Goal: Task Accomplishment & Management: Use online tool/utility

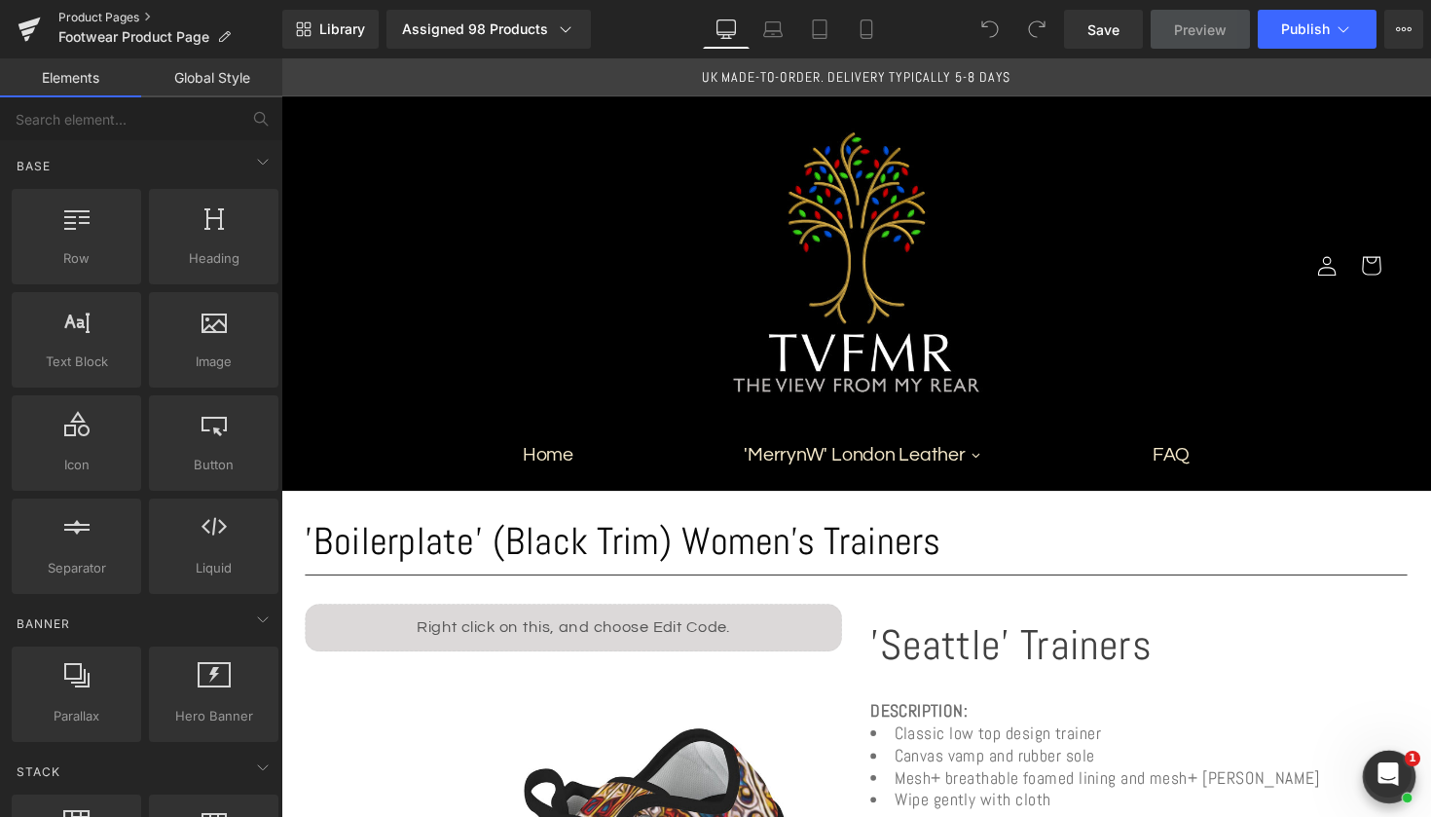
click at [84, 14] on link "Product Pages" at bounding box center [170, 18] width 224 height 16
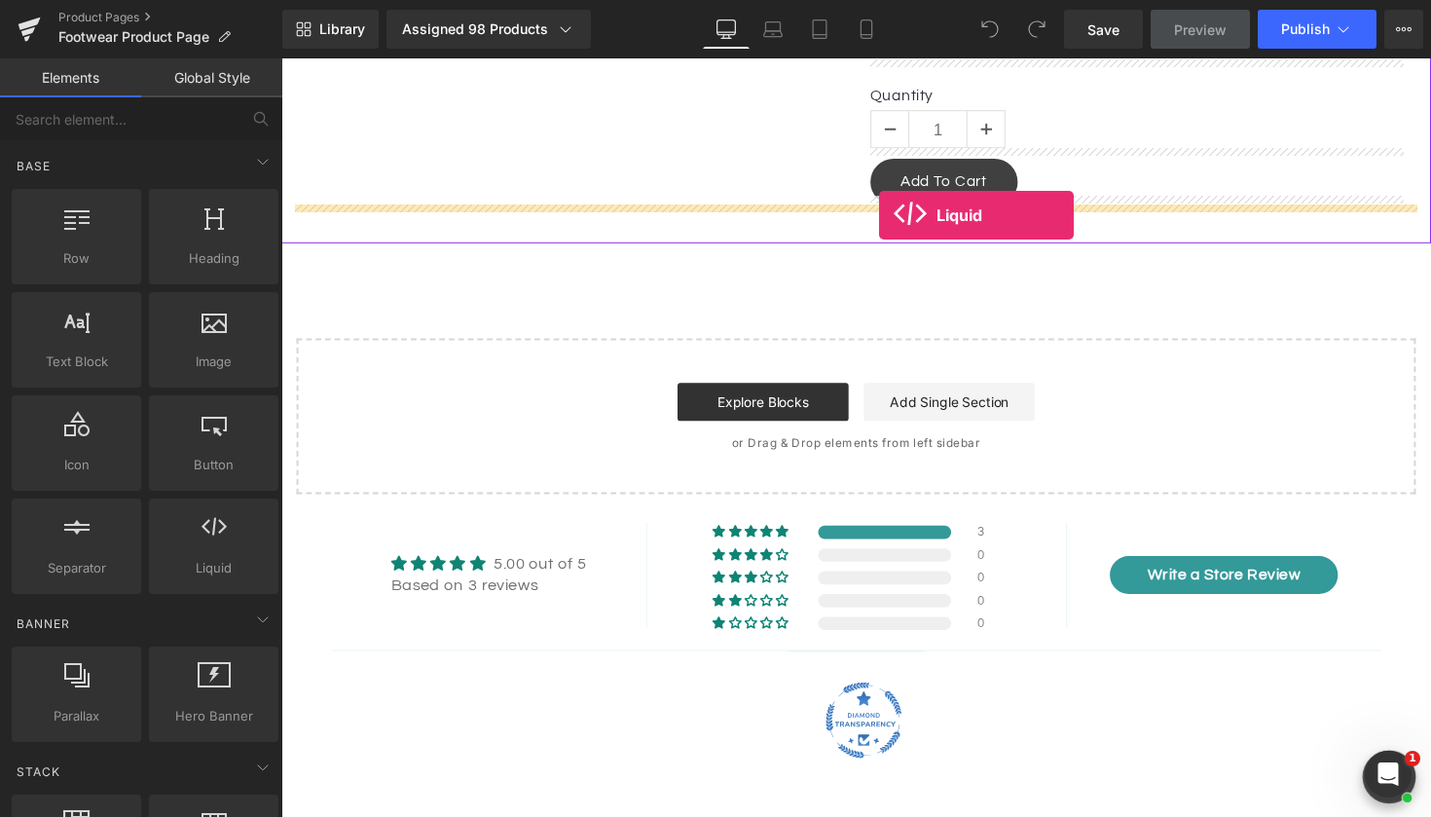
drag, startPoint x: 508, startPoint y: 601, endPoint x: 894, endPoint y: 220, distance: 541.9
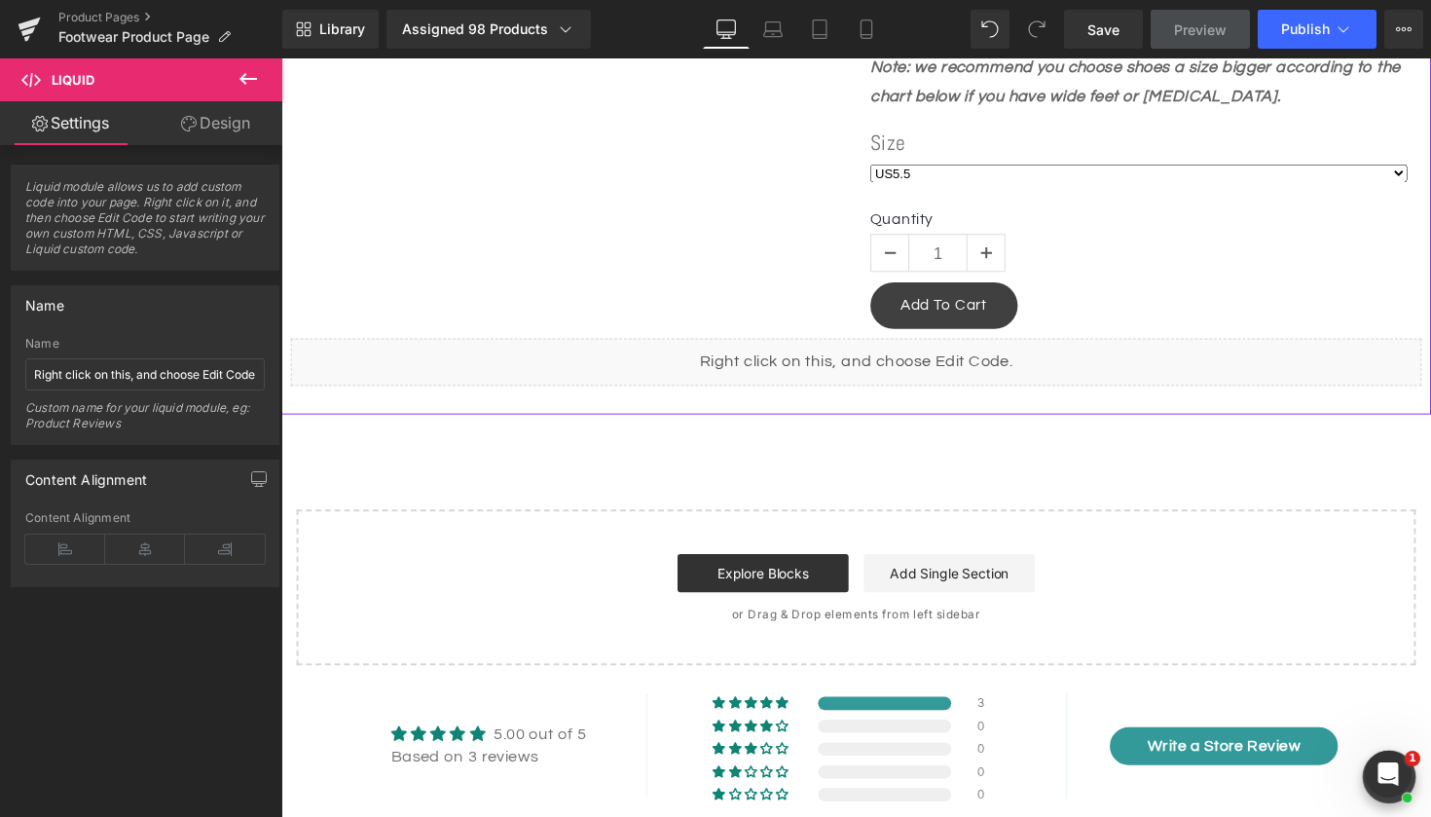
scroll to position [1302, 0]
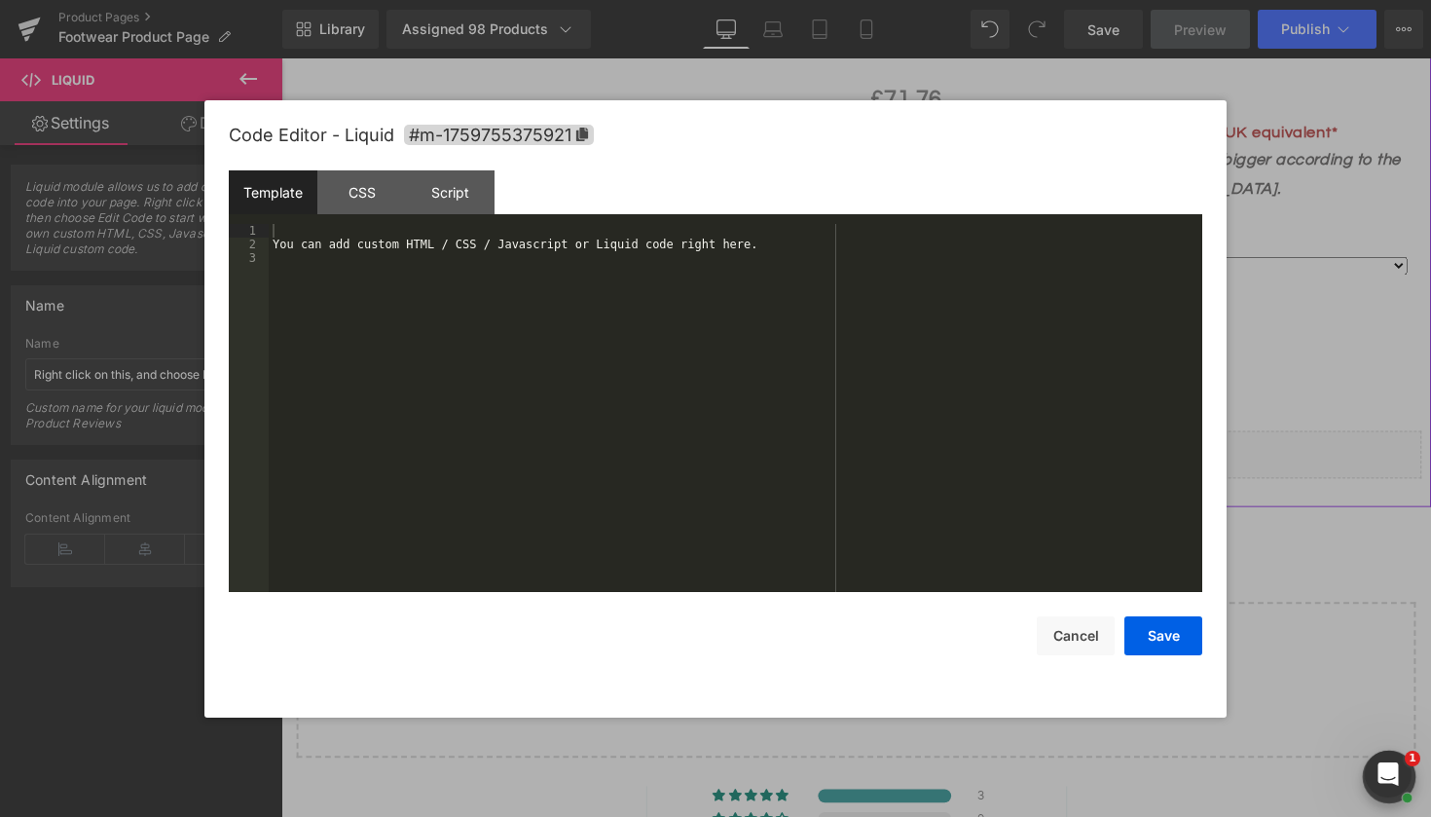
click at [888, 441] on div "Liquid" at bounding box center [870, 464] width 1159 height 49
click at [458, 225] on div "You can add custom HTML / CSS / Javascript or Liquid code right here." at bounding box center [736, 421] width 934 height 395
click at [1155, 645] on button "Save" at bounding box center [1164, 635] width 78 height 39
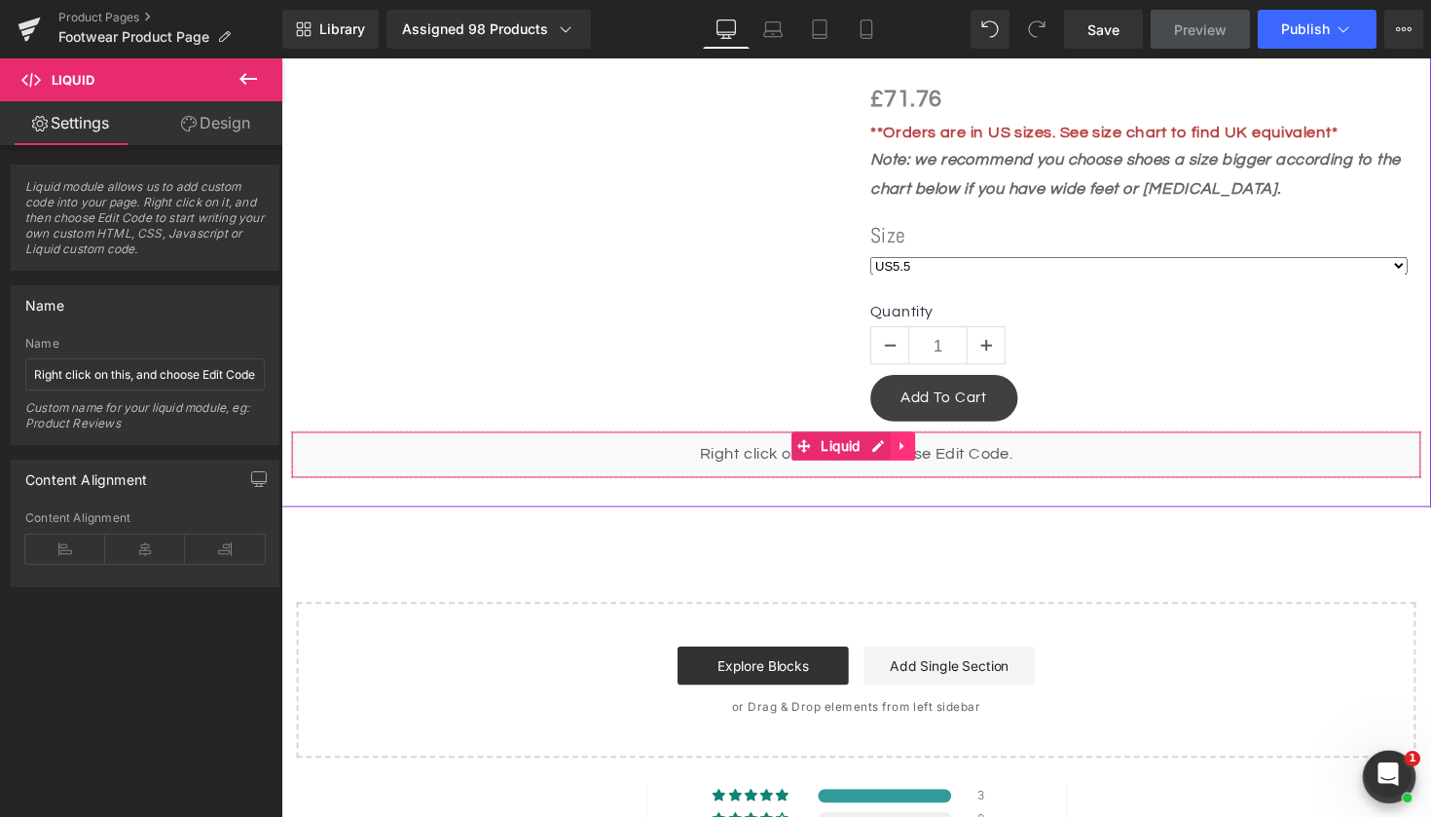
click at [925, 449] on icon at bounding box center [918, 455] width 14 height 15
click at [930, 449] on icon at bounding box center [931, 456] width 14 height 14
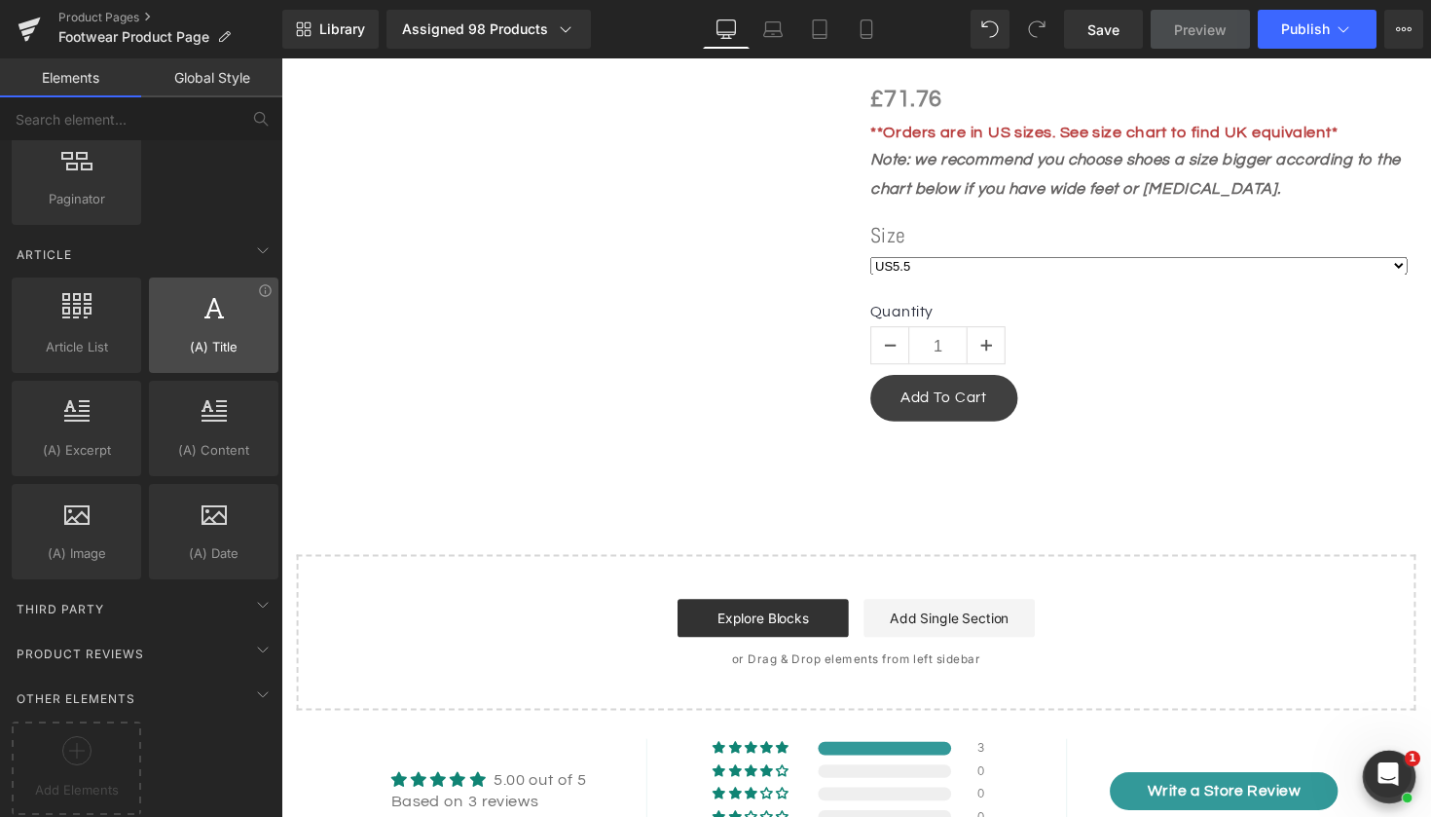
scroll to position [3516, 0]
click at [133, 744] on div "Add Elements" at bounding box center [77, 768] width 130 height 93
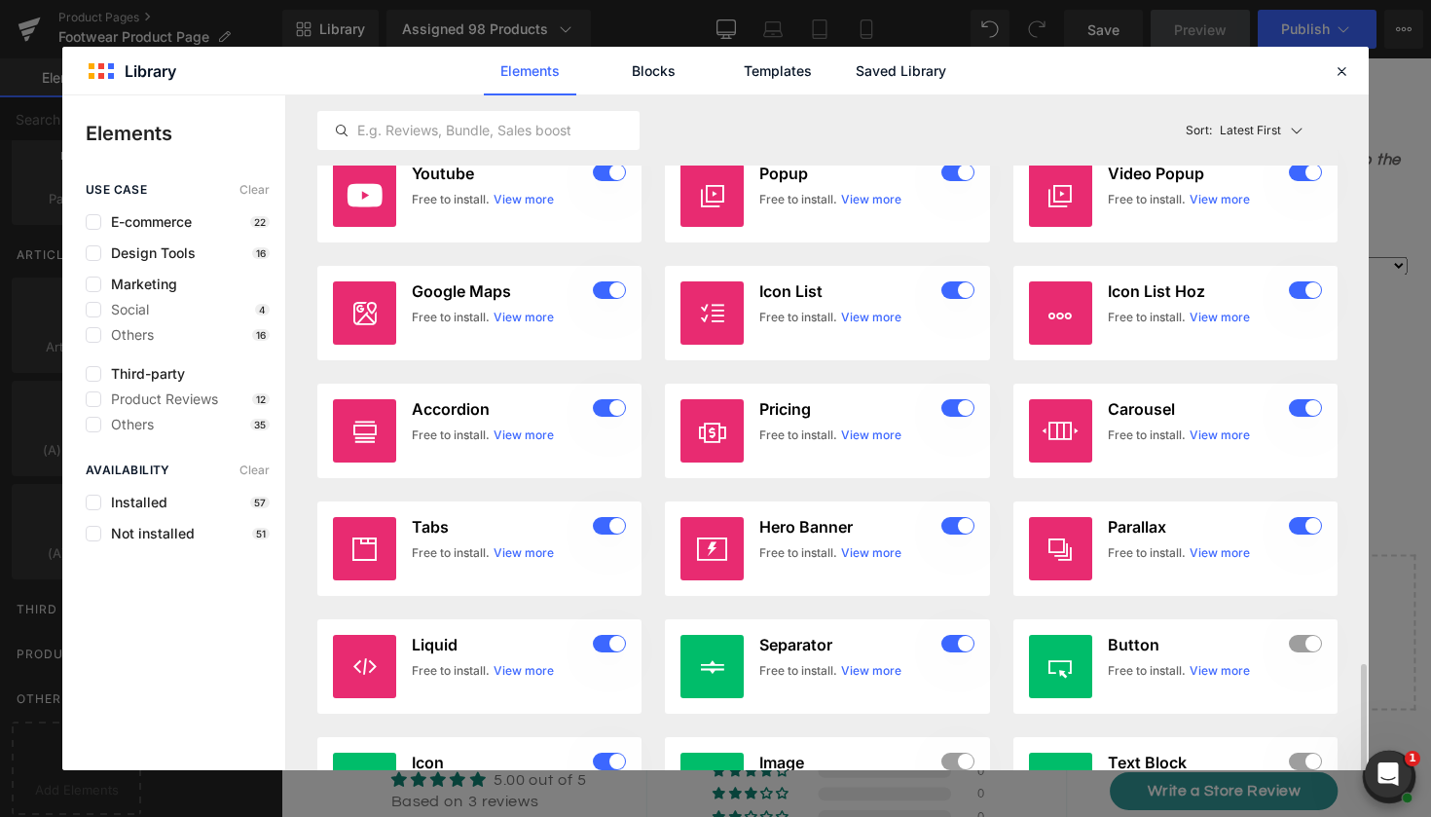
scroll to position [3296, 0]
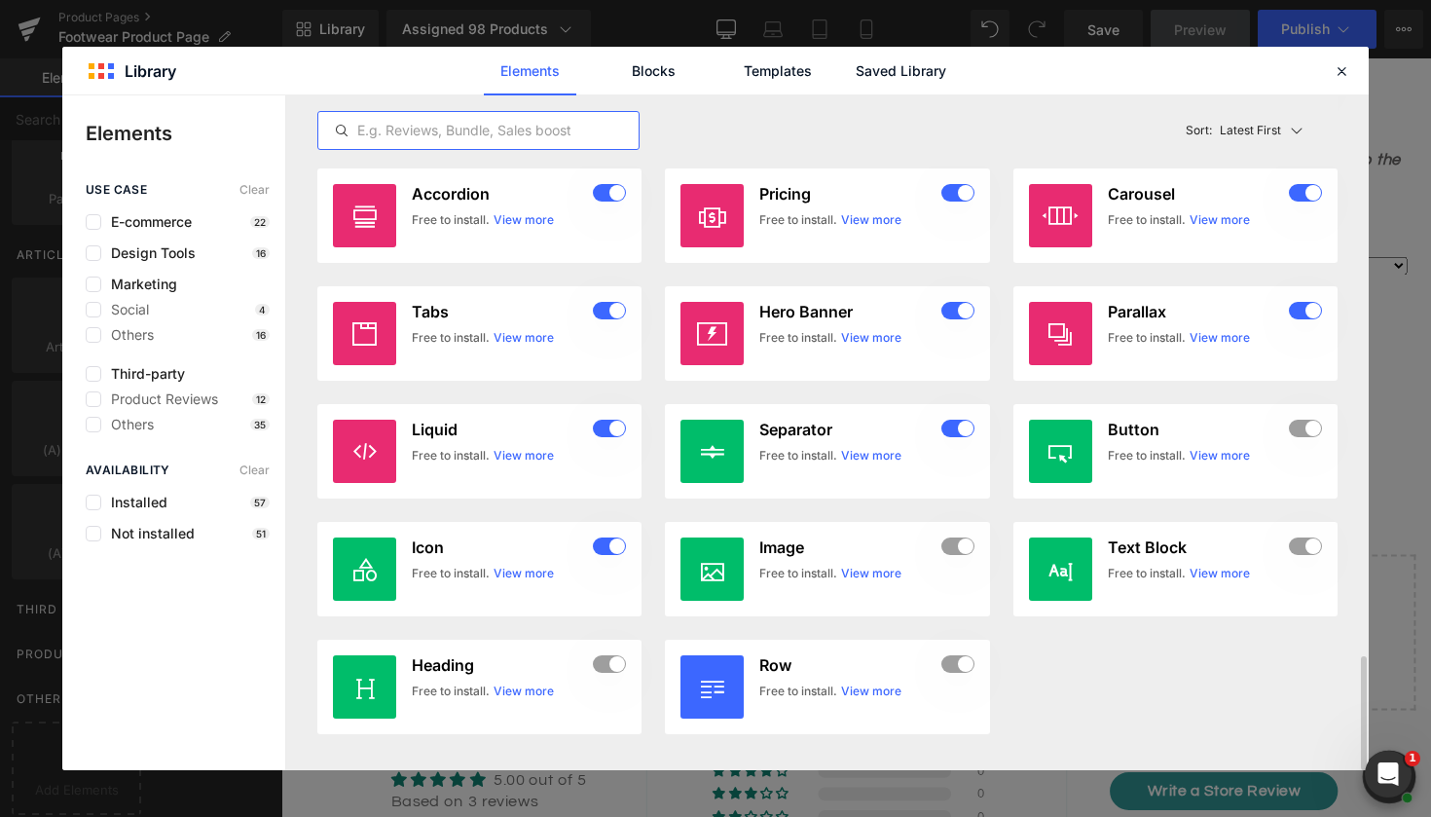
click at [516, 120] on input "text" at bounding box center [478, 130] width 320 height 23
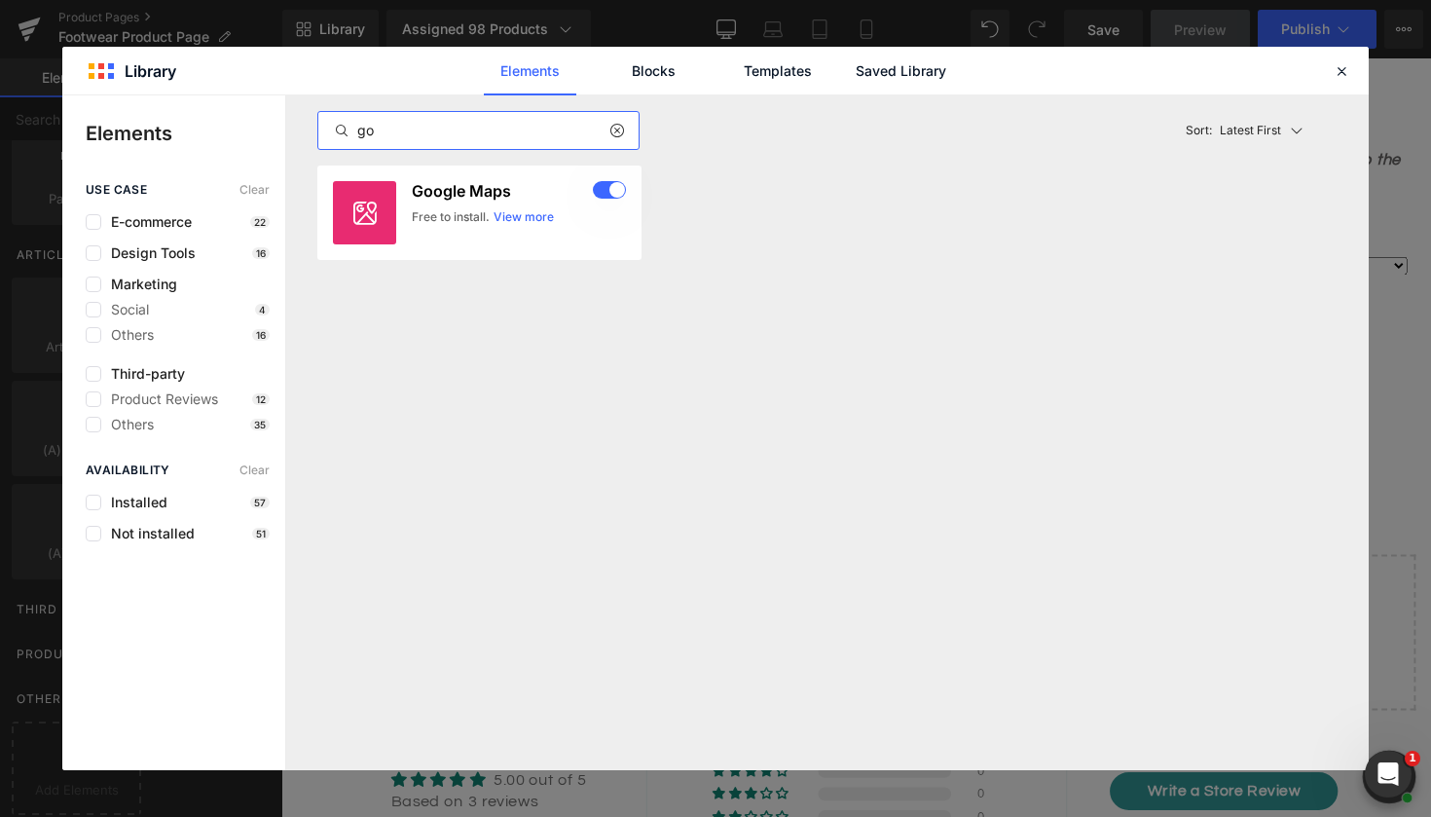
scroll to position [0, 0]
type input "g"
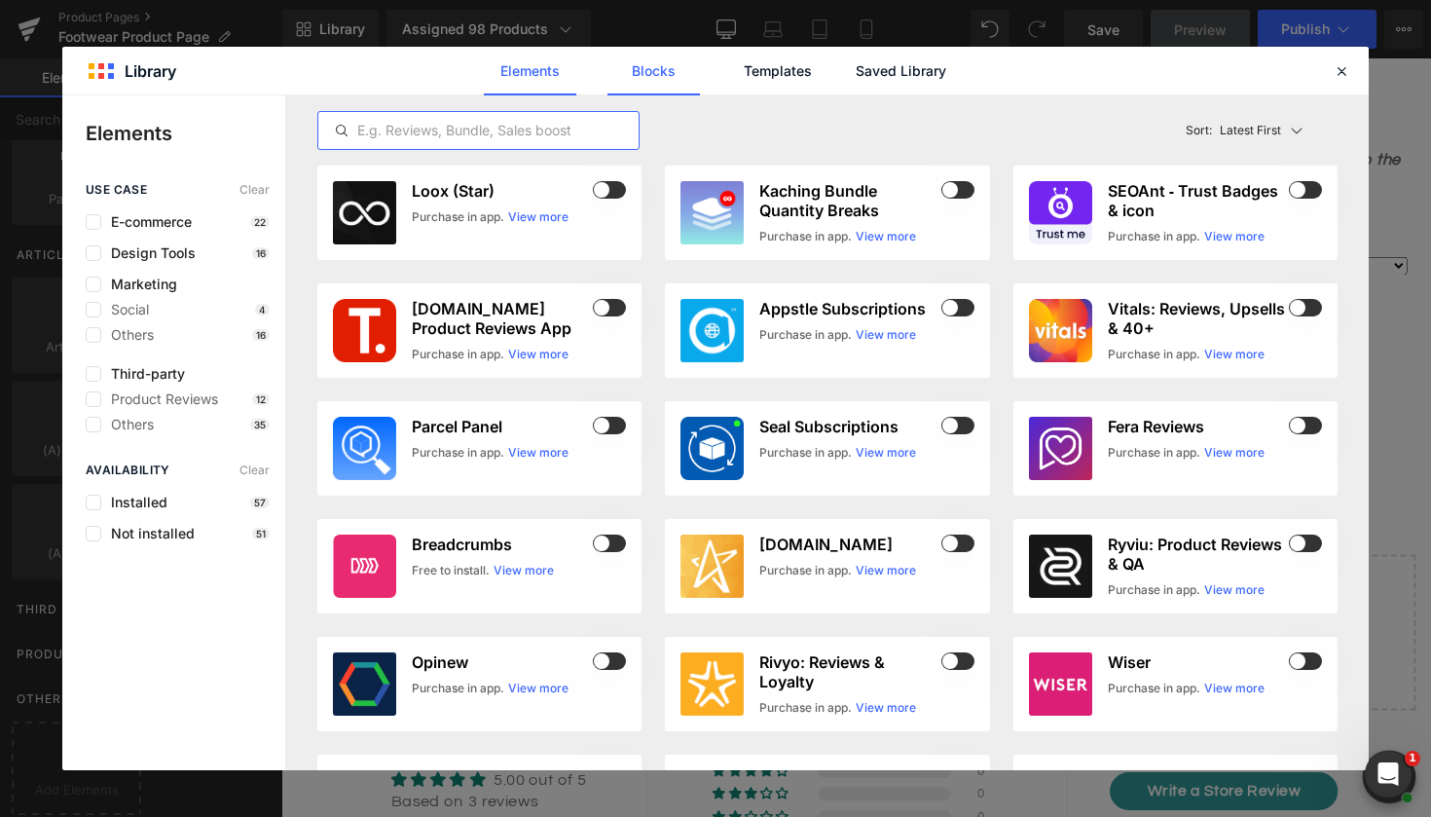
click at [680, 72] on link "Blocks" at bounding box center [654, 71] width 93 height 49
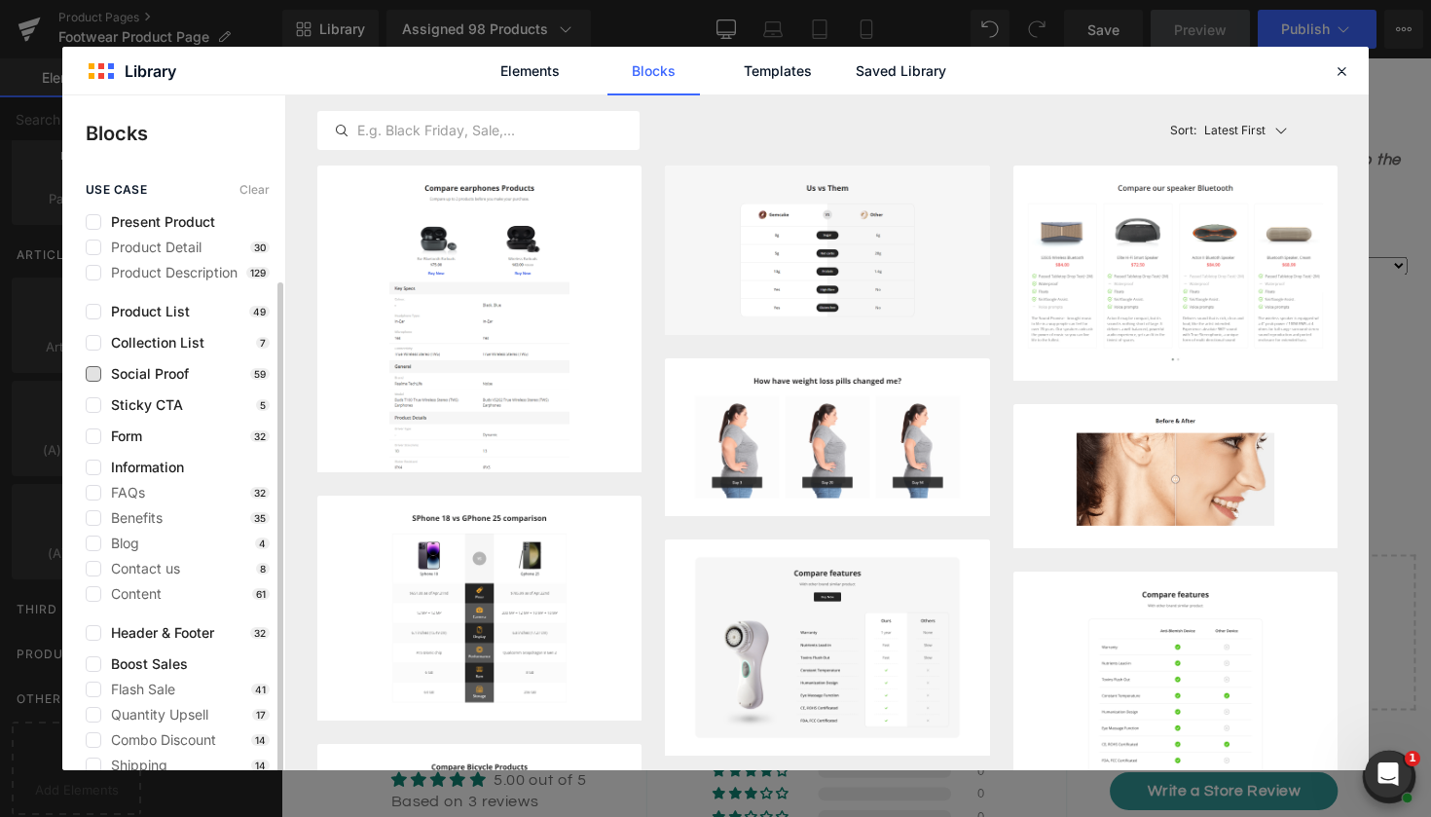
scroll to position [52, 0]
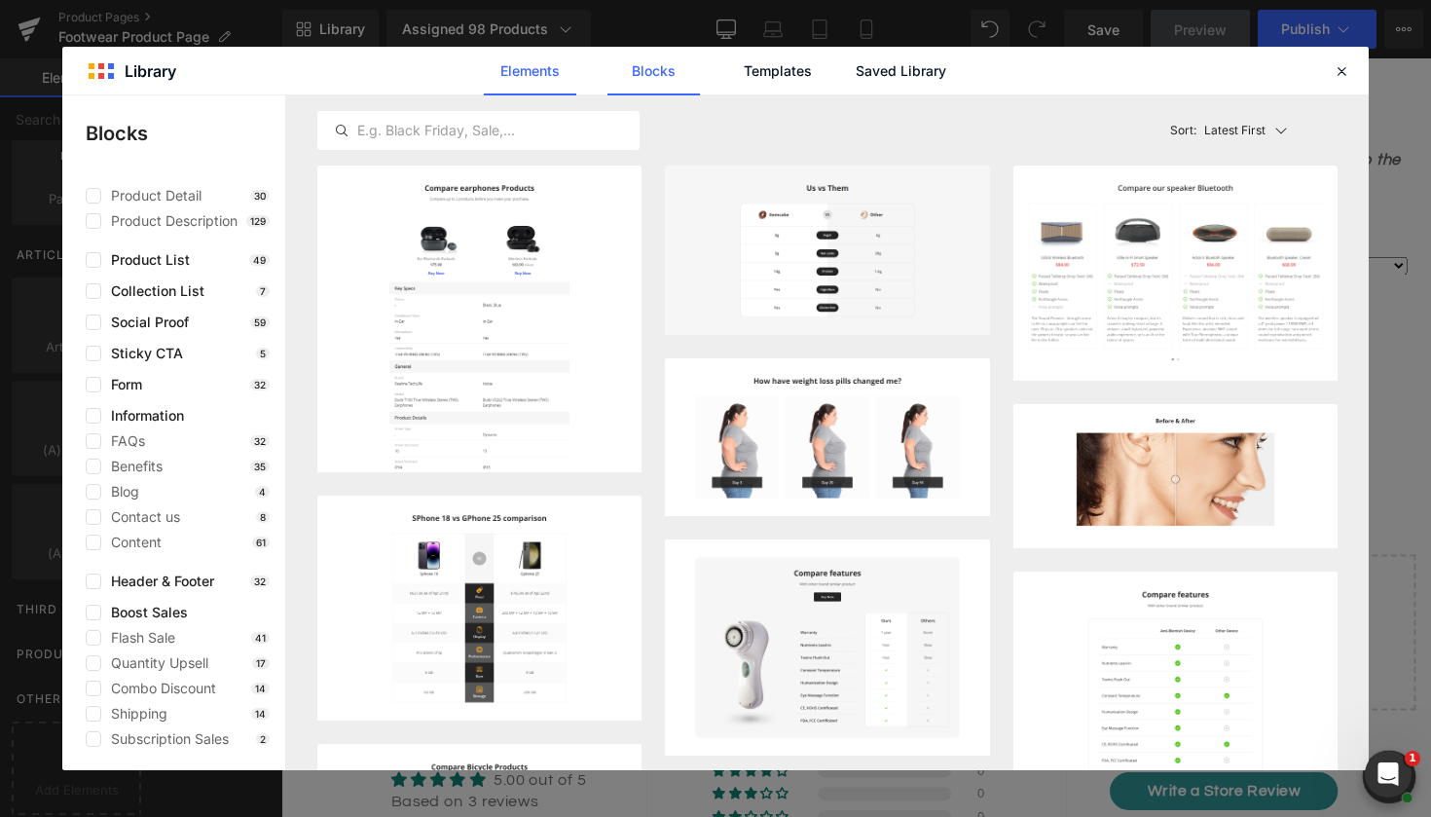
click at [537, 74] on link "Elements" at bounding box center [530, 71] width 93 height 49
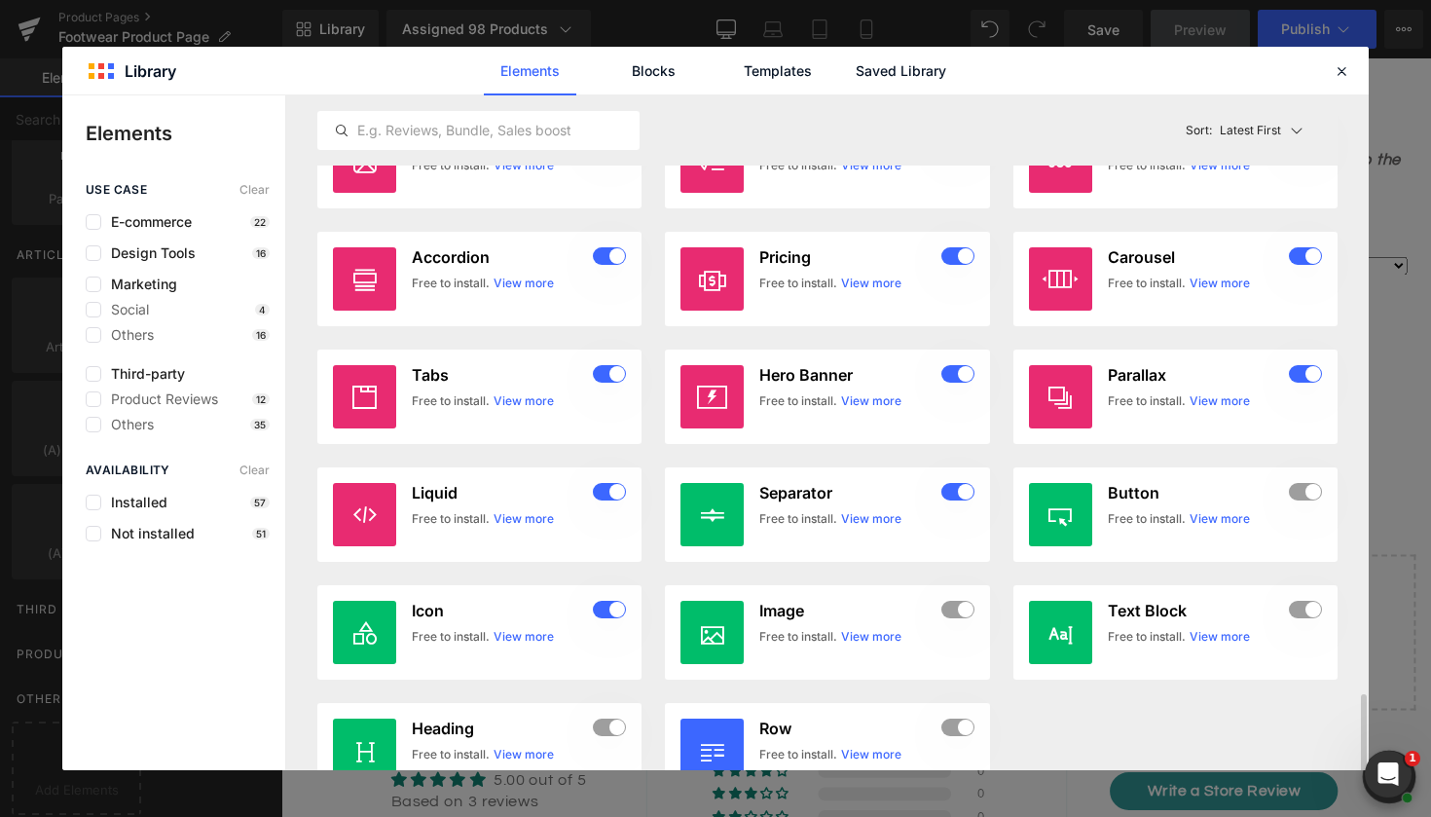
scroll to position [3296, 0]
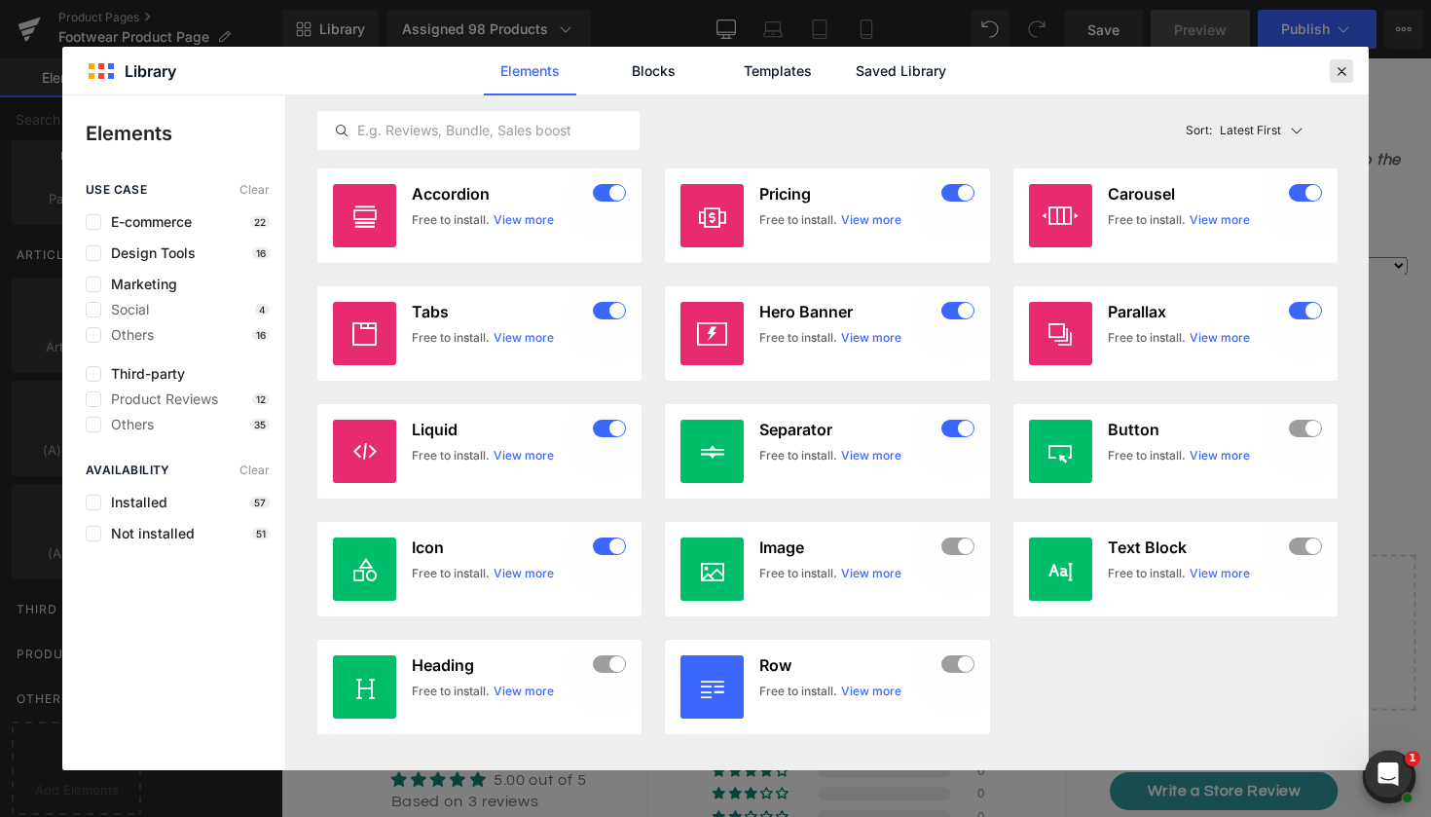
click at [1348, 69] on icon at bounding box center [1342, 71] width 18 height 18
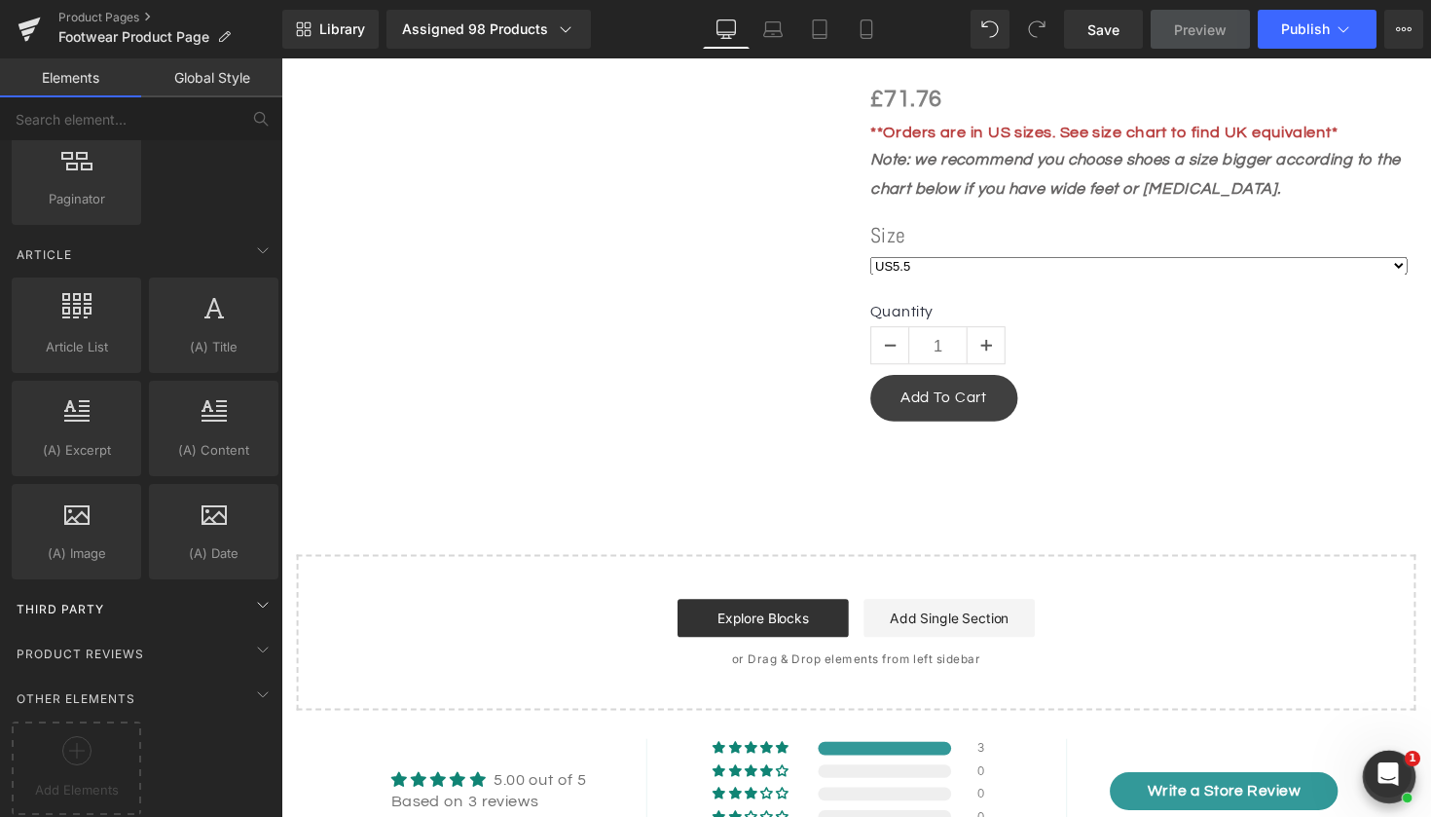
click at [234, 589] on div "Third Party" at bounding box center [145, 608] width 275 height 39
click at [259, 593] on icon at bounding box center [262, 604] width 23 height 23
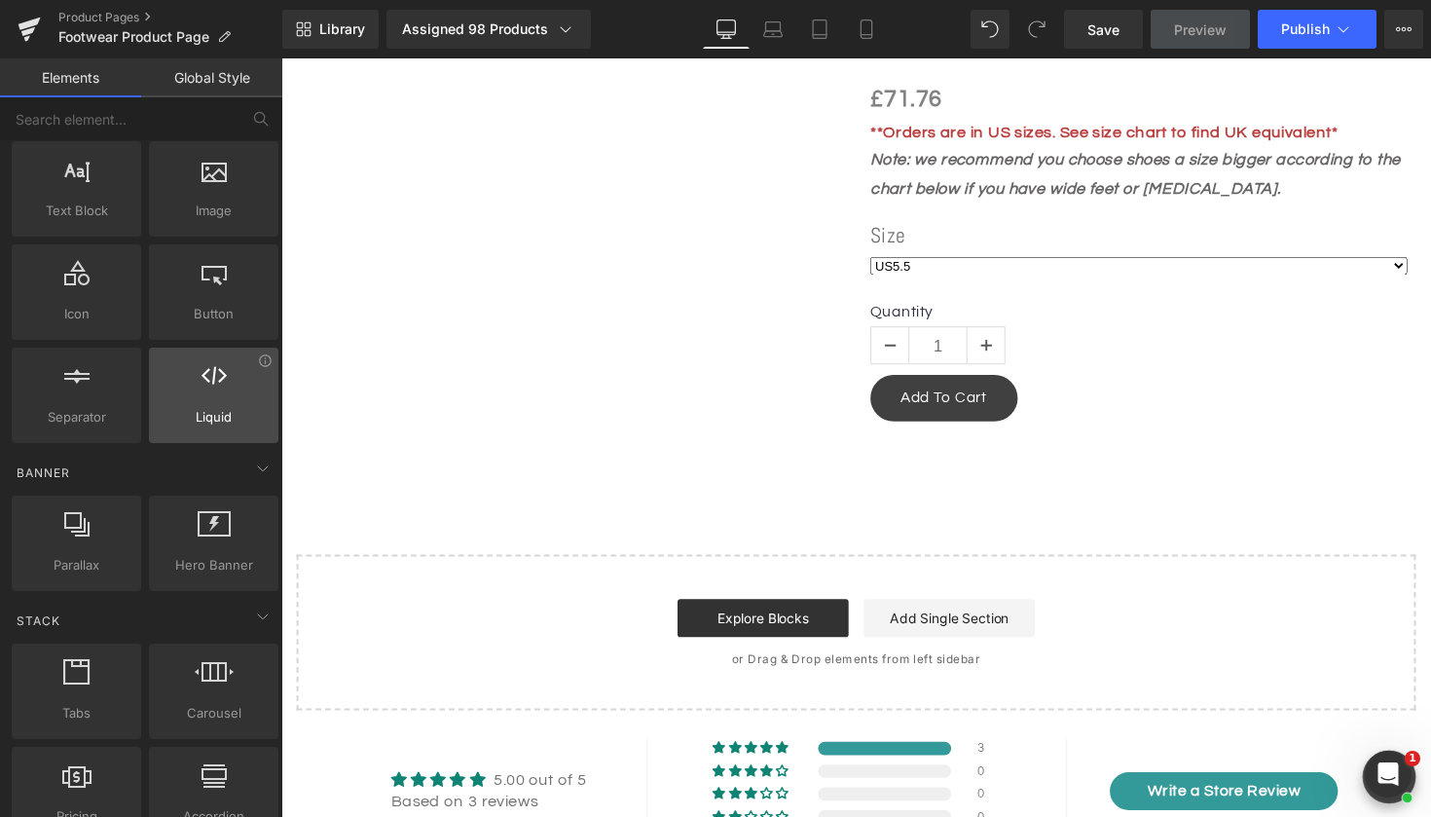
scroll to position [148, 0]
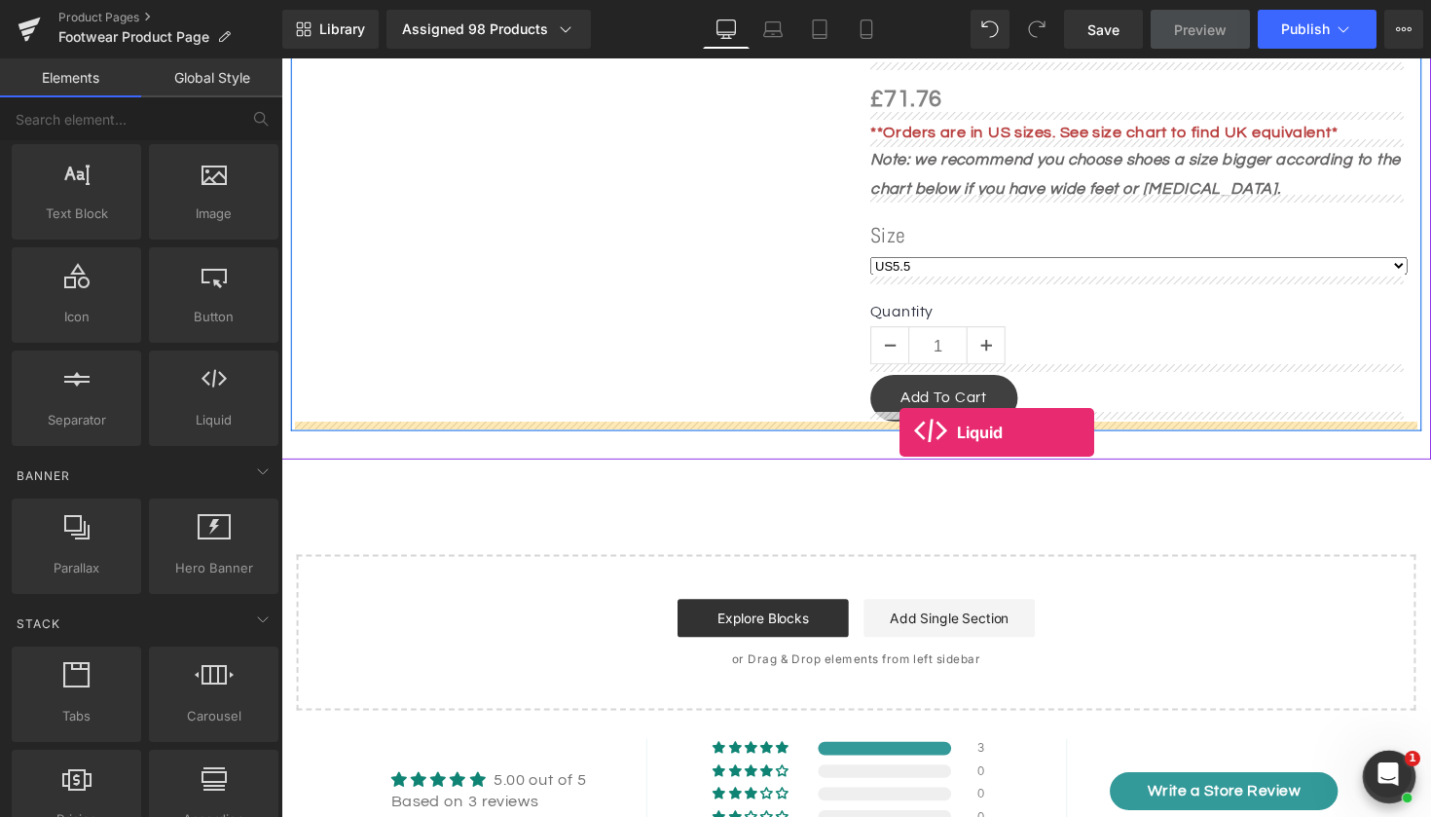
drag, startPoint x: 488, startPoint y: 445, endPoint x: 915, endPoint y: 441, distance: 427.5
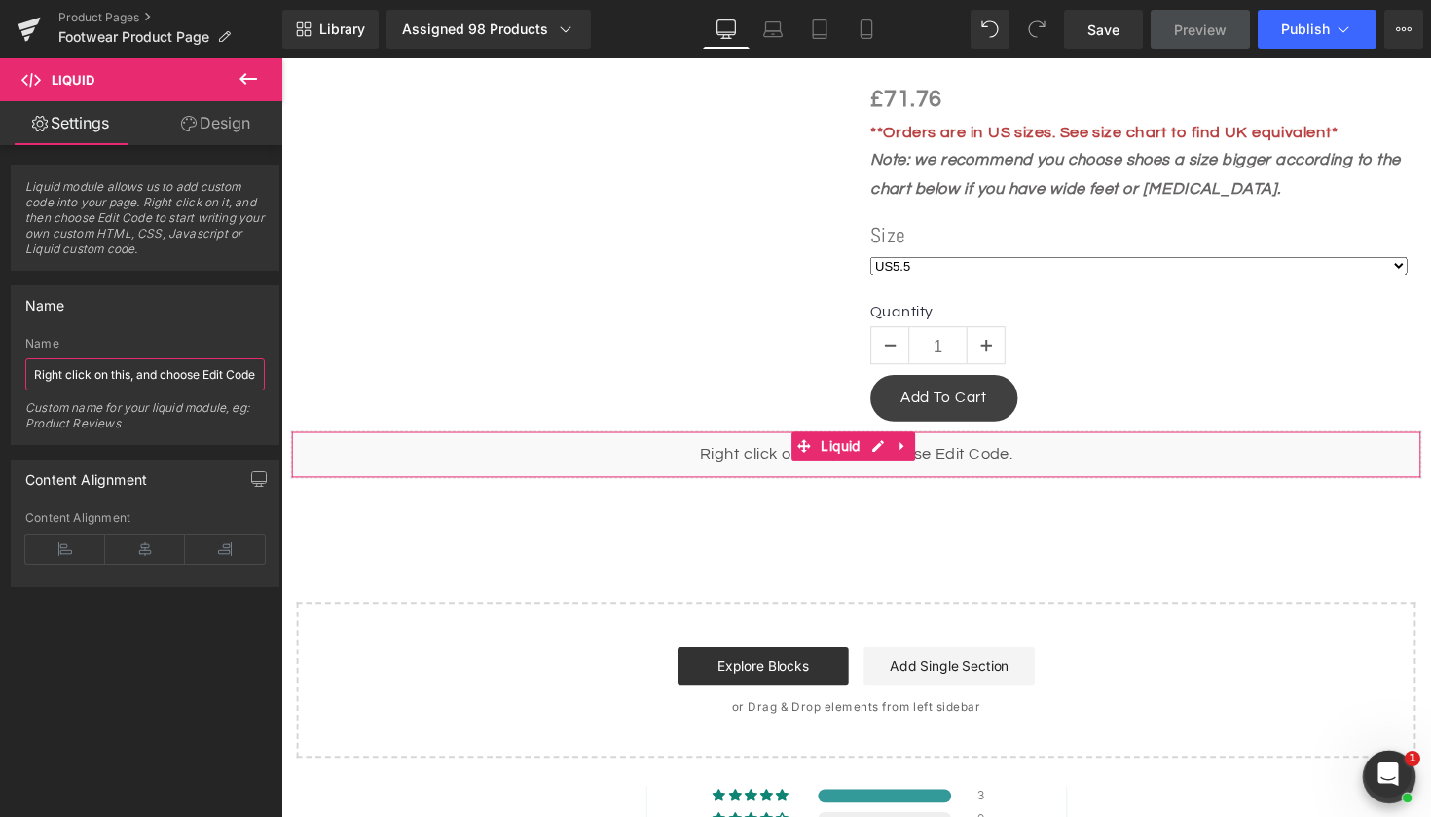
click at [132, 366] on input "Right click on this, and choose Edit Code." at bounding box center [145, 374] width 240 height 32
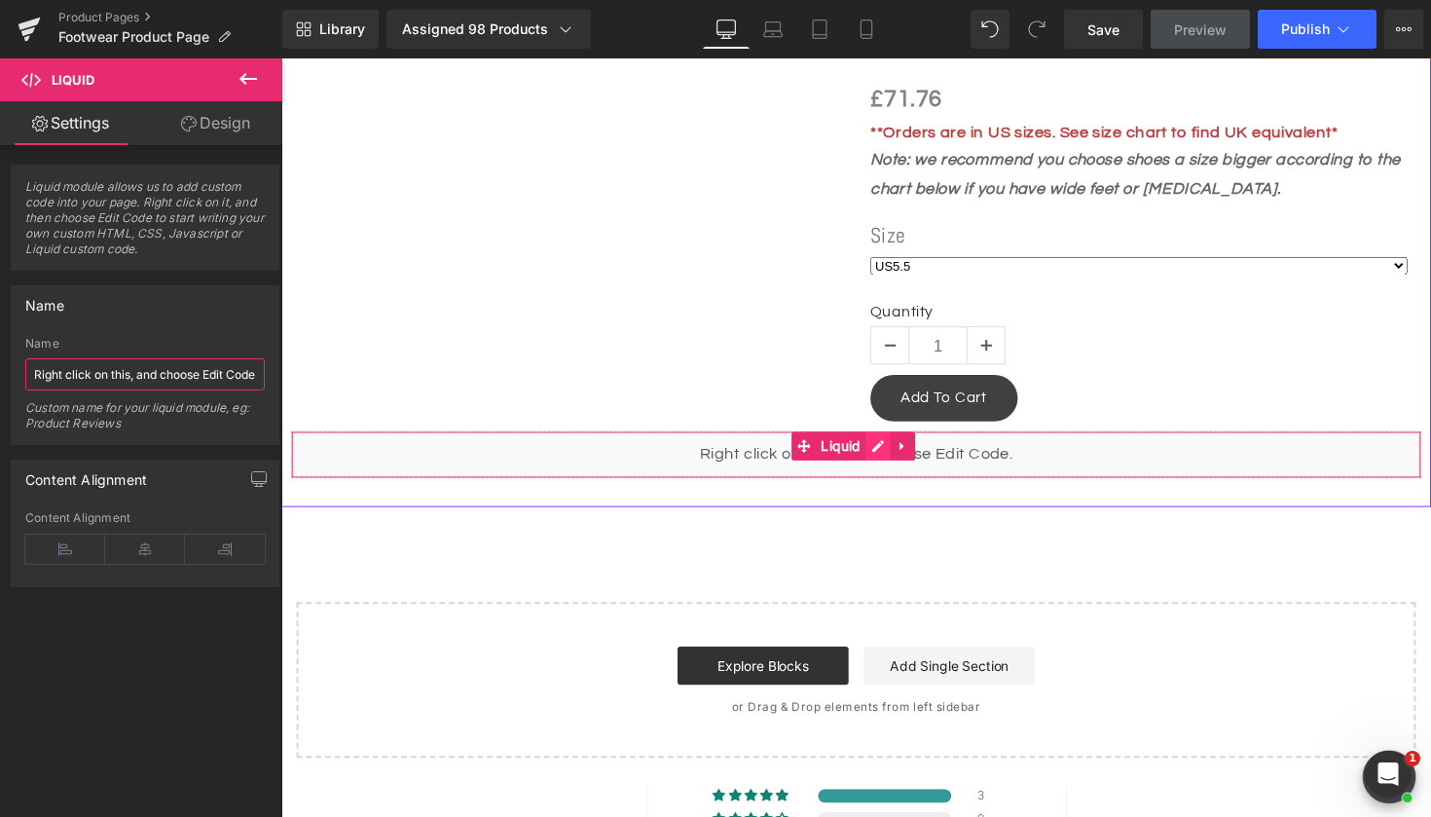
click at [887, 442] on div "Liquid" at bounding box center [870, 464] width 1159 height 49
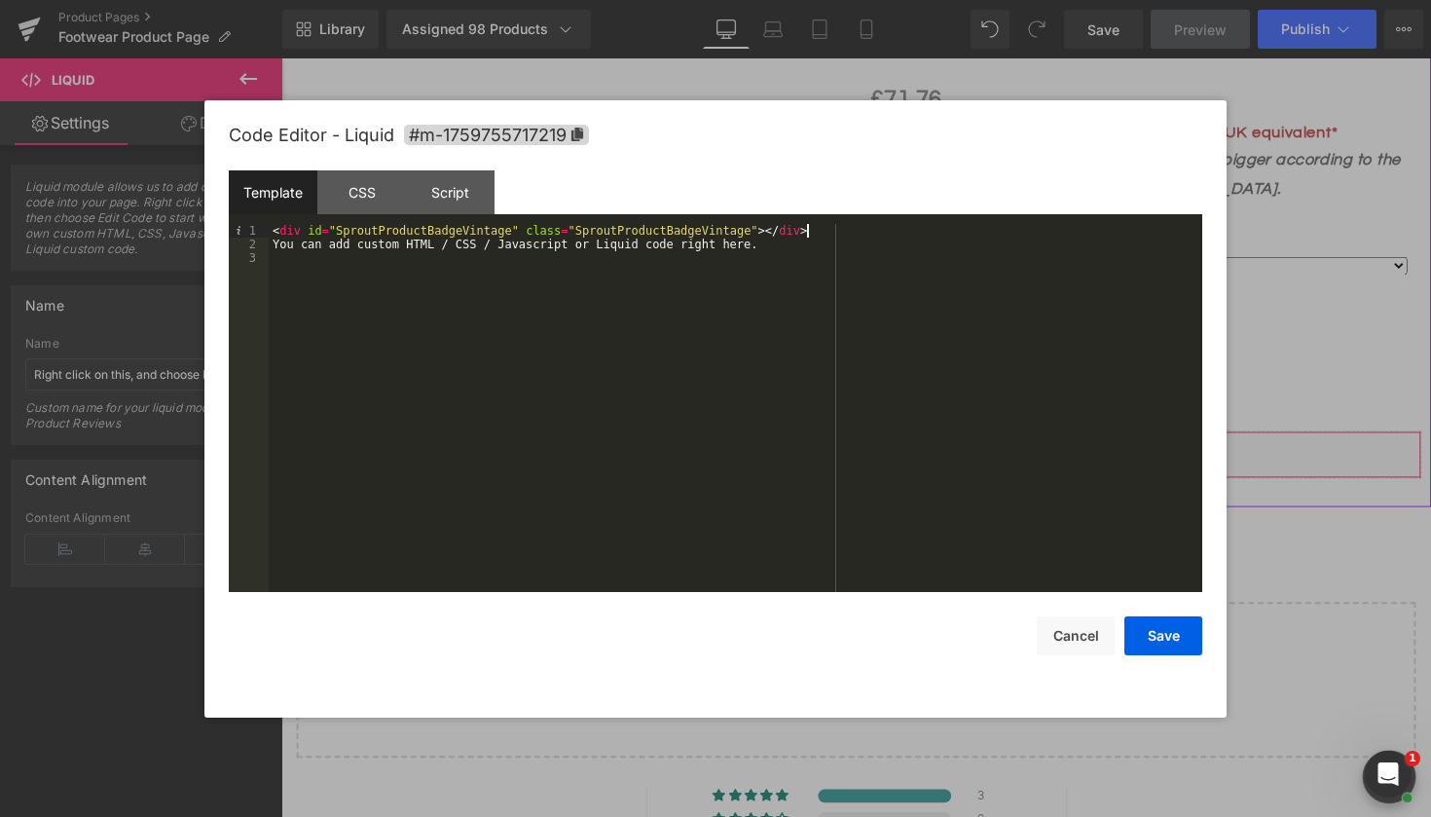
click at [778, 248] on div "< div id = "SproutProductBadgeVintage" class = "SproutProductBadgeVintage" > </…" at bounding box center [736, 421] width 934 height 395
drag, startPoint x: 778, startPoint y: 248, endPoint x: 266, endPoint y: 246, distance: 512.2
click at [266, 246] on pre "1 2 3 < div id = "SproutProductBadgeVintage" class = "SproutProductBadgeVintage…" at bounding box center [716, 408] width 974 height 368
click at [1160, 628] on button "Save" at bounding box center [1164, 635] width 78 height 39
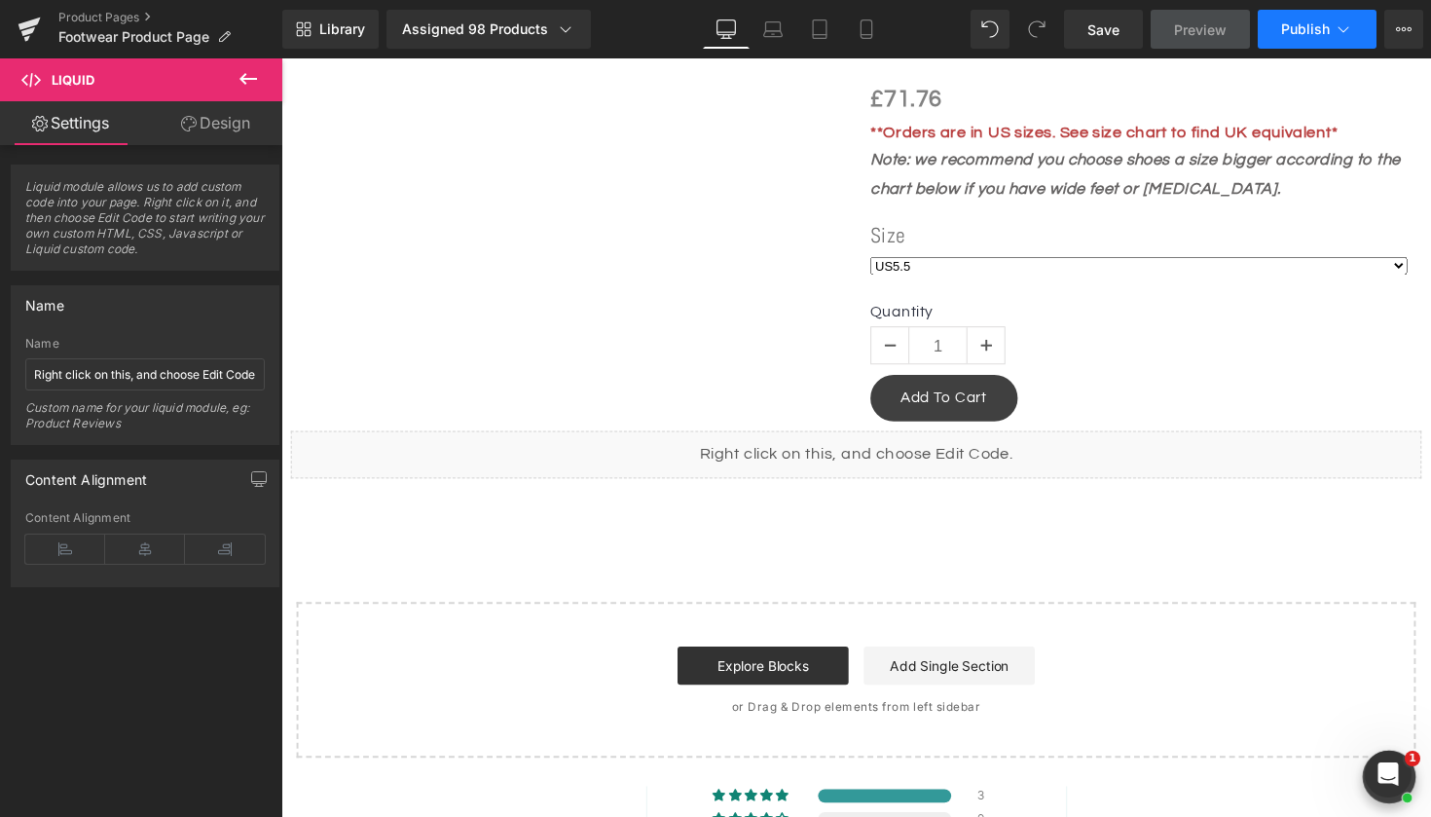
click at [1328, 33] on span "Publish" at bounding box center [1305, 29] width 49 height 16
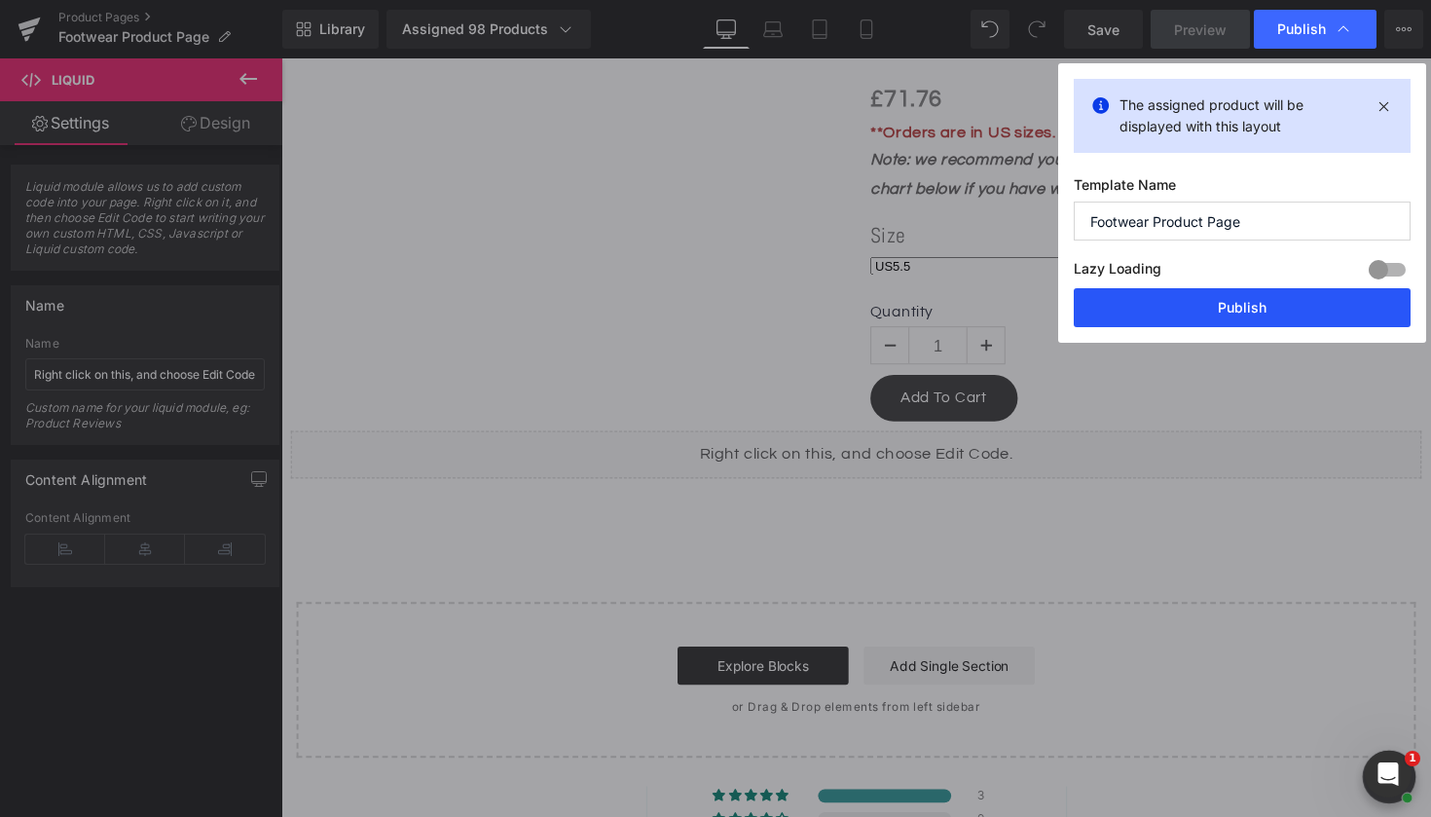
click at [1250, 306] on button "Publish" at bounding box center [1242, 307] width 337 height 39
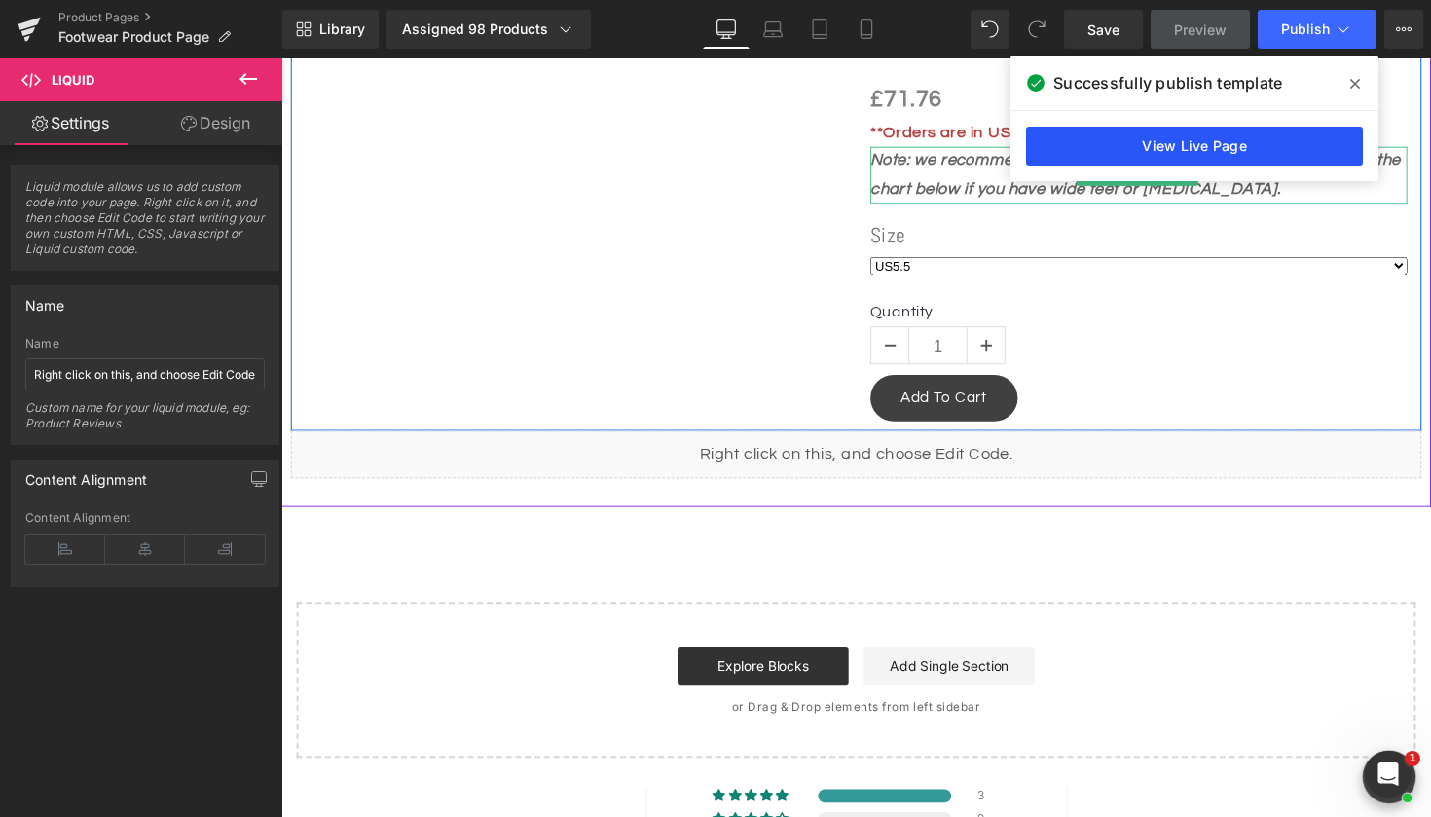
click at [1259, 146] on link "View Live Page" at bounding box center [1194, 146] width 337 height 39
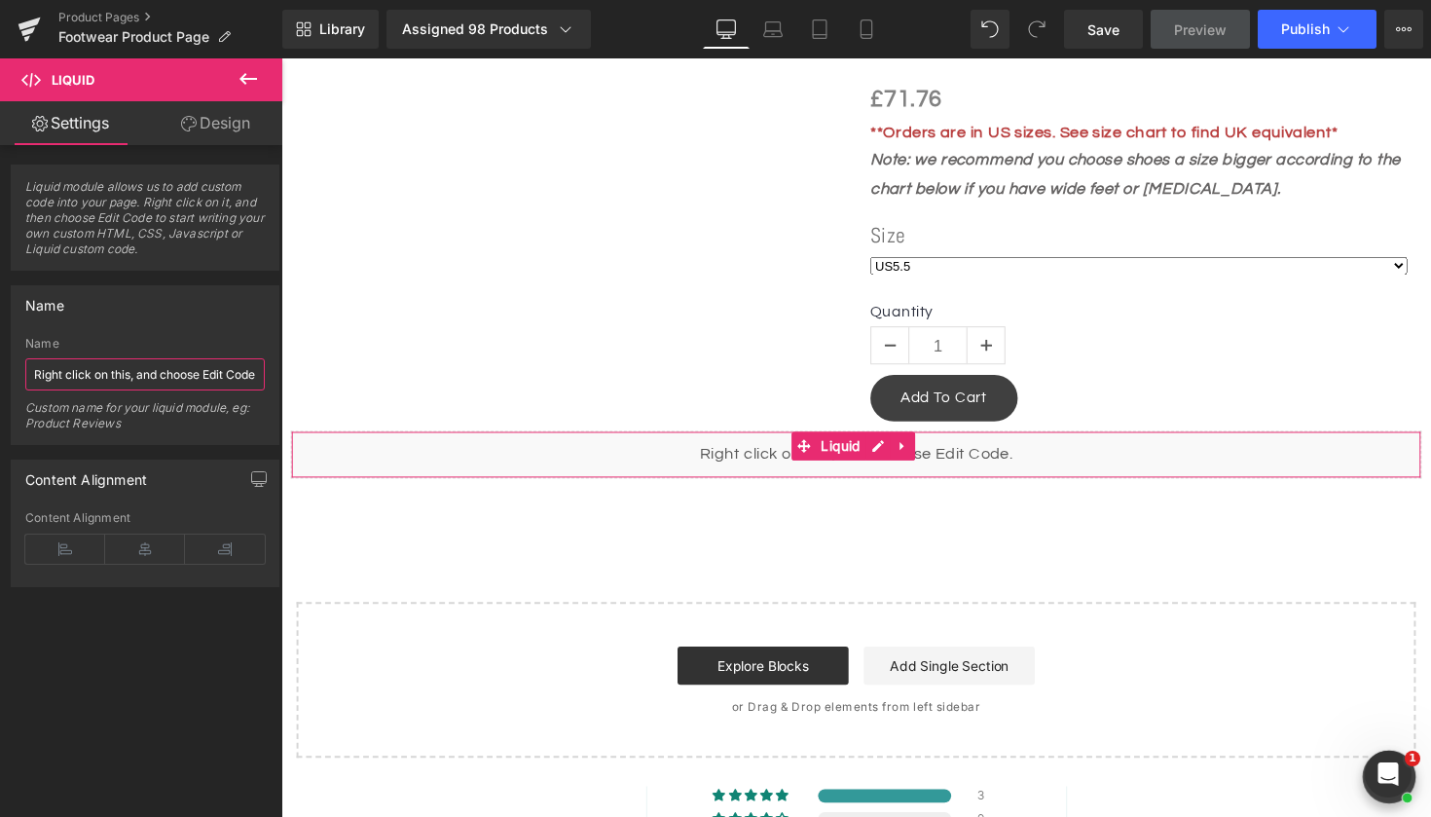
click at [211, 372] on input "Right click on this, and choose Edit Code." at bounding box center [145, 374] width 240 height 32
click at [137, 366] on input "Right click on this, and choose Edit Code." at bounding box center [145, 374] width 240 height 32
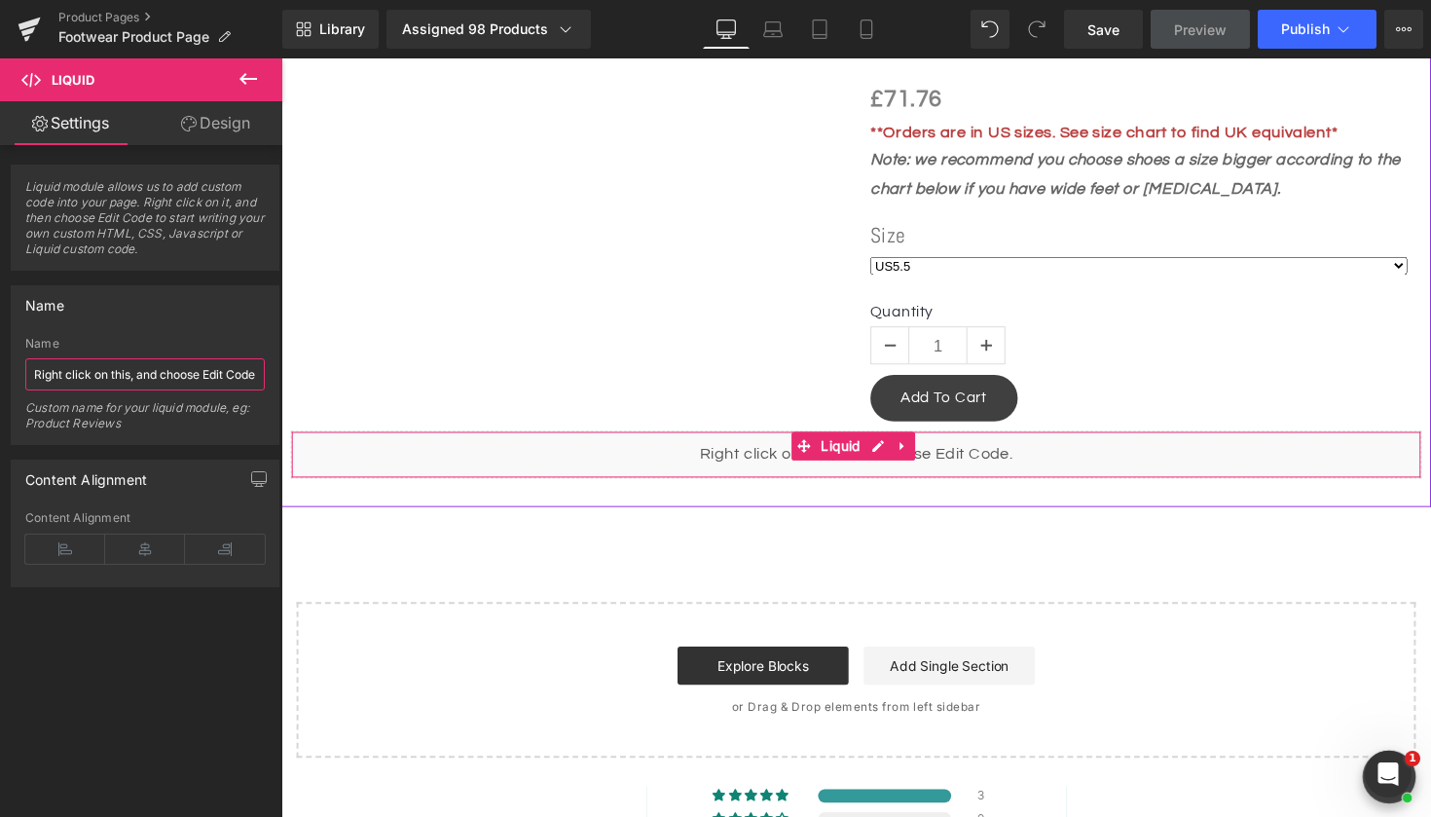
drag, startPoint x: 311, startPoint y: 431, endPoint x: 400, endPoint y: 454, distance: 92.3
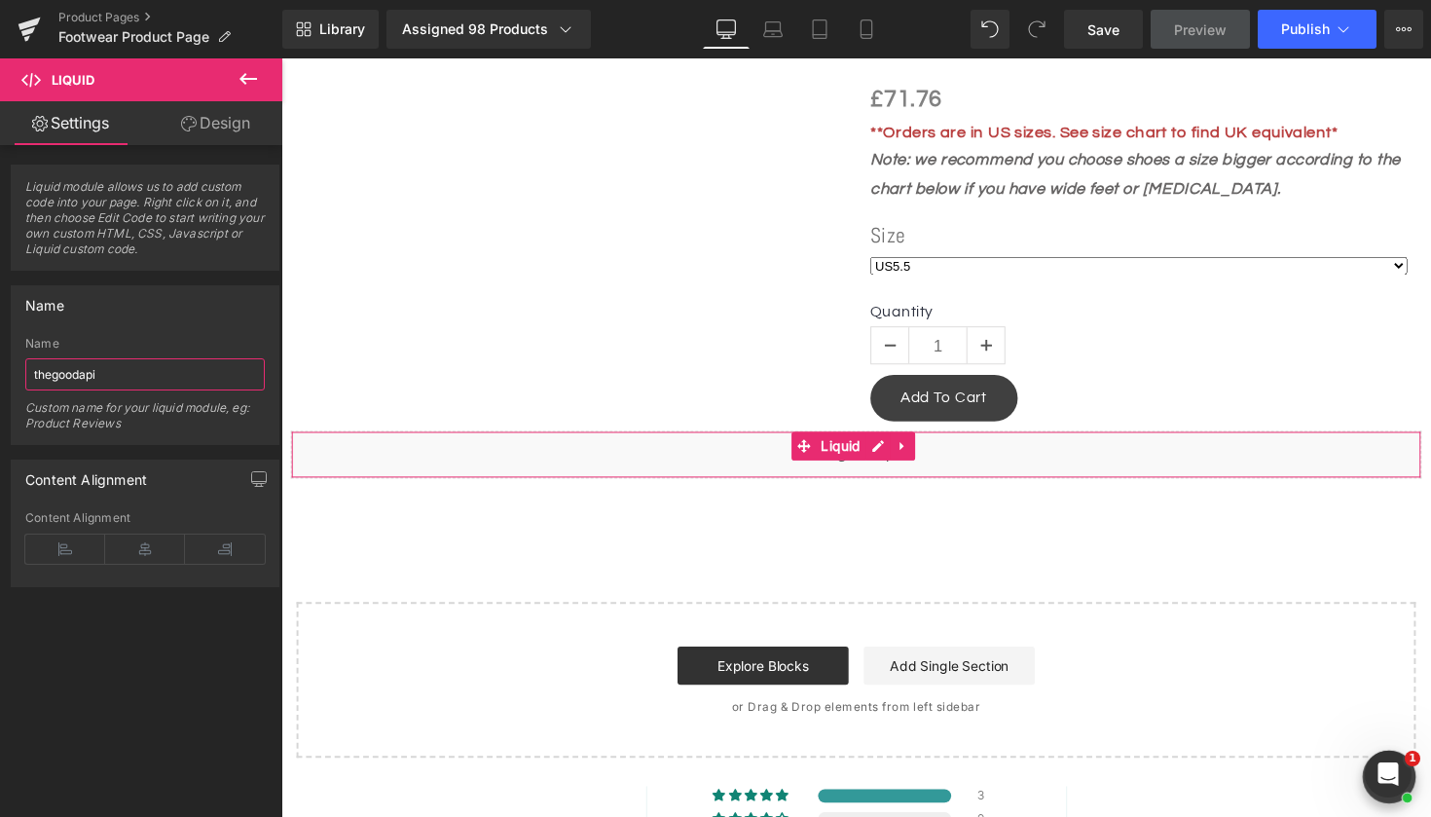
type input "thegoodapi"
click at [218, 129] on link "Design" at bounding box center [215, 123] width 141 height 44
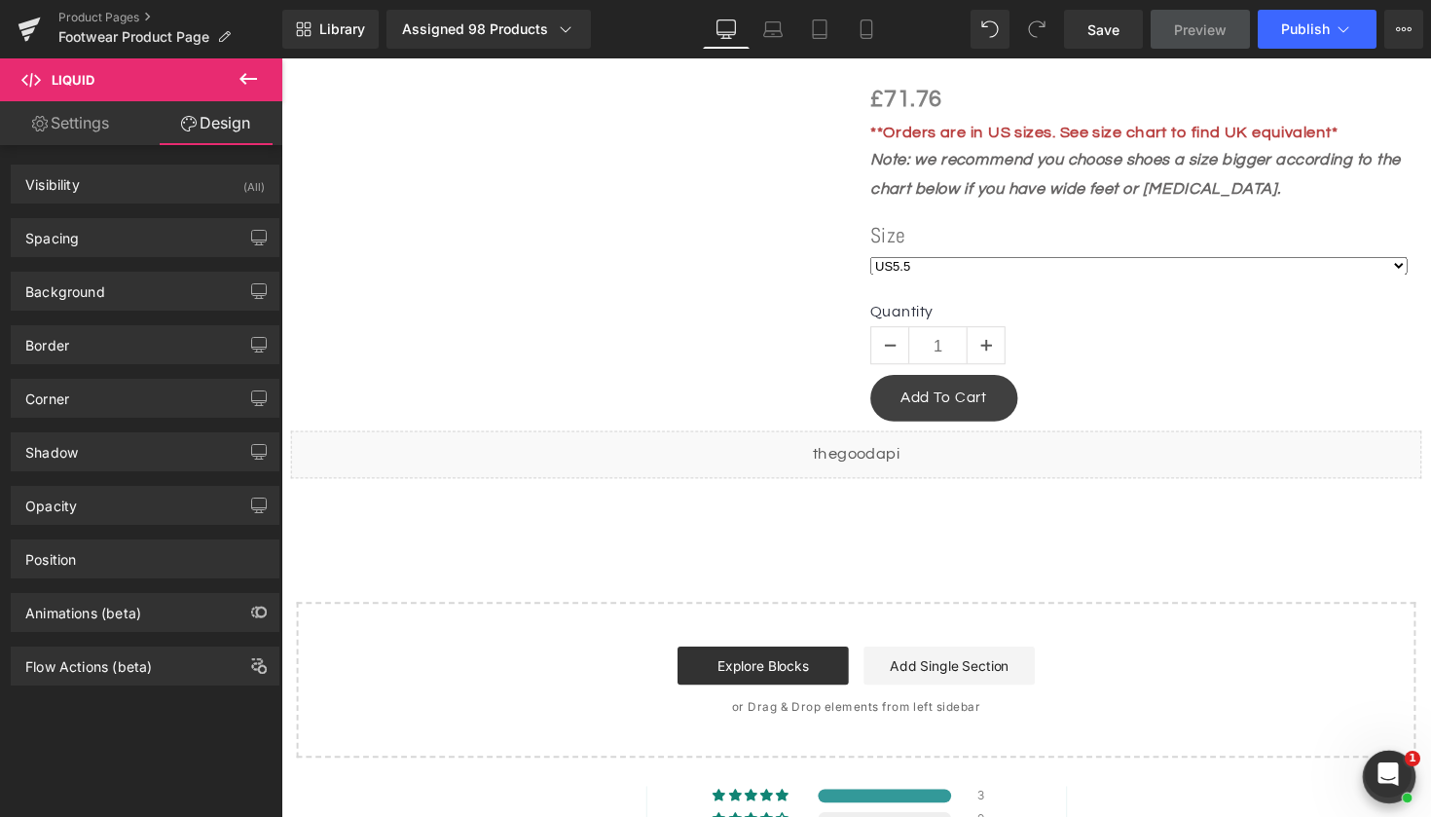
click at [76, 126] on link "Settings" at bounding box center [70, 123] width 141 height 44
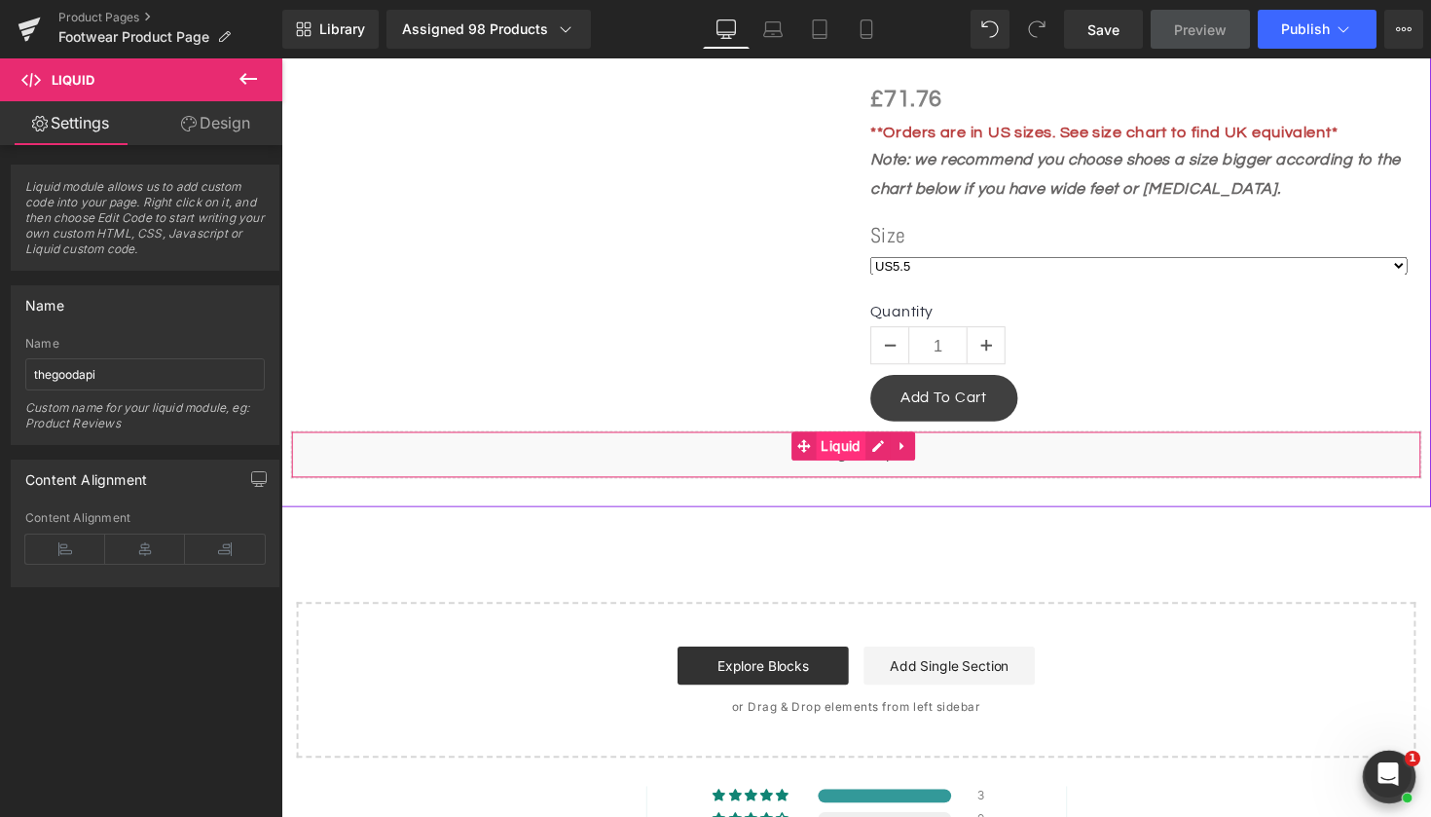
click at [855, 449] on span "Liquid" at bounding box center [855, 455] width 51 height 29
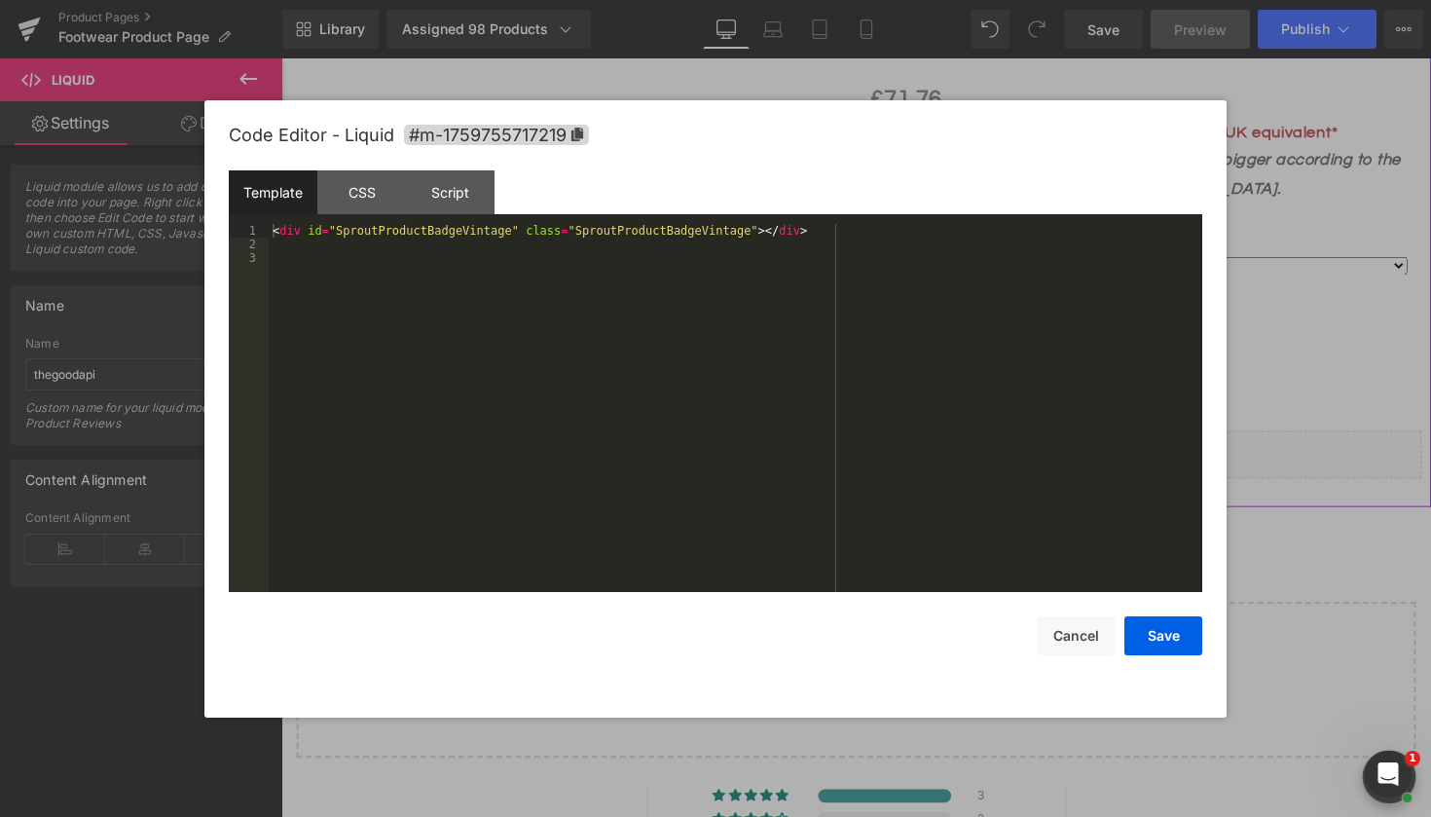
click at [891, 441] on div "Liquid" at bounding box center [870, 464] width 1159 height 49
click at [1168, 647] on button "Save" at bounding box center [1164, 635] width 78 height 39
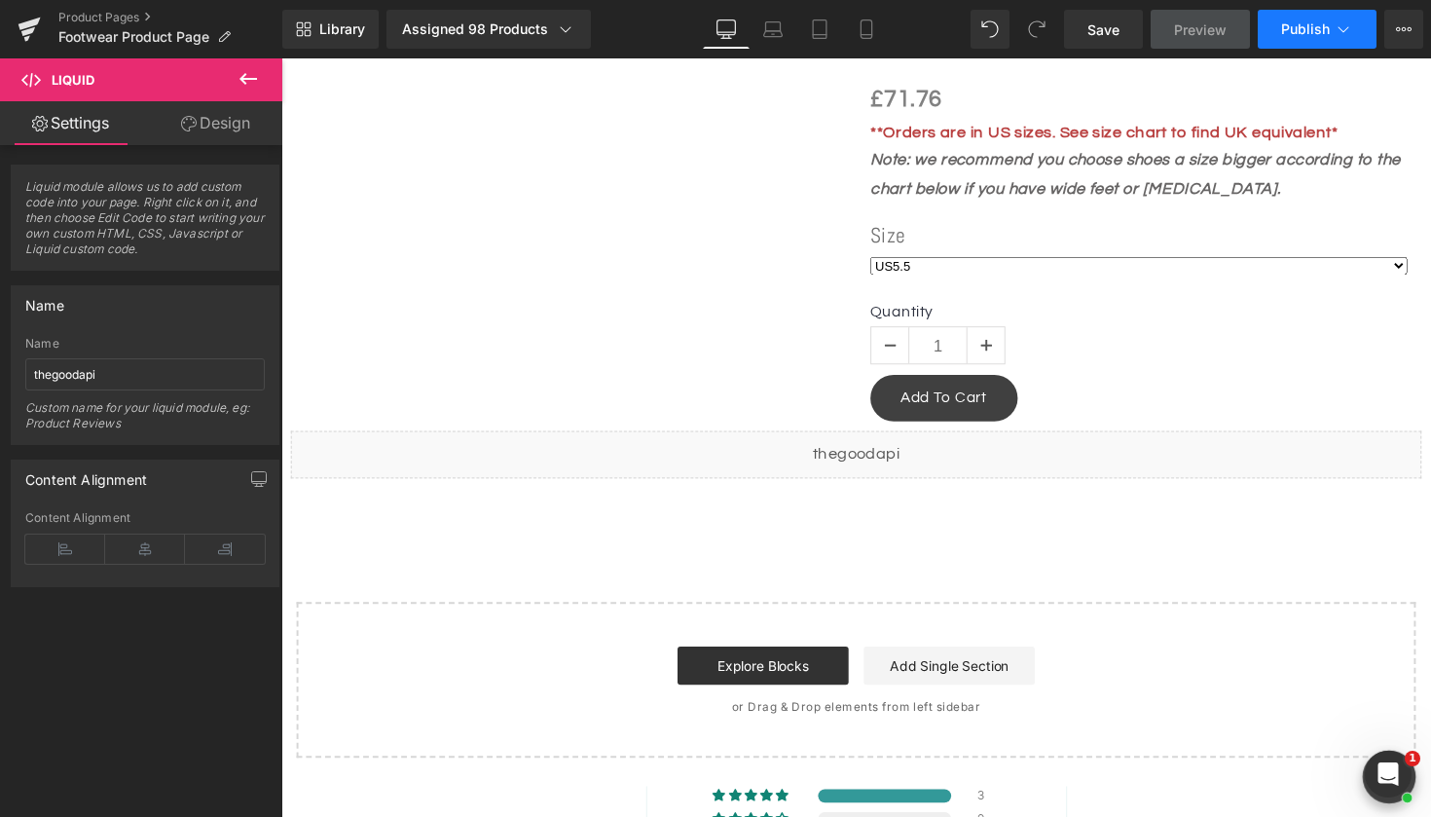
click at [1288, 30] on span "Publish" at bounding box center [1305, 29] width 49 height 16
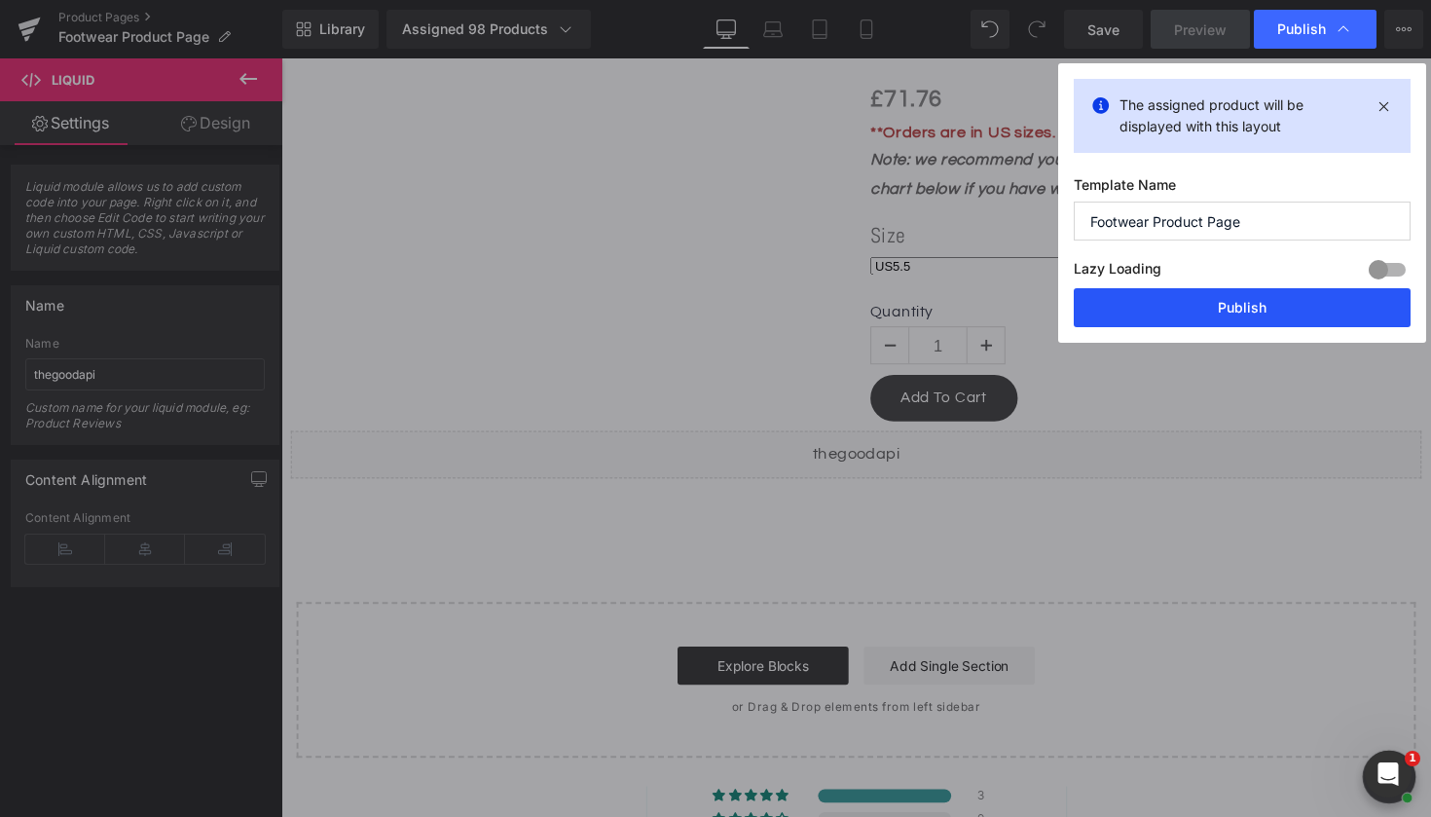
click at [1170, 300] on button "Publish" at bounding box center [1242, 307] width 337 height 39
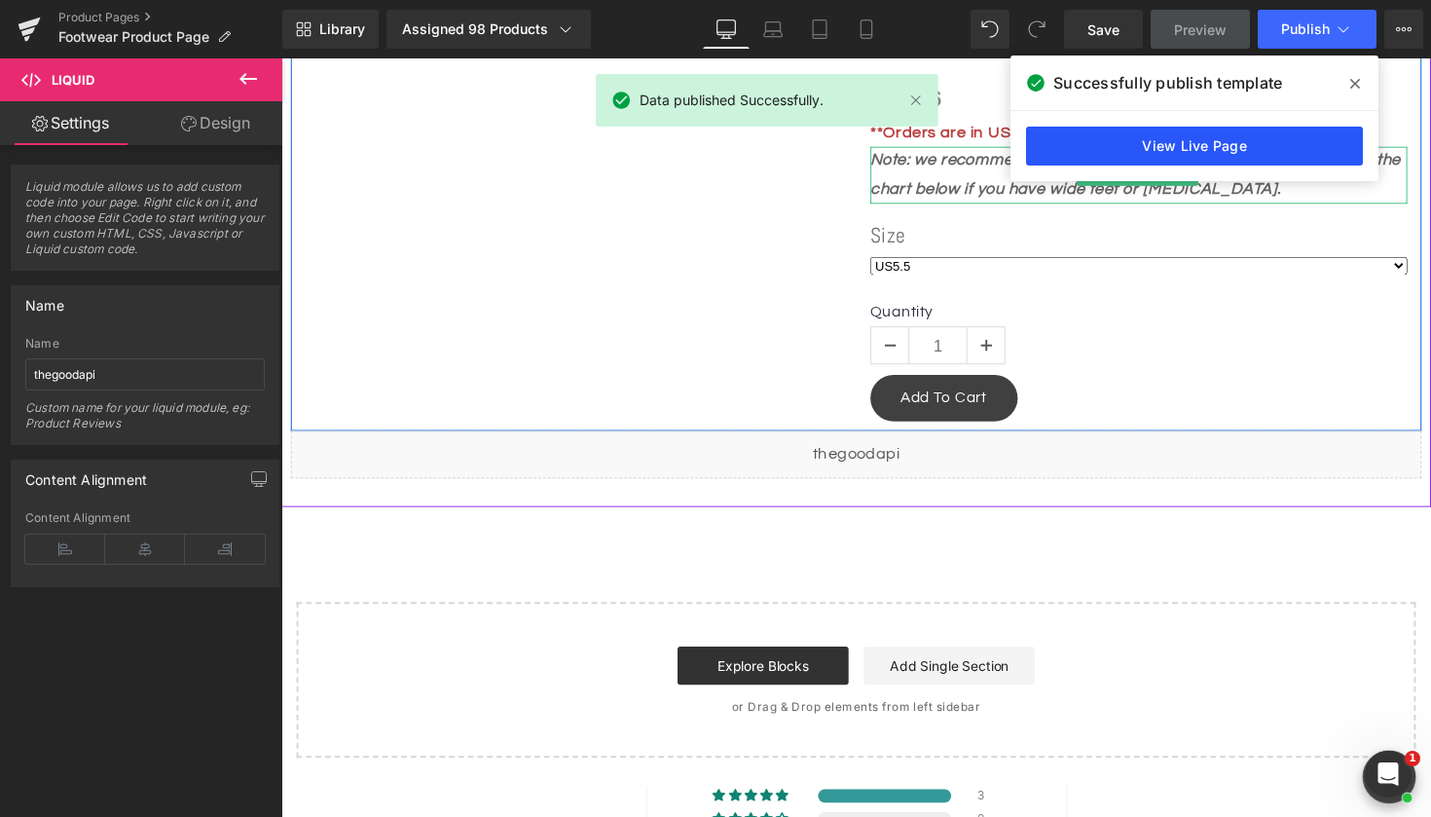
click at [1145, 135] on link "View Live Page" at bounding box center [1194, 146] width 337 height 39
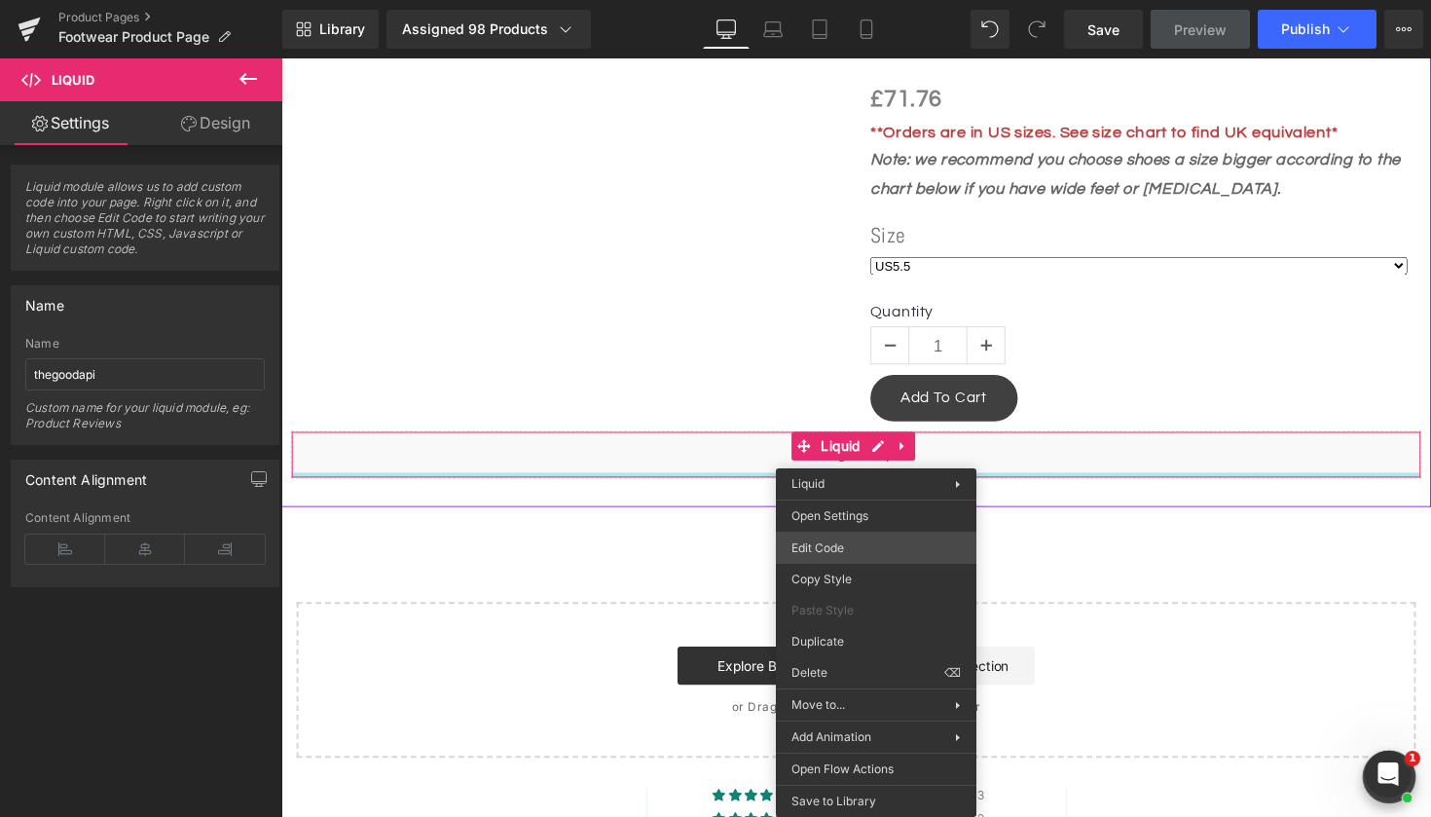
click at [872, 0] on div "Liquid You are previewing how the will restyle your page. You can not edit Elem…" at bounding box center [715, 0] width 1431 height 0
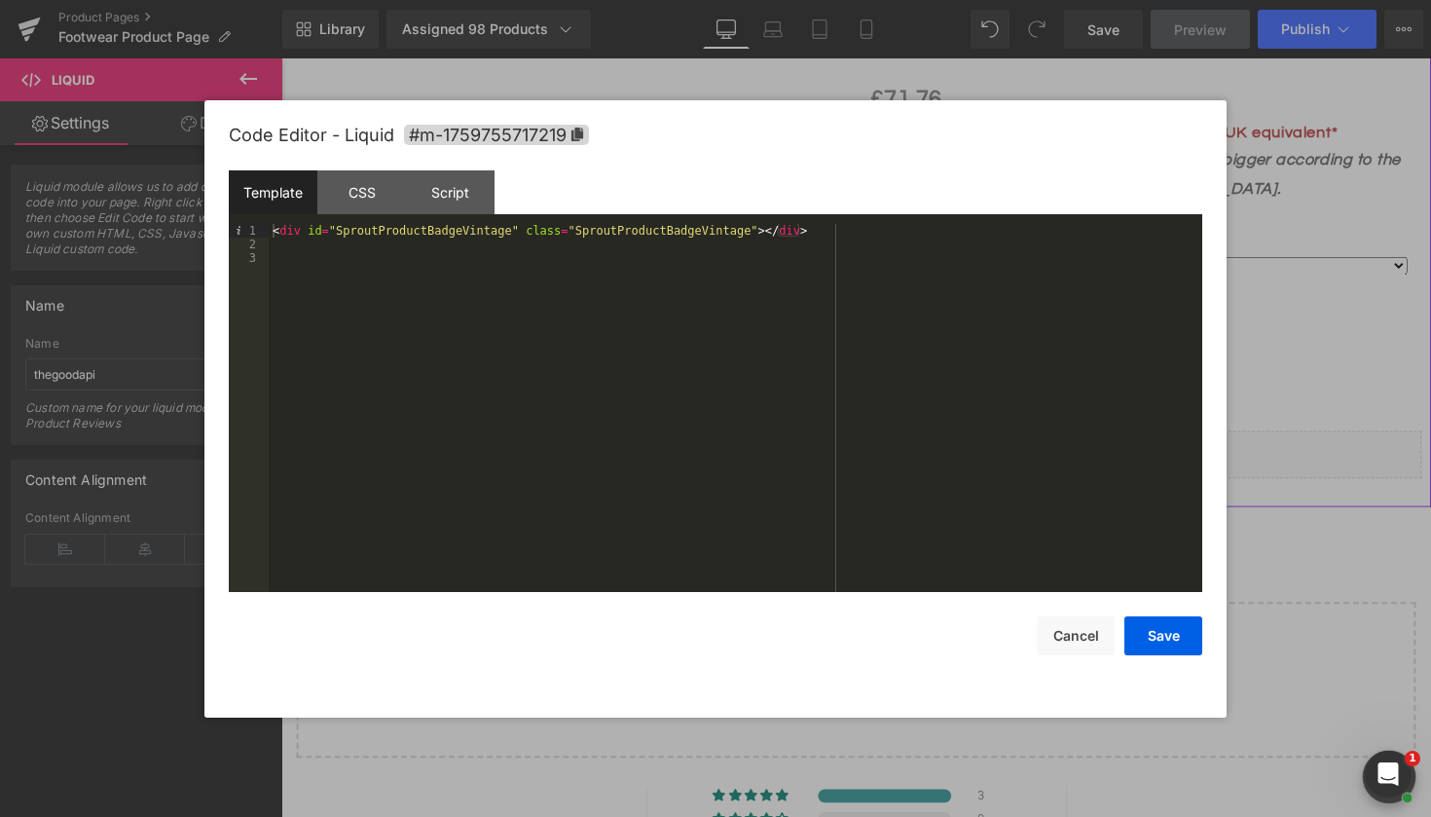
click at [445, 264] on div "< div id = "SproutProductBadgeVintage" class = "SproutProductBadgeVintage" > </…" at bounding box center [736, 421] width 934 height 395
click at [446, 201] on div "Script" at bounding box center [450, 192] width 89 height 44
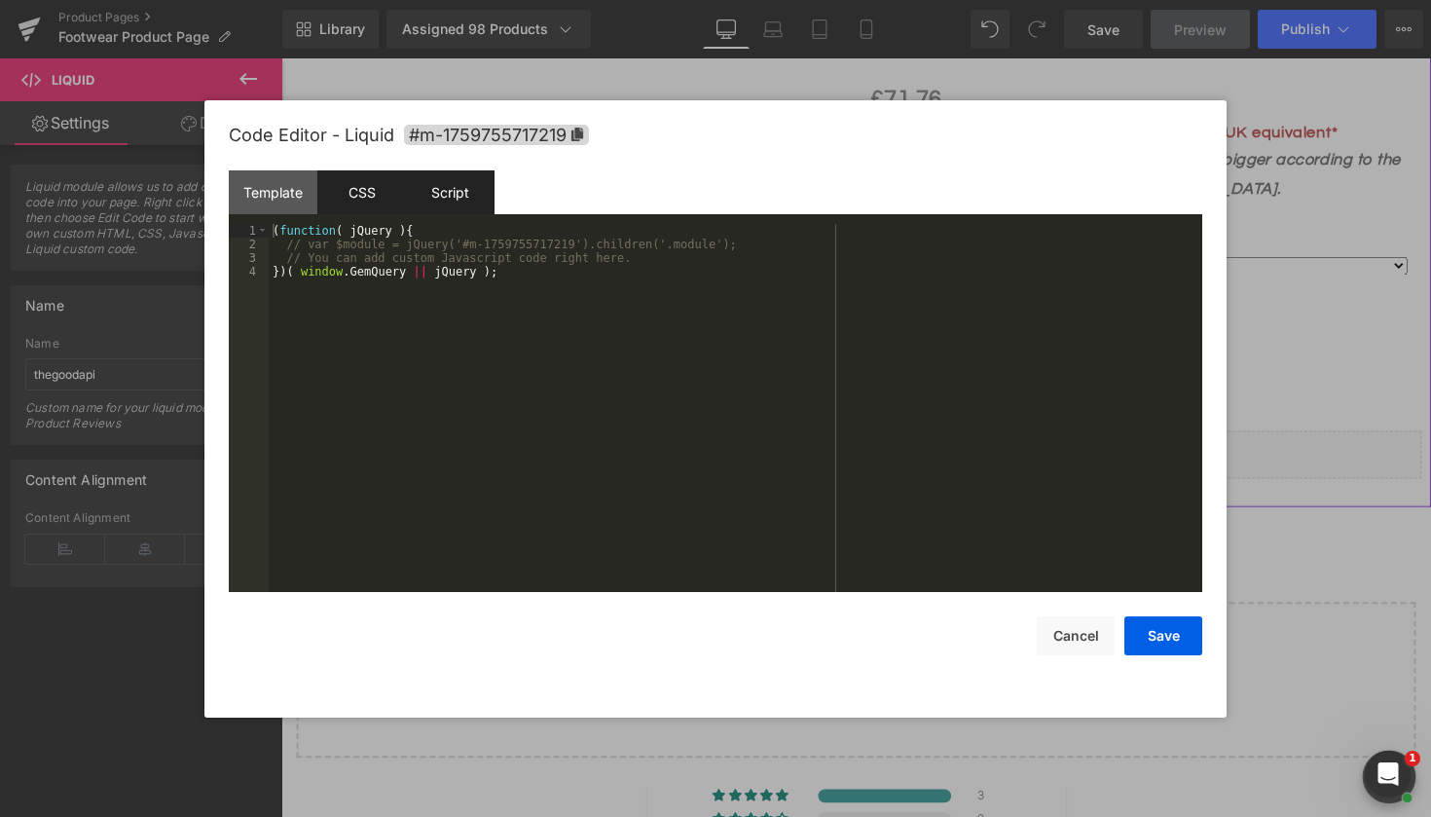
click at [375, 193] on div "CSS" at bounding box center [361, 192] width 89 height 44
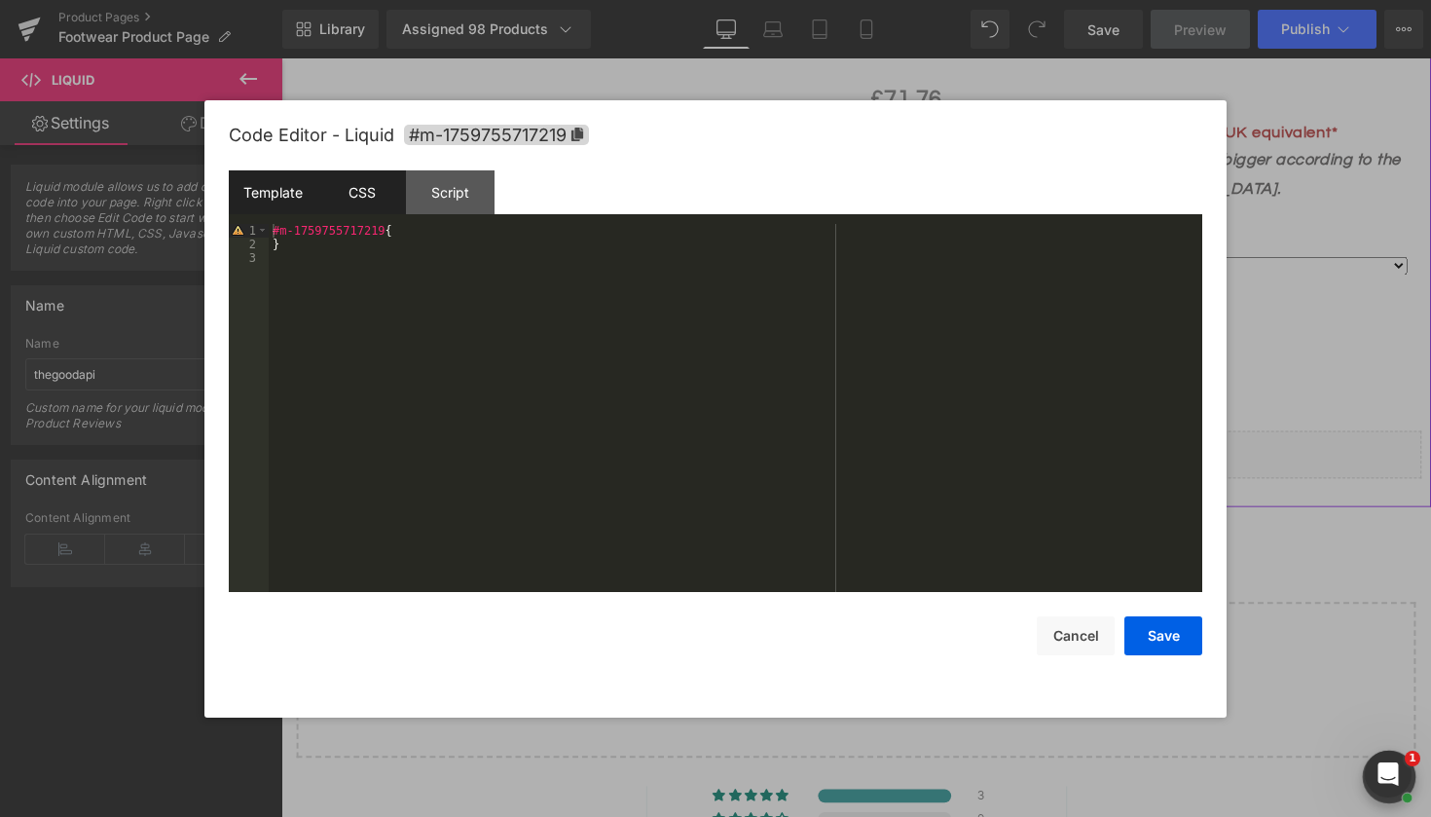
click at [291, 185] on div "Template" at bounding box center [273, 192] width 89 height 44
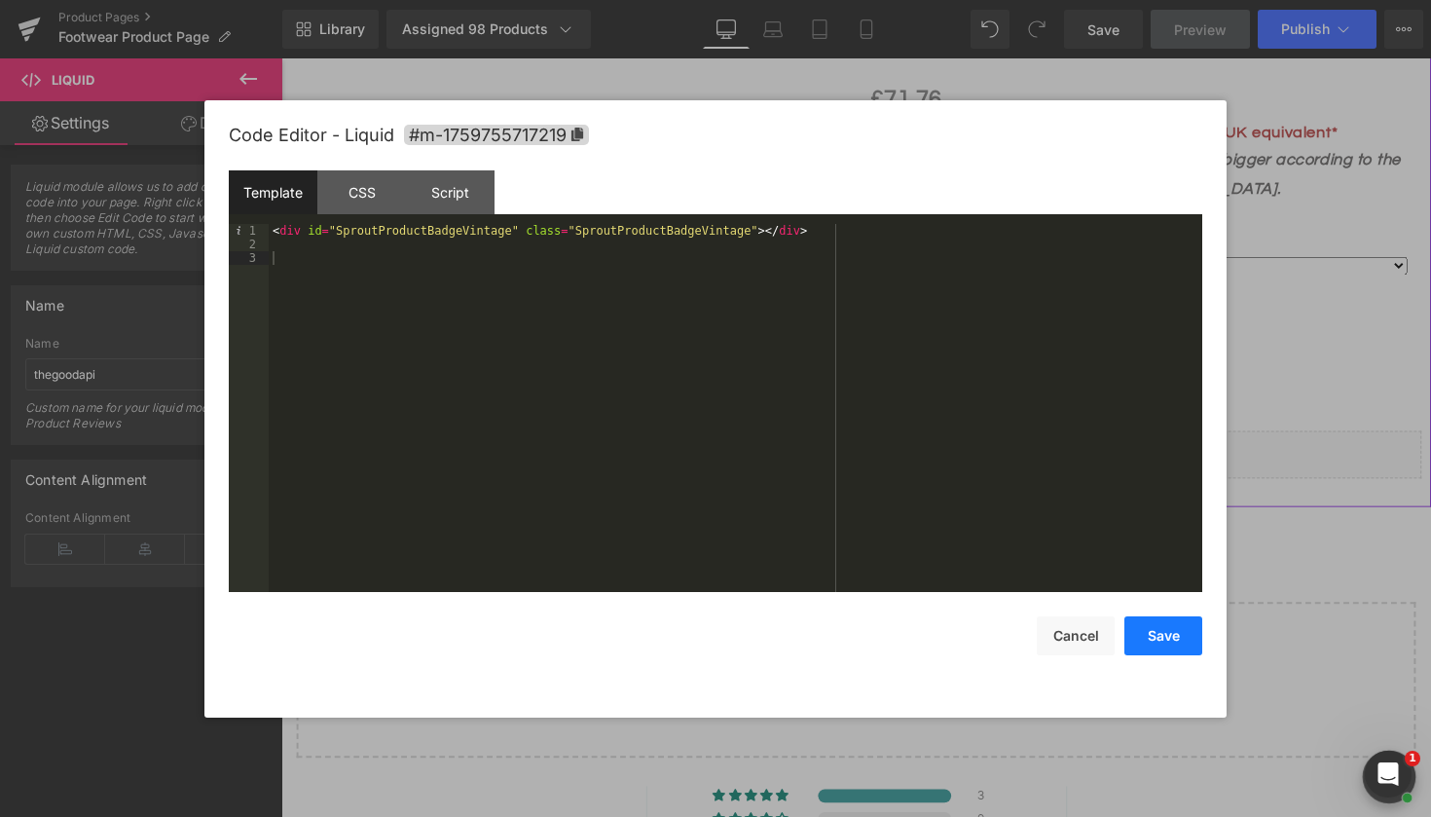
click at [1147, 624] on button "Save" at bounding box center [1164, 635] width 78 height 39
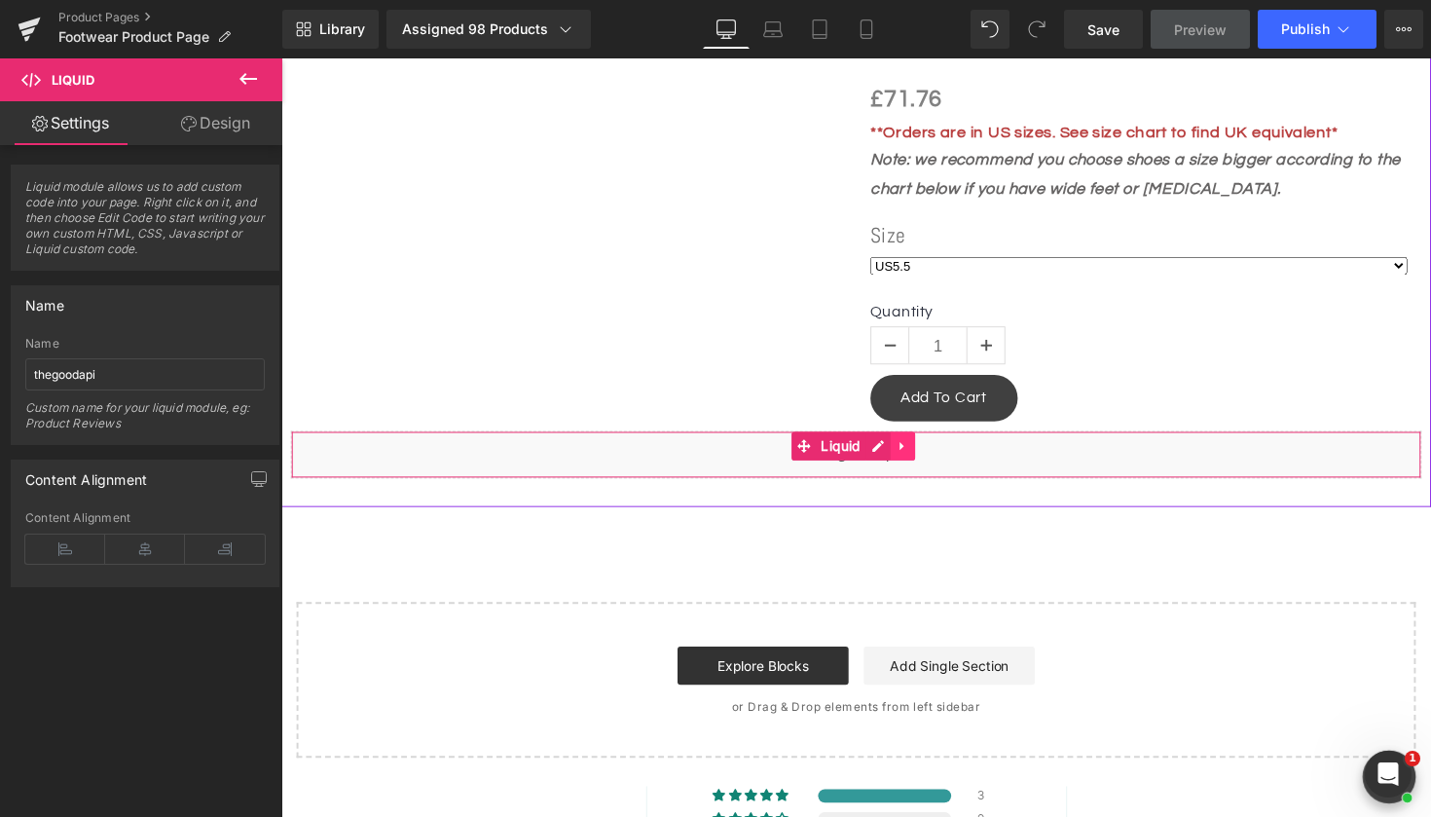
click at [919, 448] on icon at bounding box center [918, 455] width 14 height 15
click at [936, 449] on icon at bounding box center [931, 456] width 14 height 14
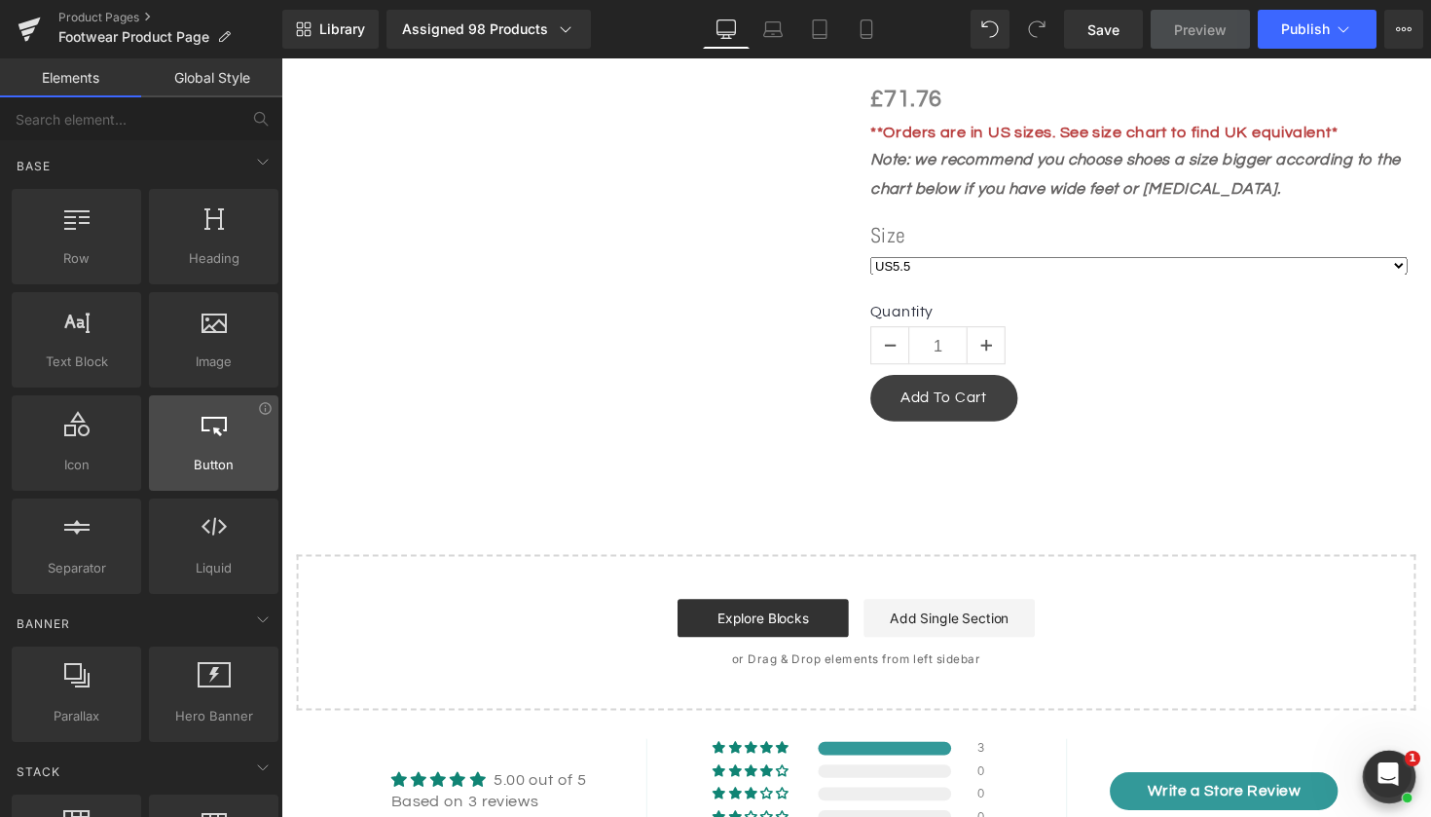
scroll to position [0, 0]
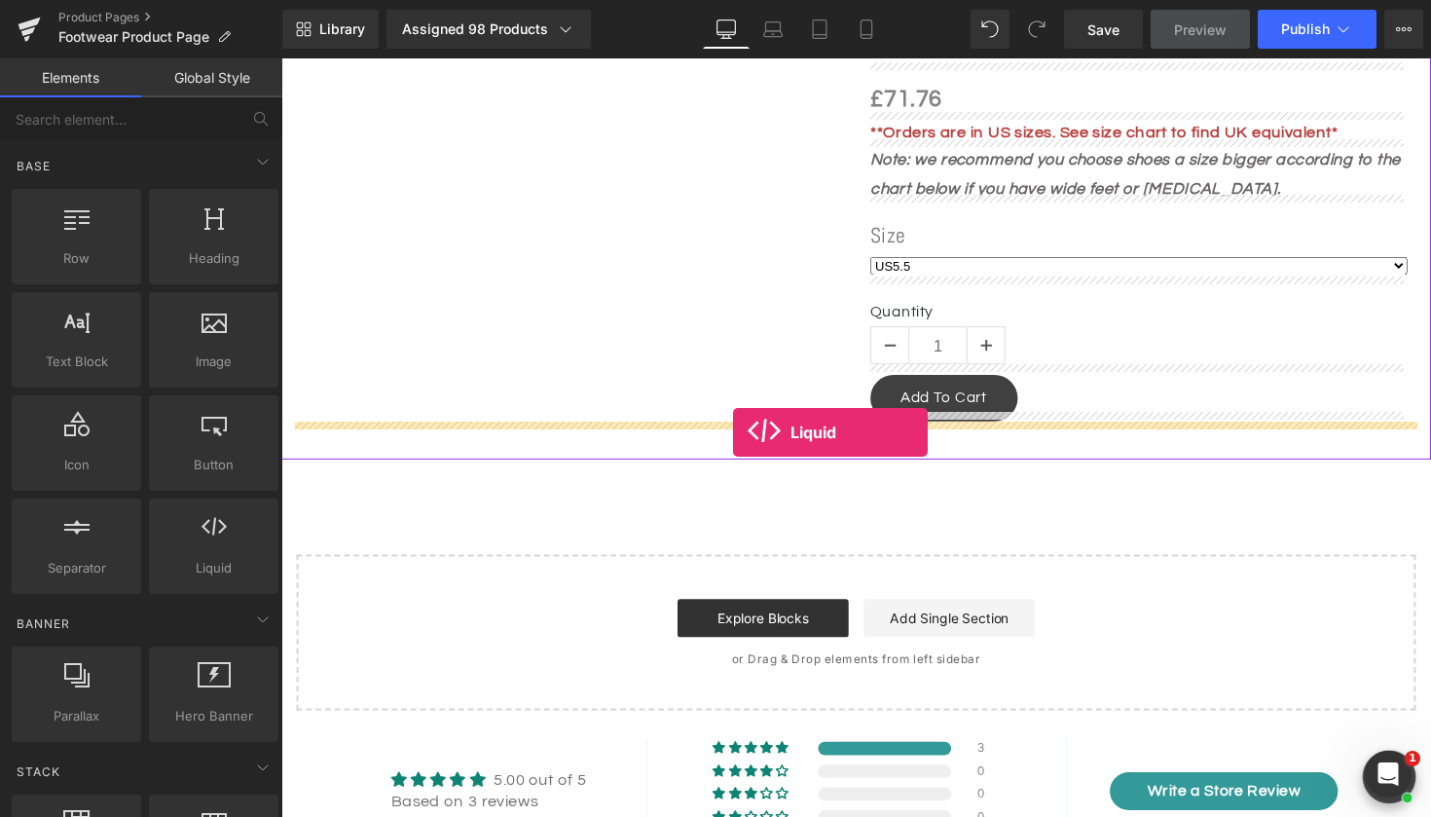
drag, startPoint x: 505, startPoint y: 605, endPoint x: 744, endPoint y: 441, distance: 289.3
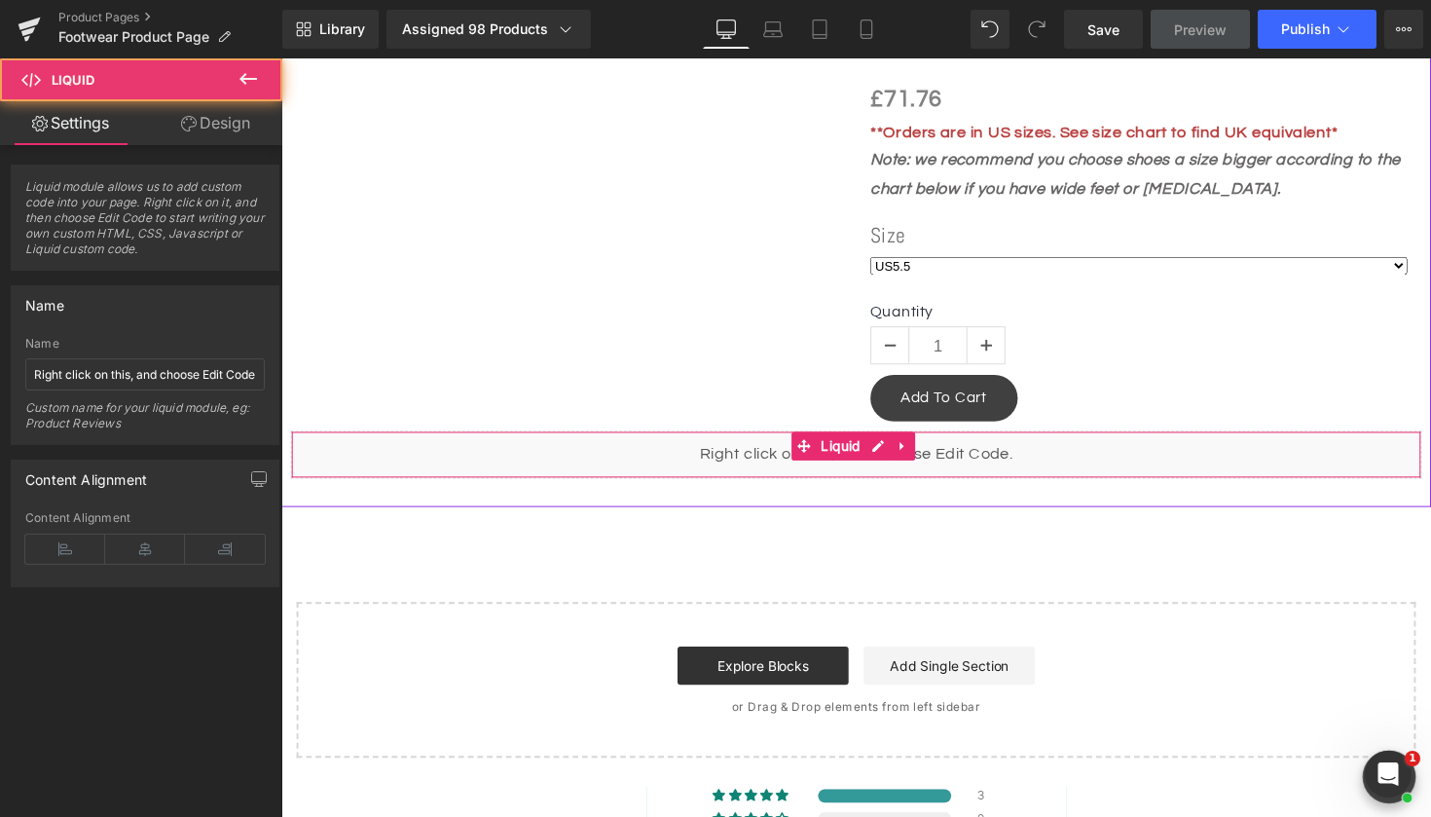
click at [759, 448] on div "Liquid" at bounding box center [870, 464] width 1159 height 49
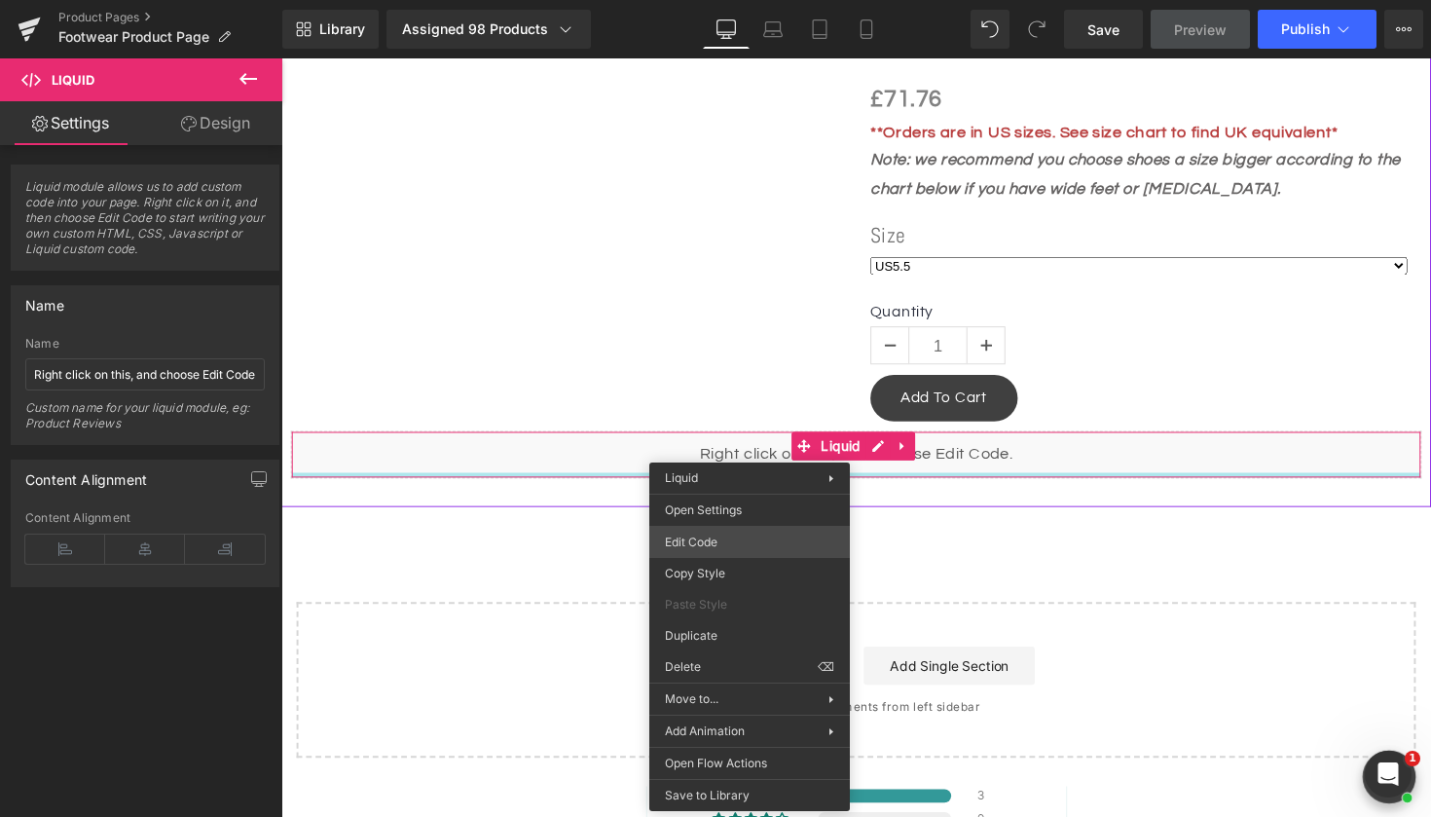
click at [739, 0] on div "Liquid You are previewing how the will restyle your page. You can not edit Elem…" at bounding box center [715, 0] width 1431 height 0
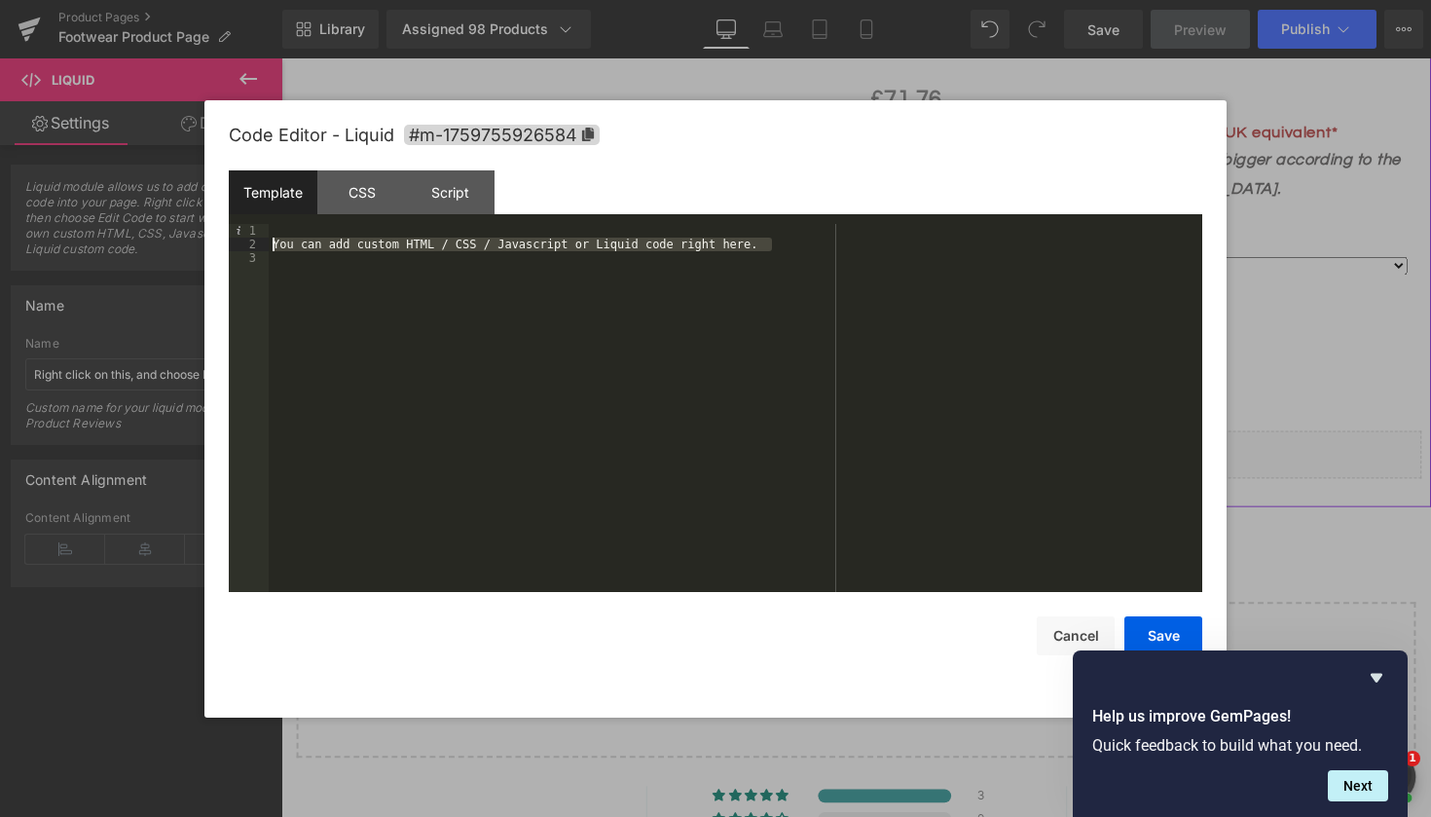
drag, startPoint x: 824, startPoint y: 243, endPoint x: 217, endPoint y: 244, distance: 606.6
click at [217, 244] on div "Code Editor - Liquid #m-1759755926584 Template CSS Script Data 1 2 3 You can ad…" at bounding box center [715, 408] width 1022 height 617
click at [290, 226] on div at bounding box center [736, 421] width 934 height 395
click at [1382, 681] on icon "Hide survey" at bounding box center [1376, 677] width 23 height 23
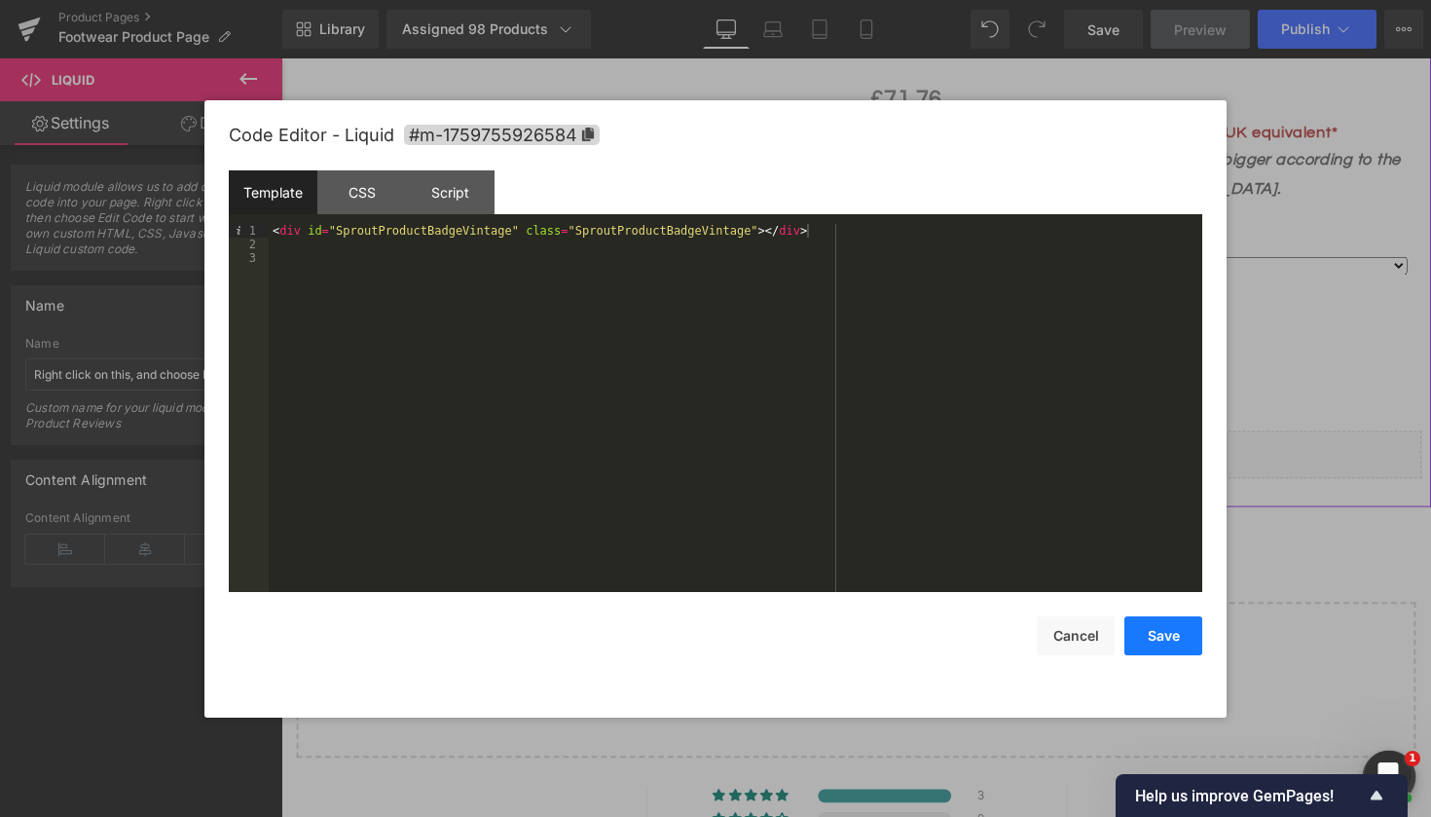
click at [1178, 641] on button "Save" at bounding box center [1164, 635] width 78 height 39
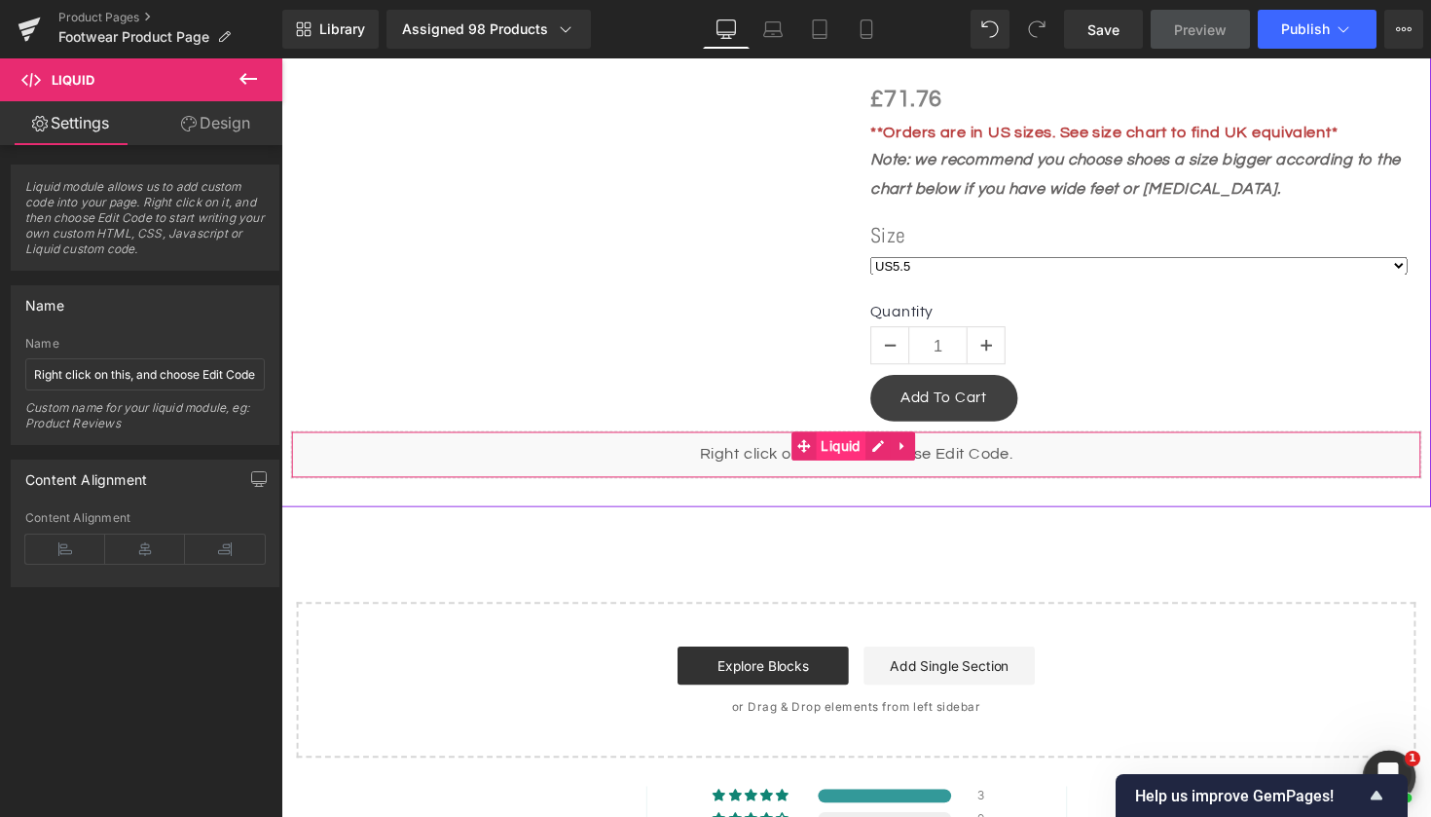
click at [866, 441] on span "Liquid" at bounding box center [855, 455] width 51 height 29
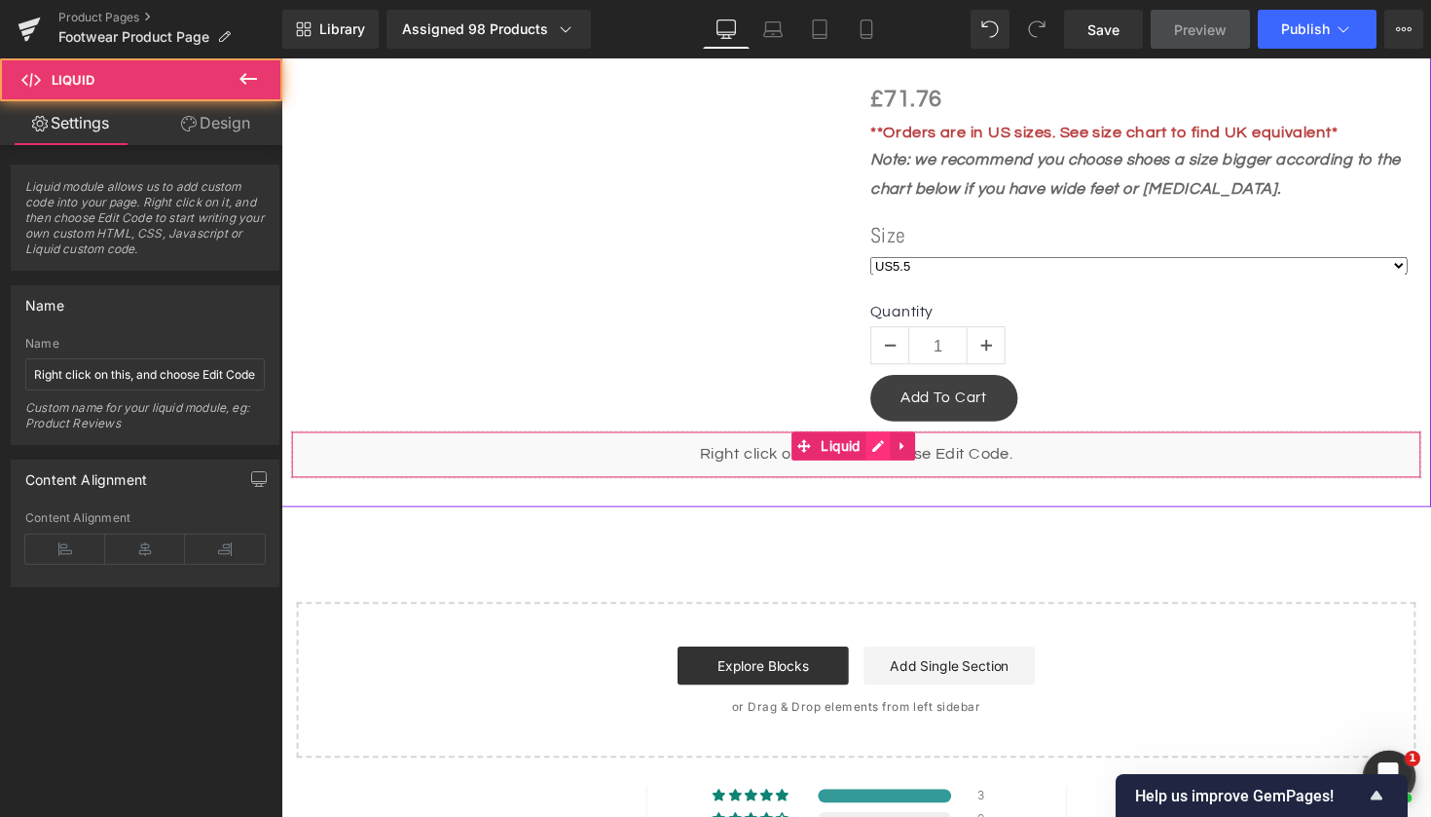
click at [894, 449] on div "Liquid" at bounding box center [870, 464] width 1159 height 49
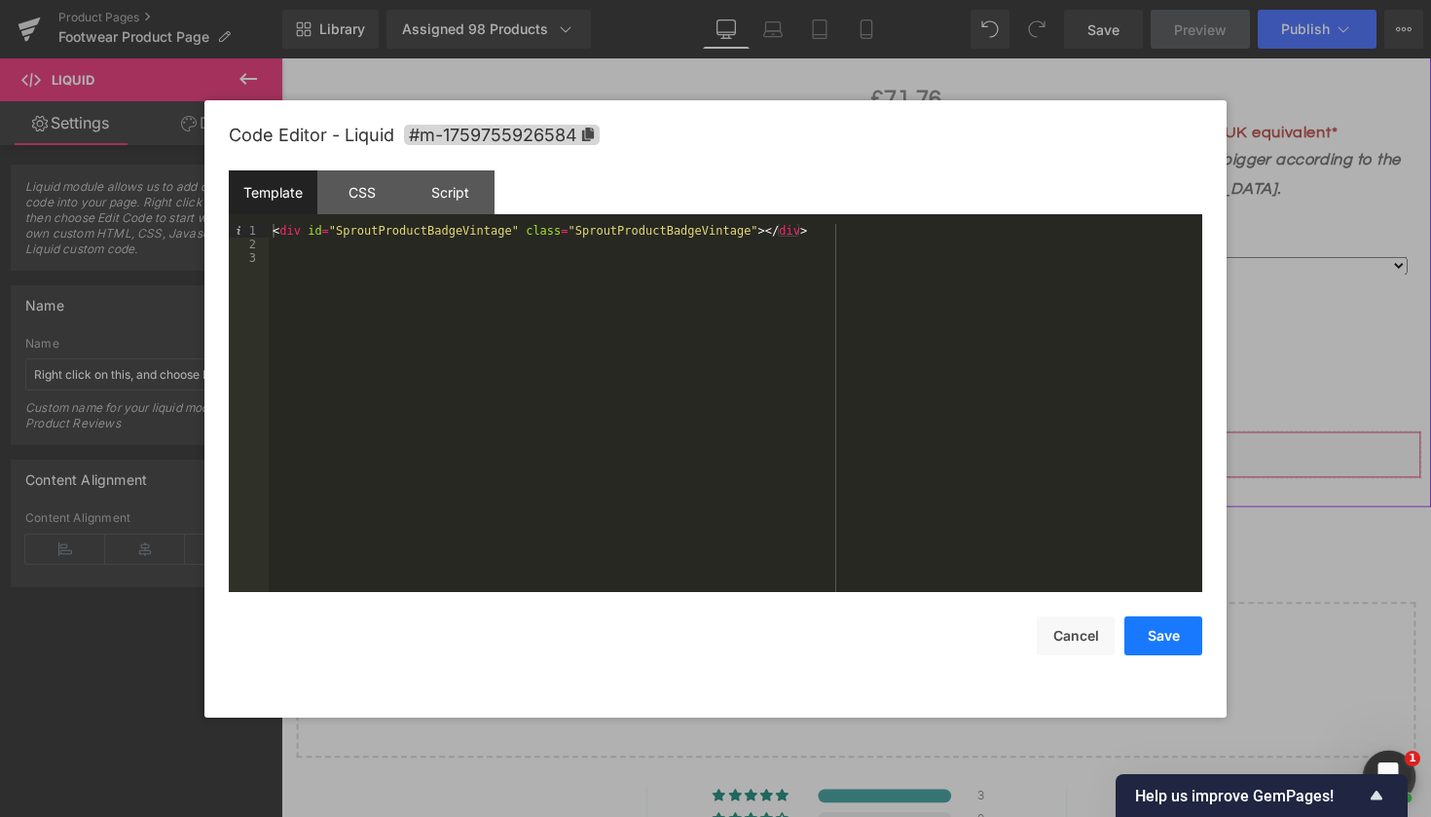
click at [1156, 637] on button "Save" at bounding box center [1164, 635] width 78 height 39
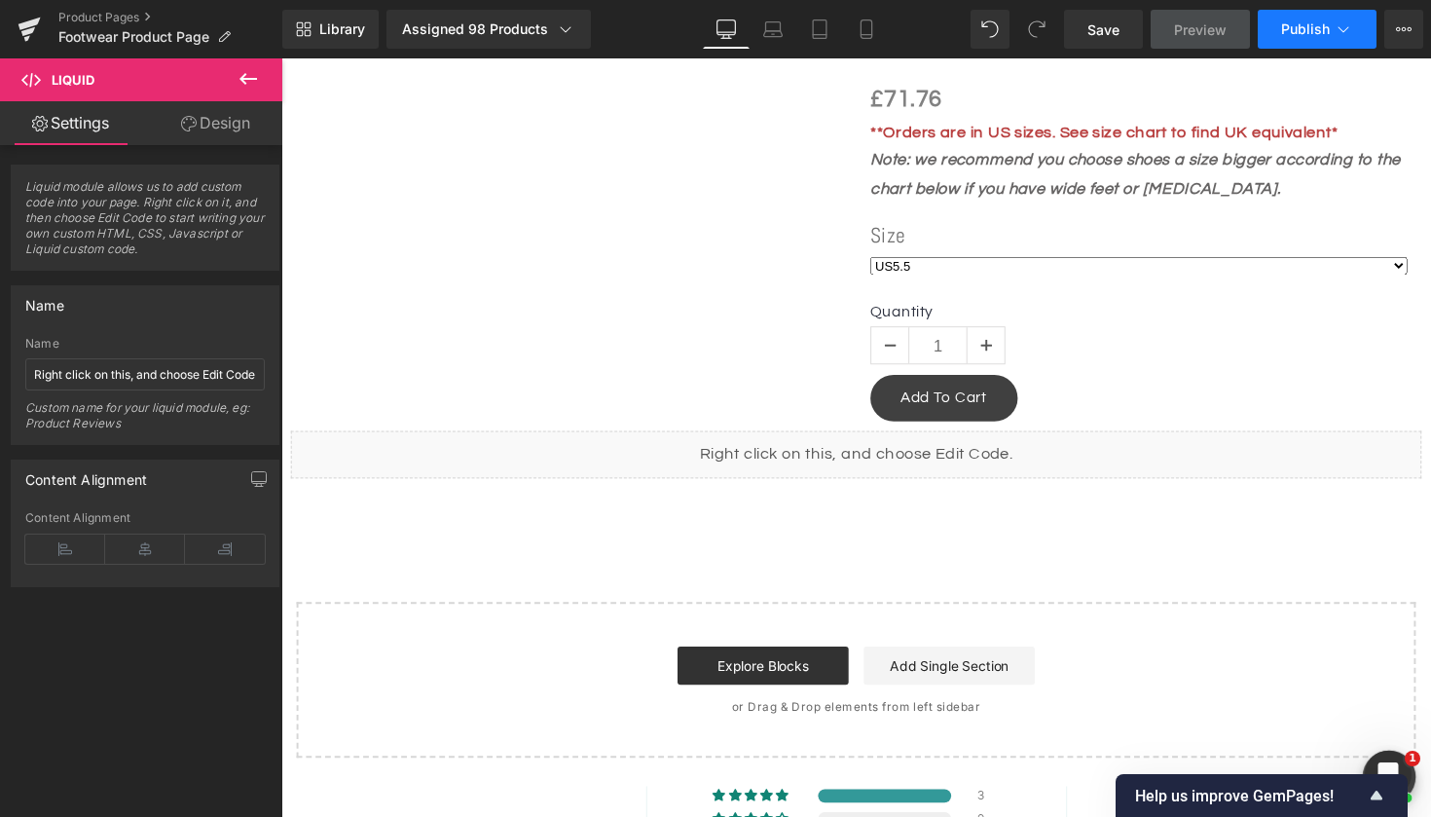
click at [1293, 34] on span "Publish" at bounding box center [1305, 29] width 49 height 16
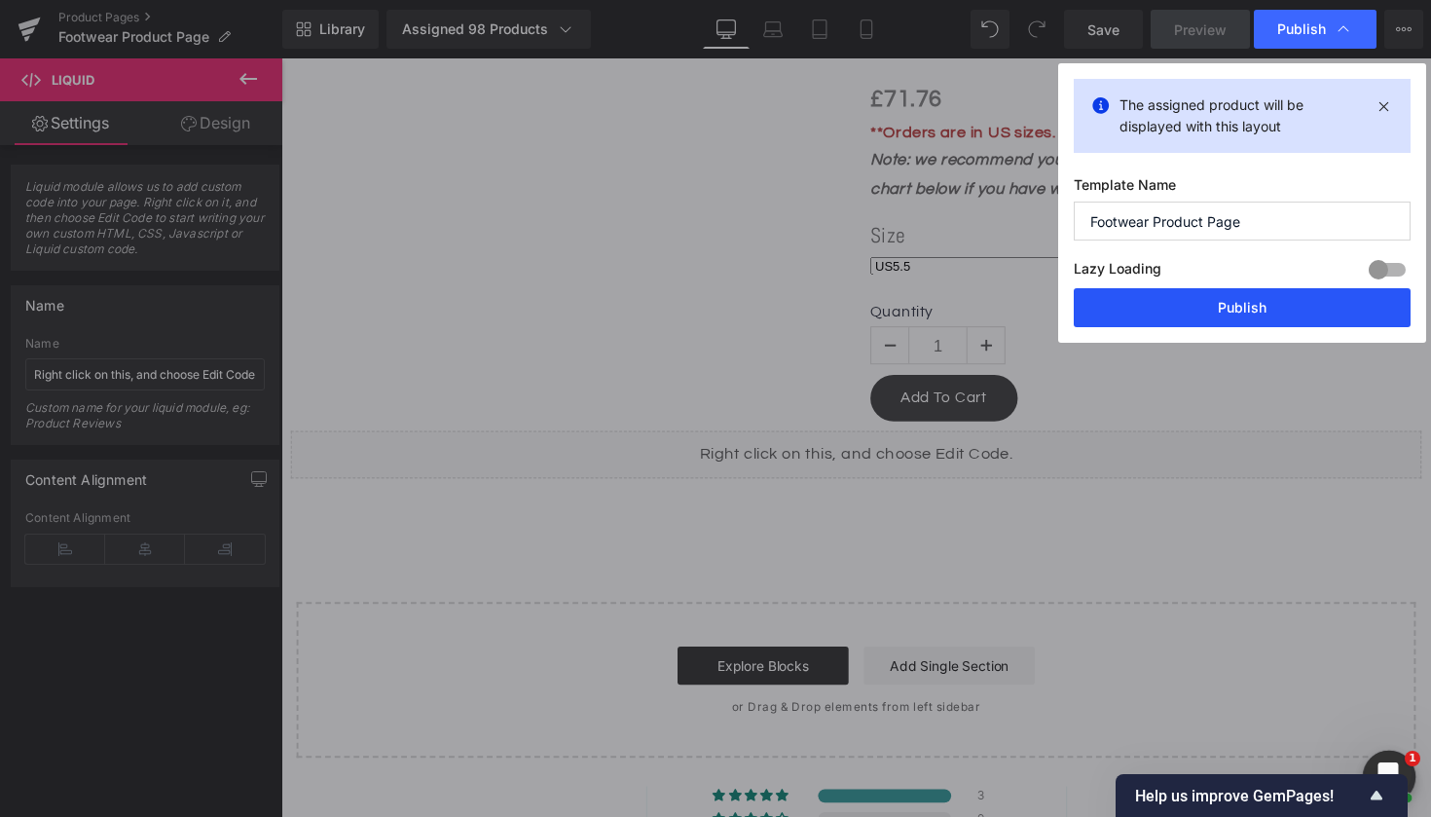
click at [1241, 307] on button "Publish" at bounding box center [1242, 307] width 337 height 39
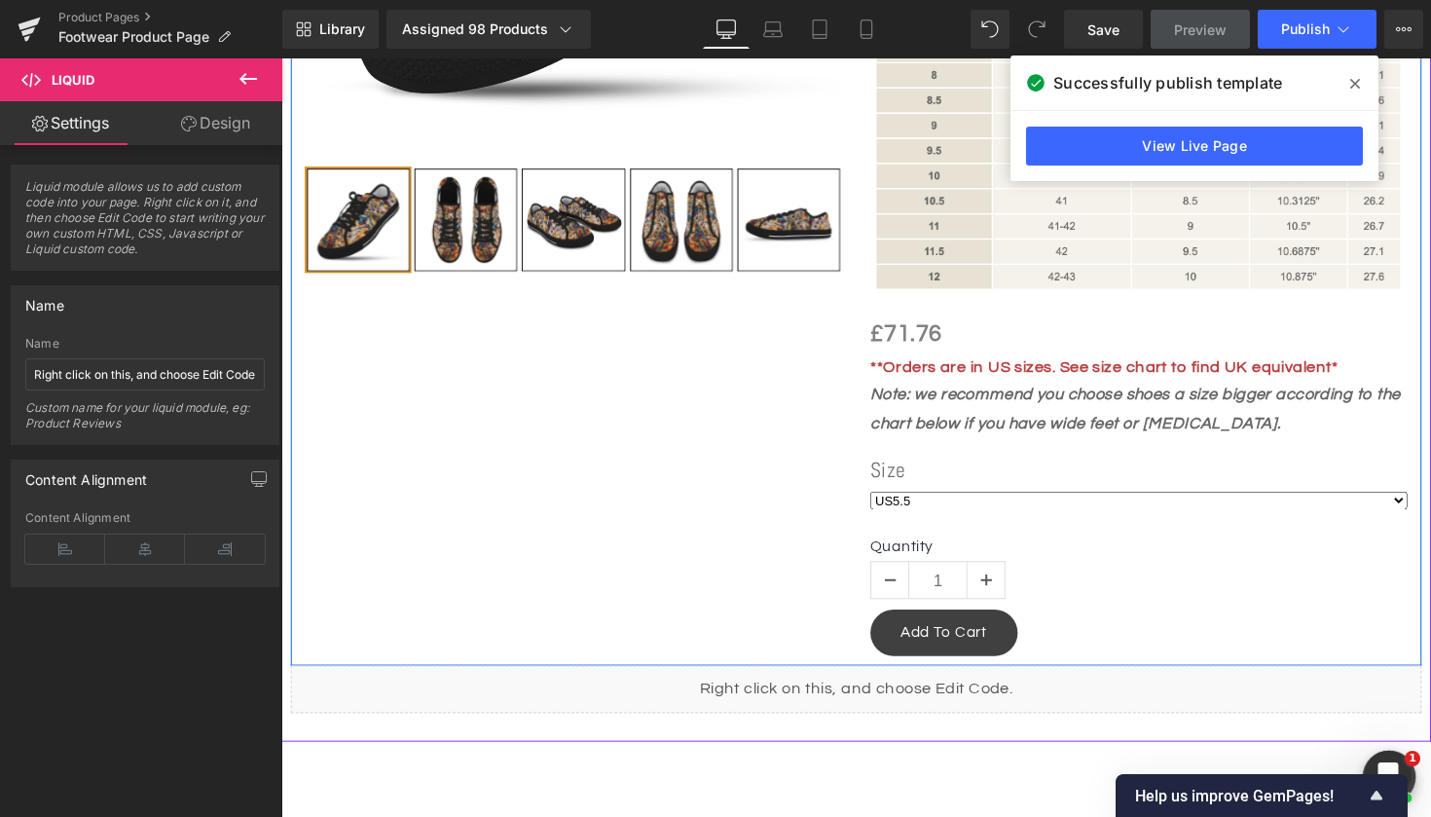
scroll to position [1314, 0]
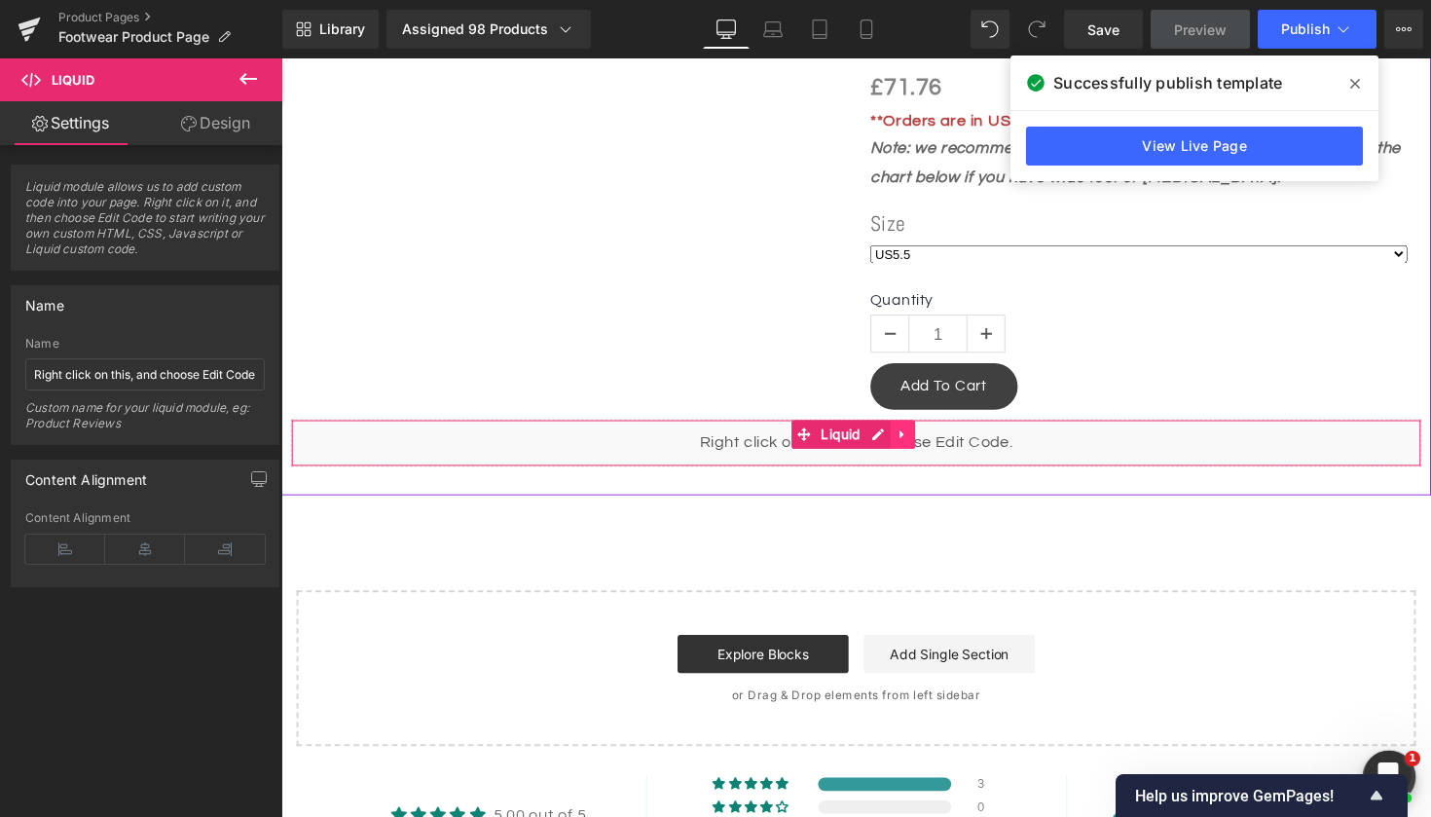
click at [920, 437] on icon at bounding box center [918, 443] width 14 height 15
click at [933, 436] on icon at bounding box center [931, 443] width 14 height 15
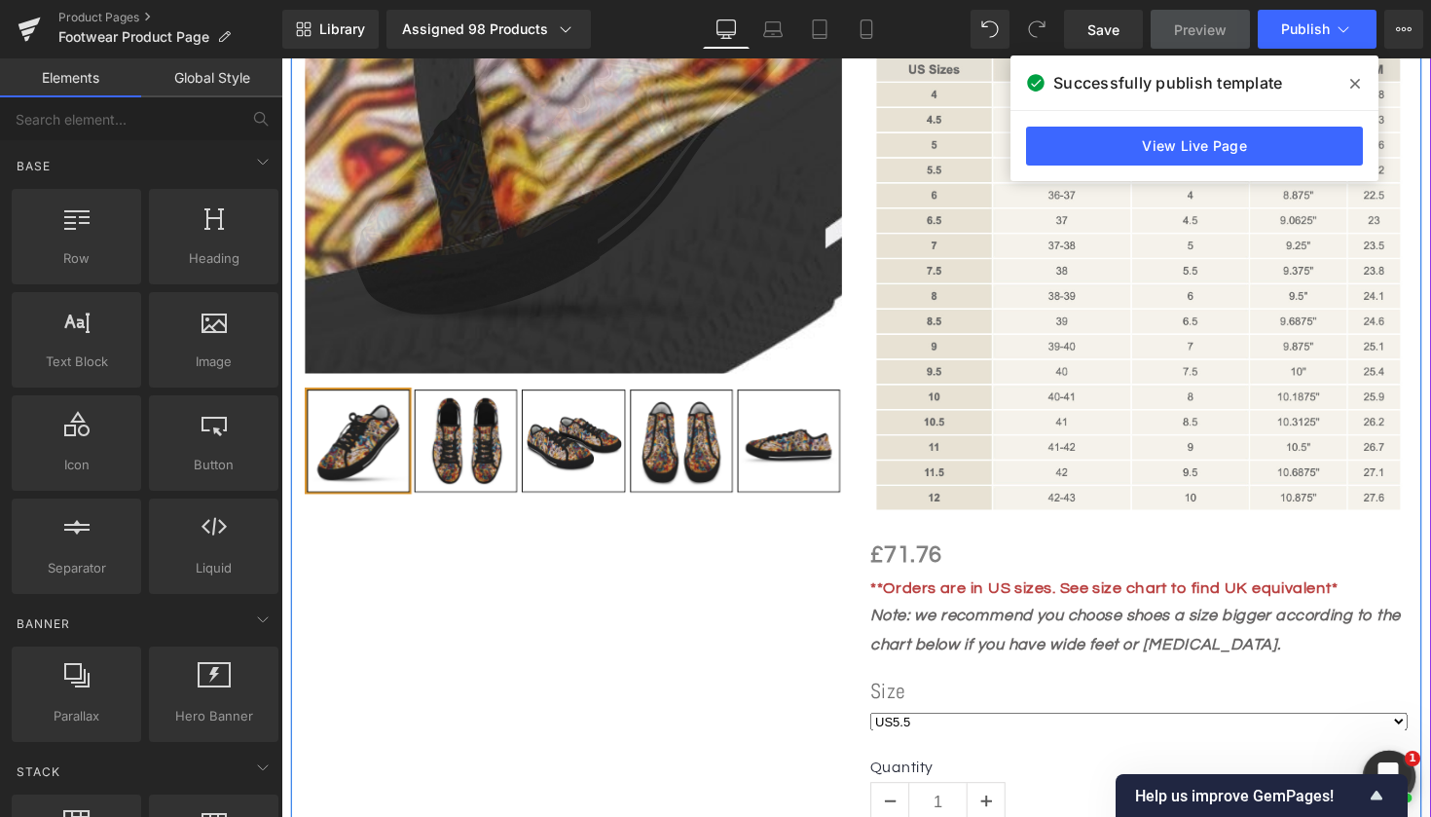
scroll to position [621, 0]
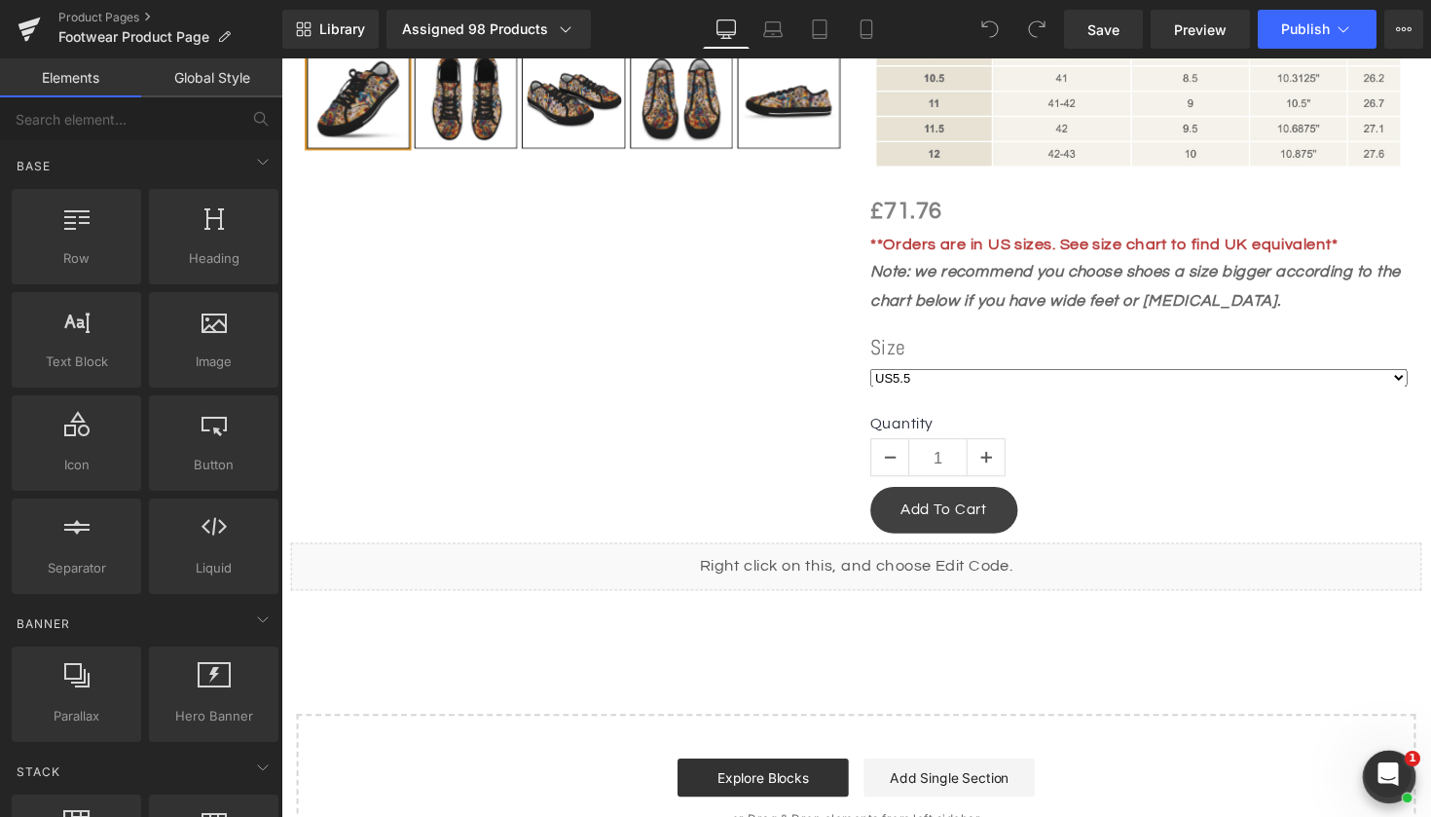
scroll to position [1332, 0]
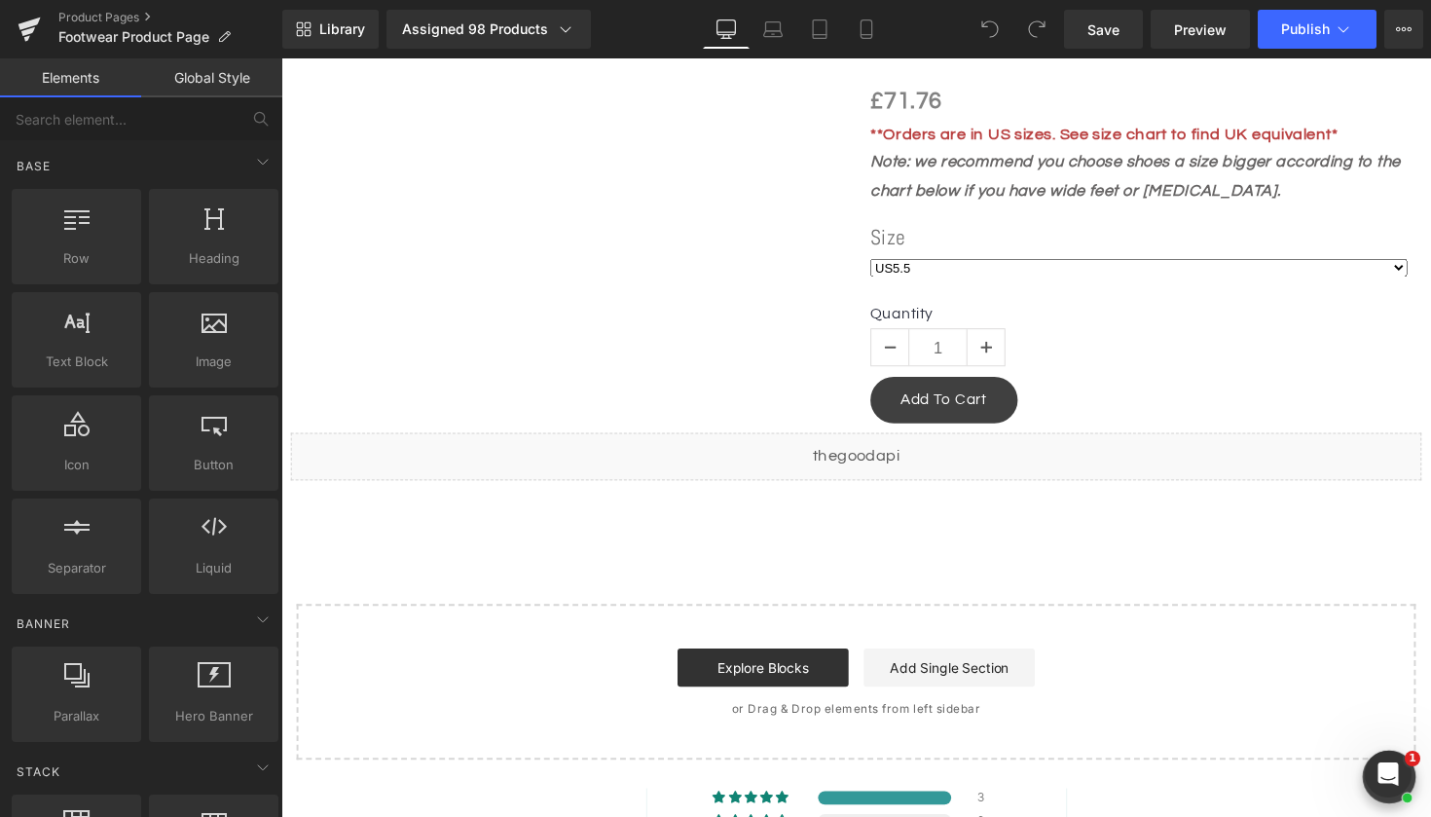
scroll to position [1302, 0]
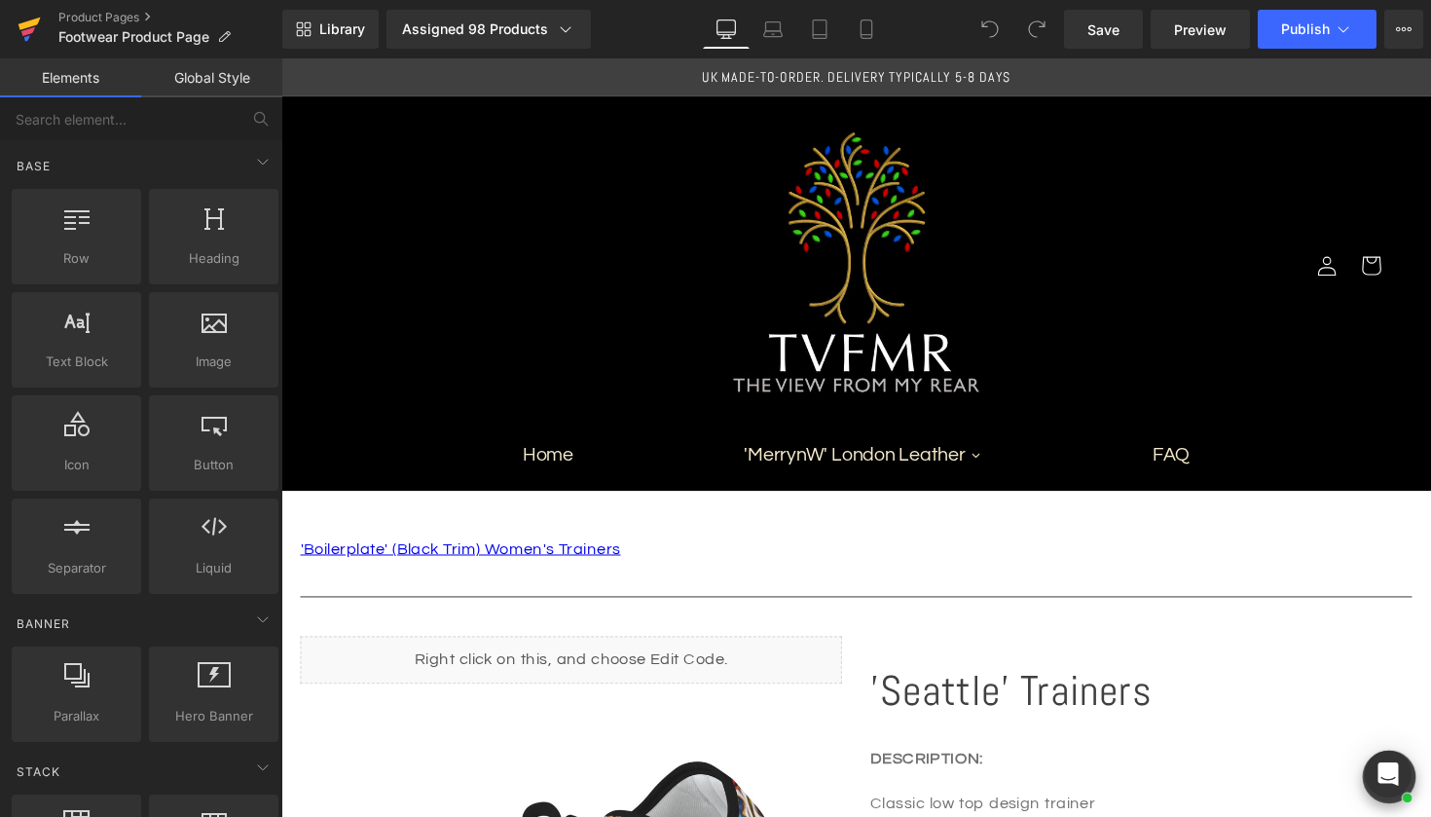
click at [9, 26] on link at bounding box center [29, 29] width 58 height 58
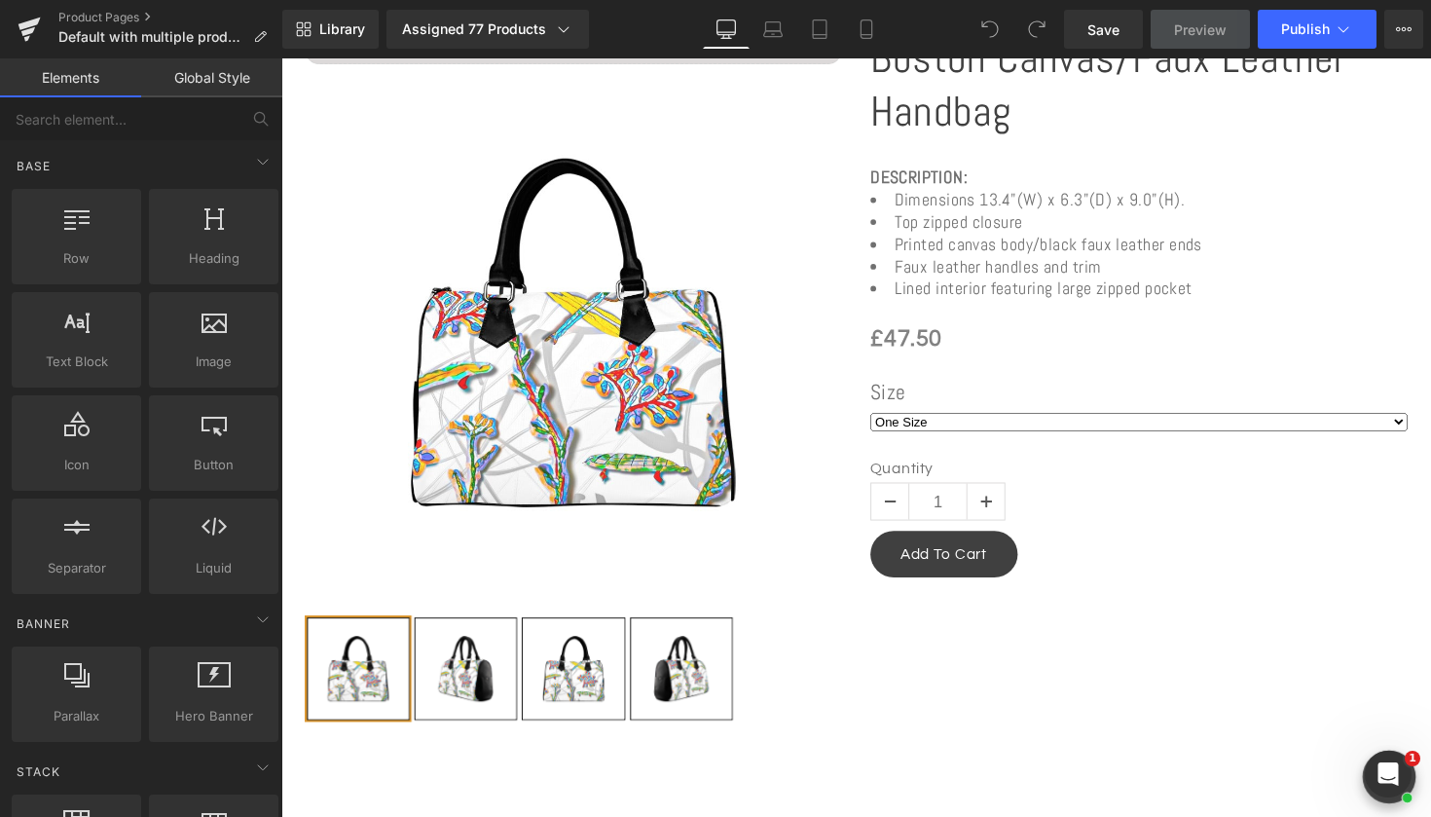
scroll to position [598, 0]
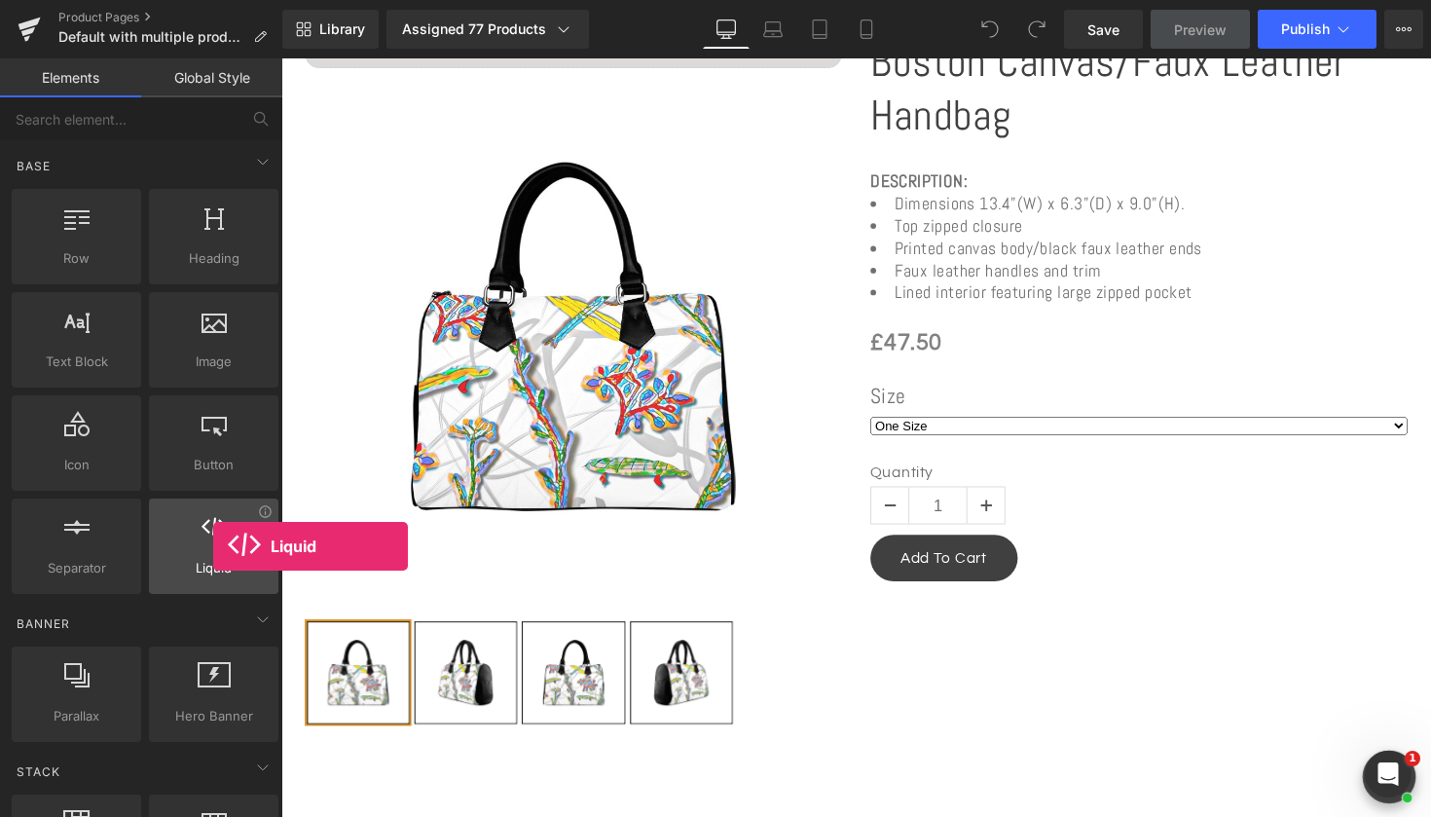
click at [213, 532] on icon at bounding box center [214, 526] width 25 height 25
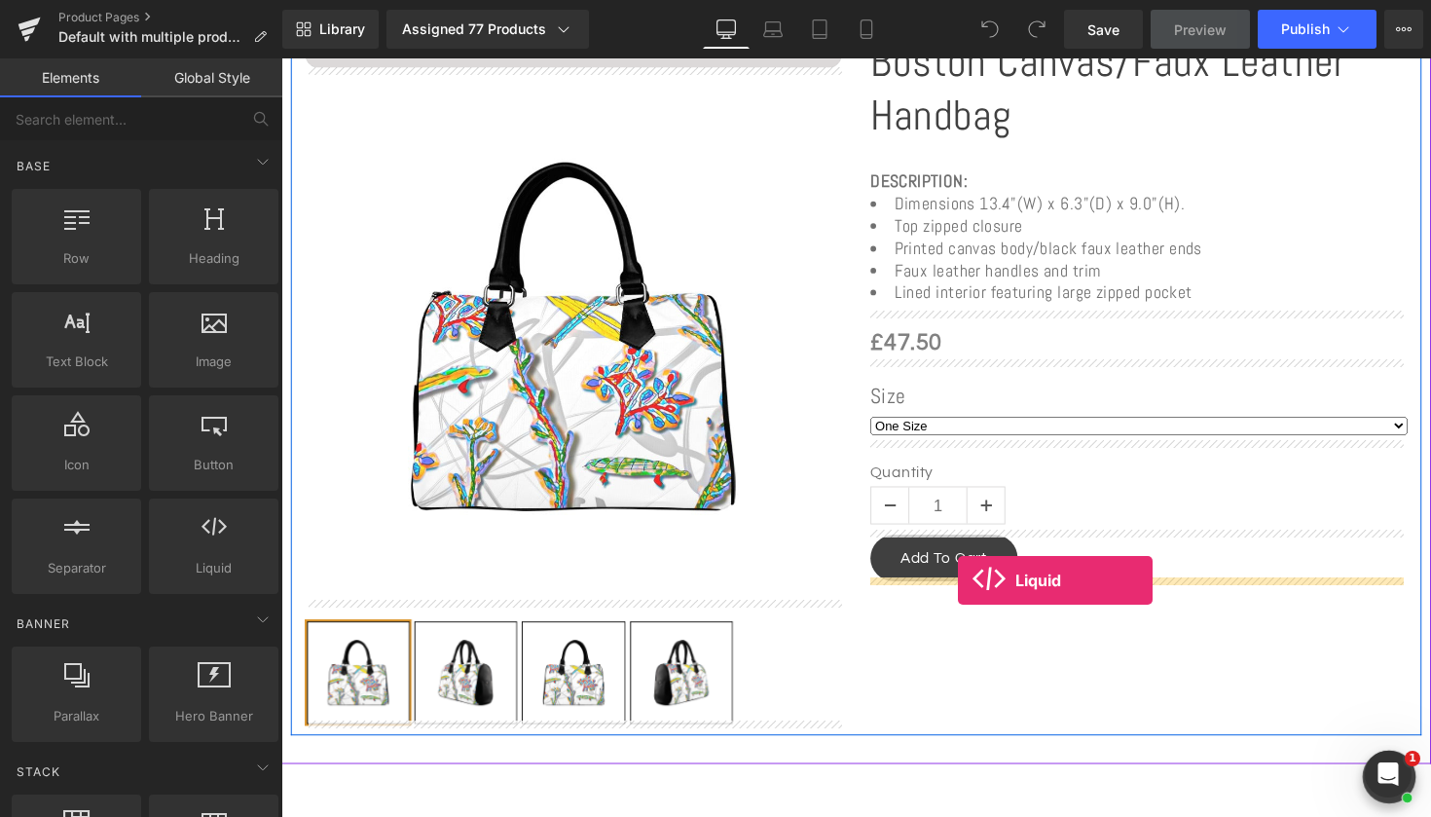
drag, startPoint x: 495, startPoint y: 590, endPoint x: 975, endPoint y: 593, distance: 480.0
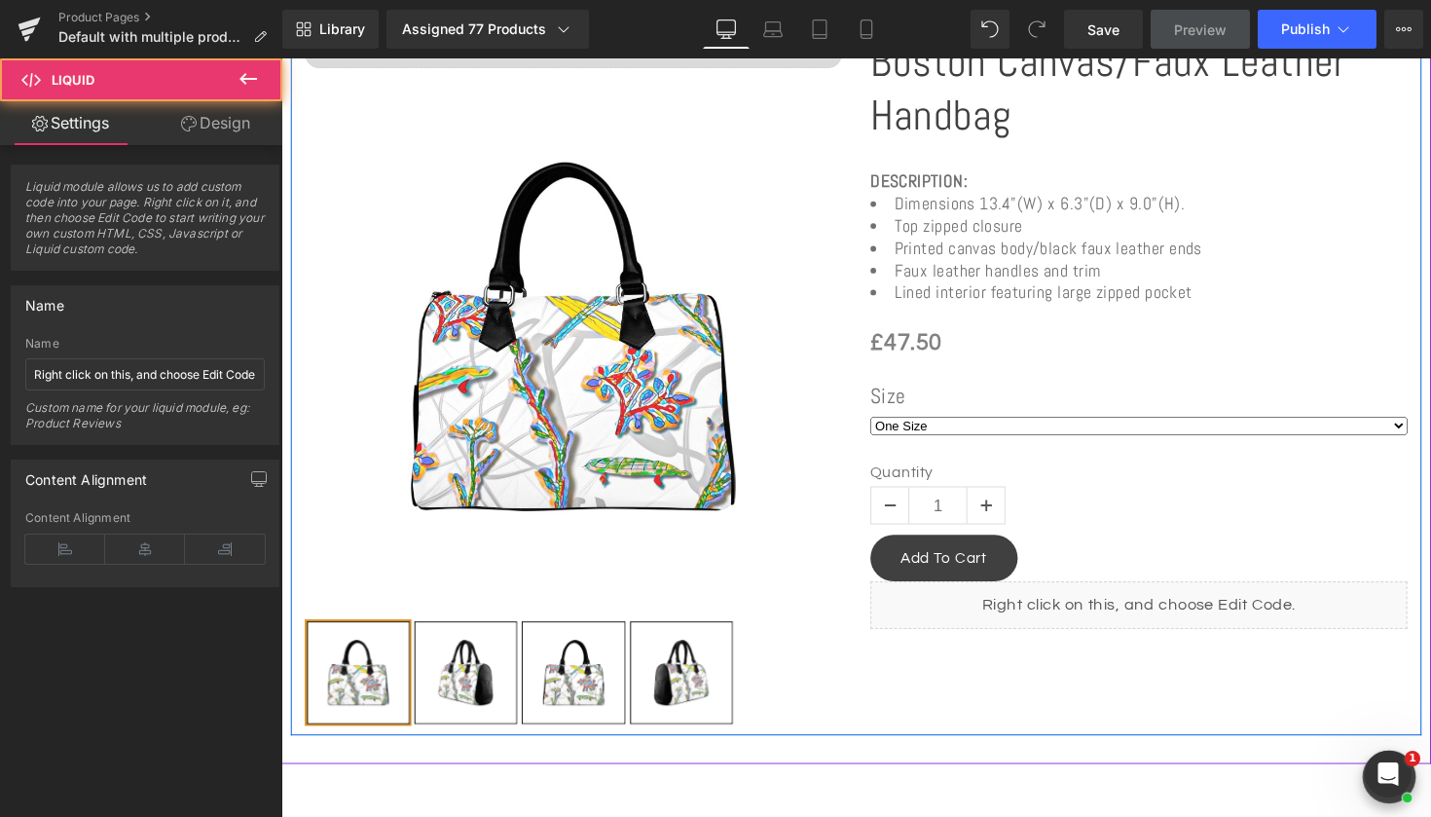
scroll to position [711, 0]
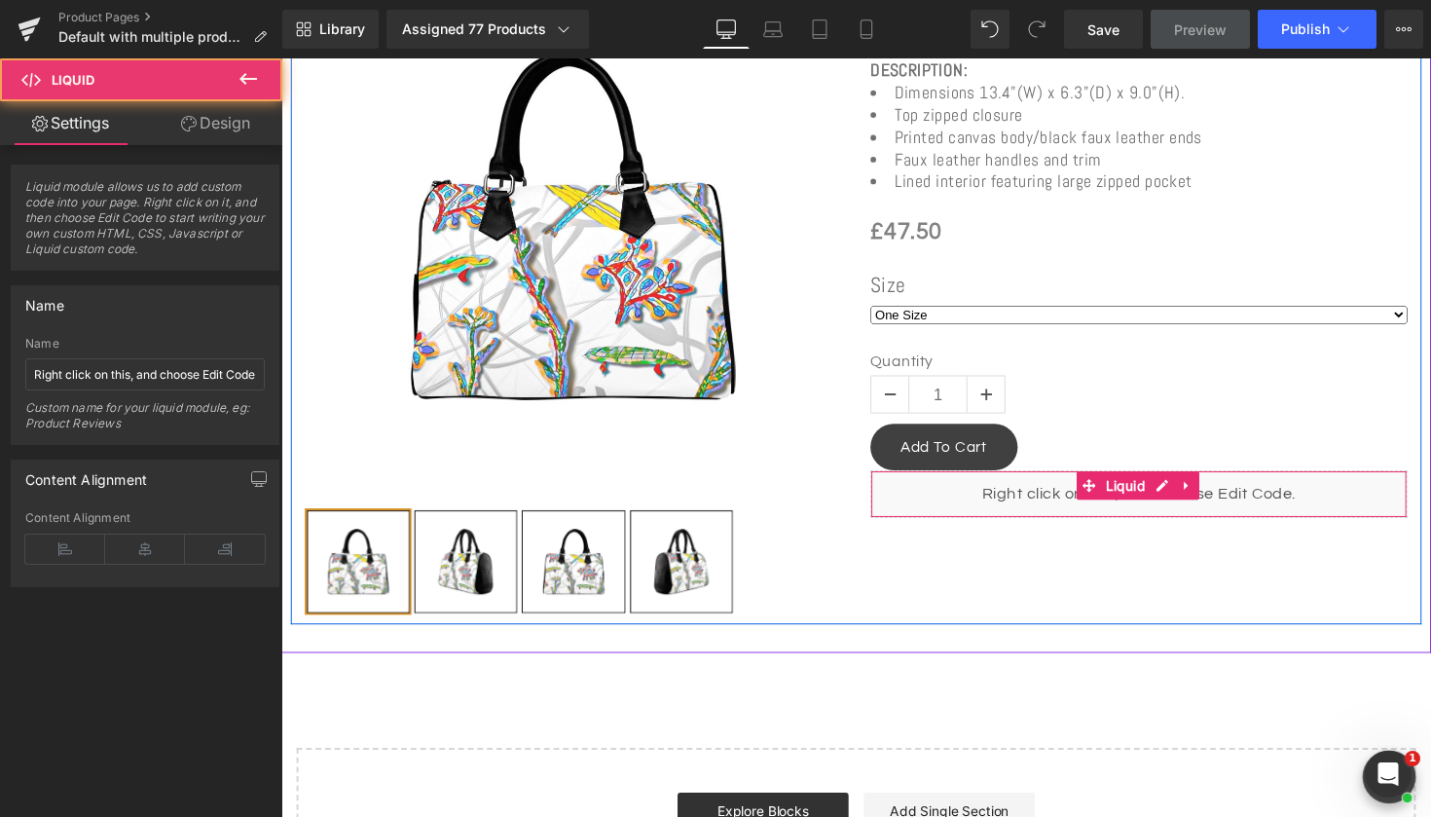
drag, startPoint x: 1019, startPoint y: 497, endPoint x: 1026, endPoint y: 510, distance: 15.2
click at [1026, 510] on div "Liquid" at bounding box center [1160, 505] width 550 height 49
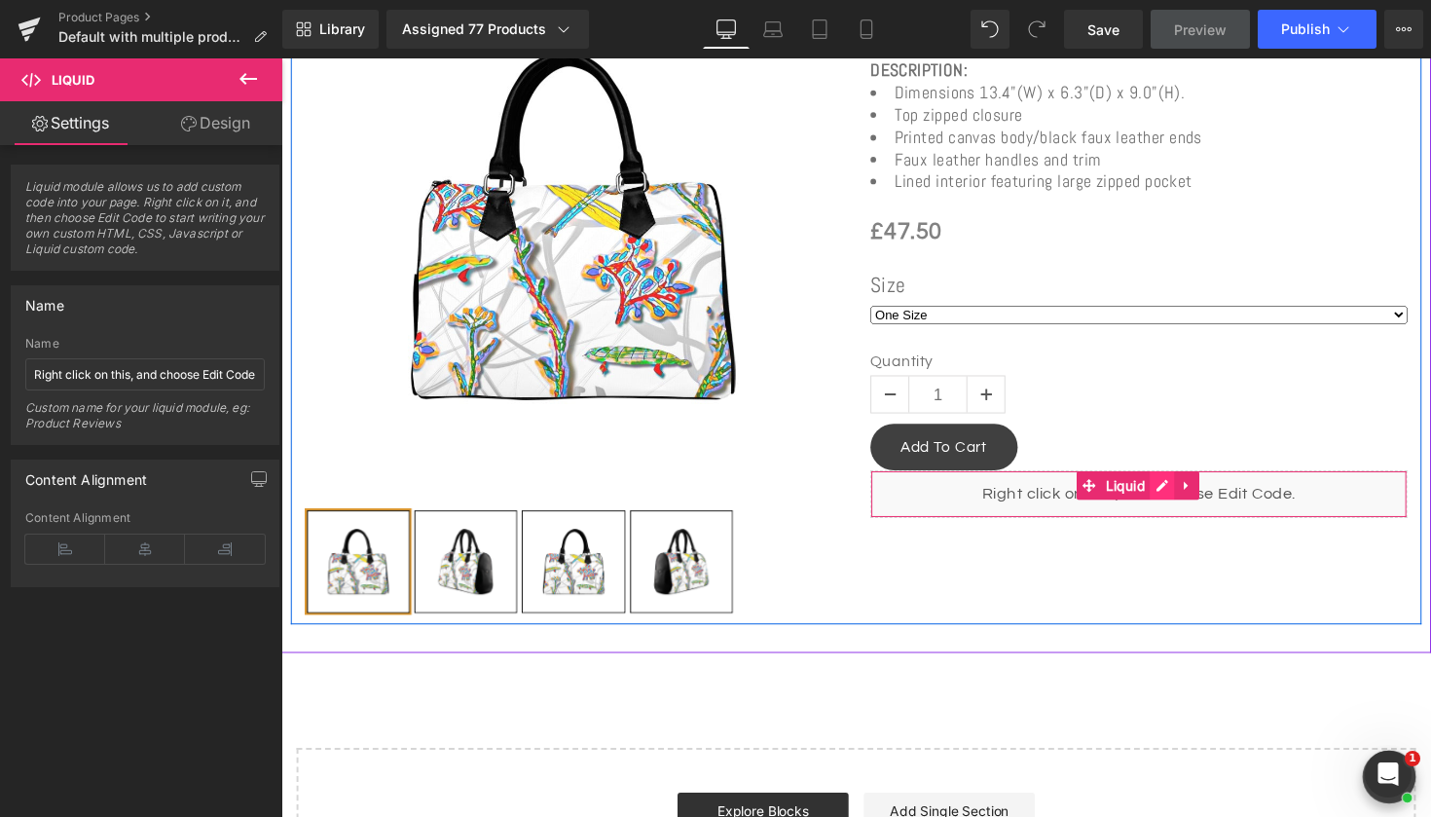
click at [1178, 496] on icon at bounding box center [1184, 497] width 12 height 12
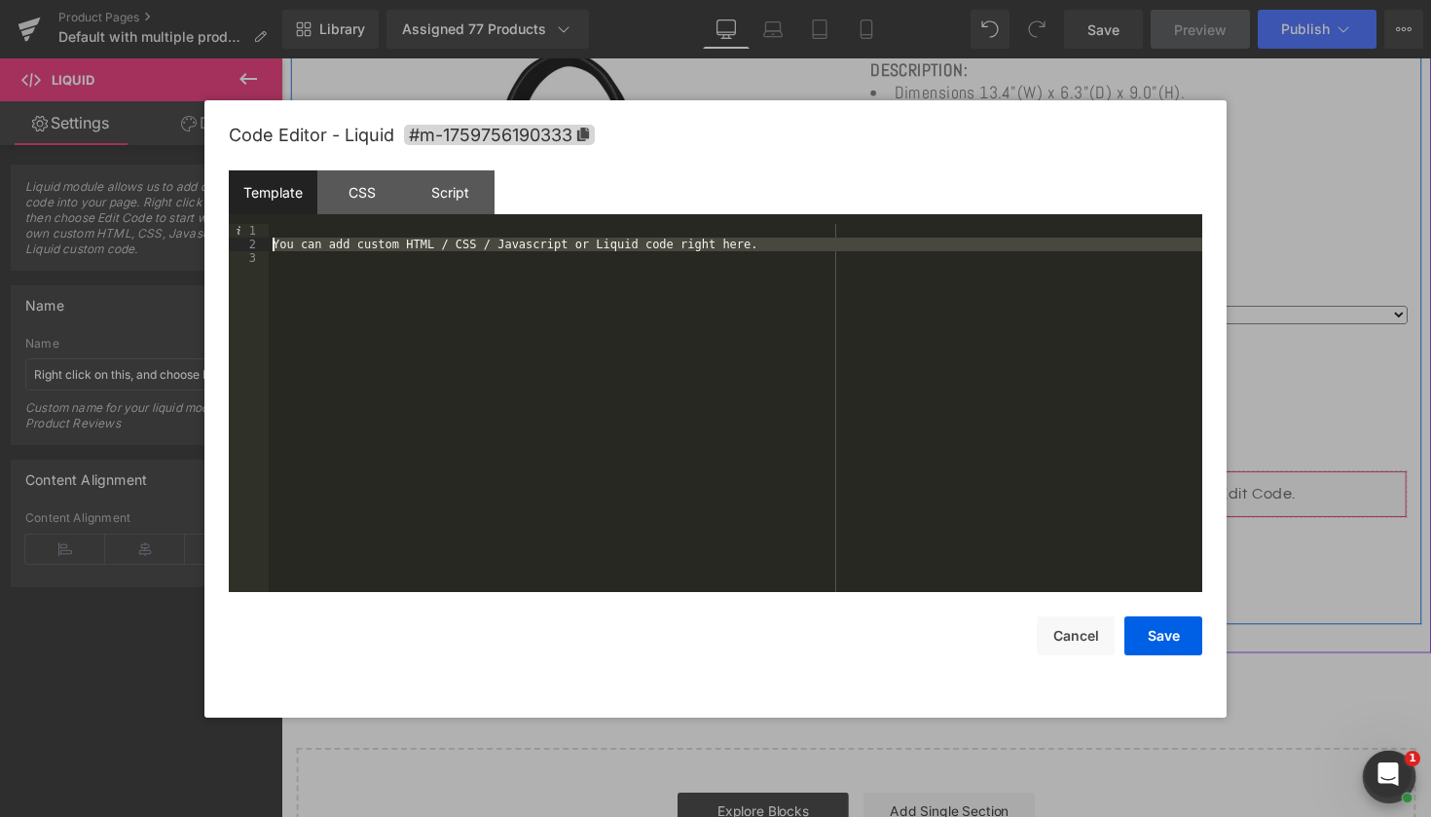
drag, startPoint x: 802, startPoint y: 252, endPoint x: 242, endPoint y: 240, distance: 560.0
click at [242, 240] on pre "1 2 3 You can add custom HTML / CSS / Javascript or Liquid code right here. XXX…" at bounding box center [716, 408] width 974 height 368
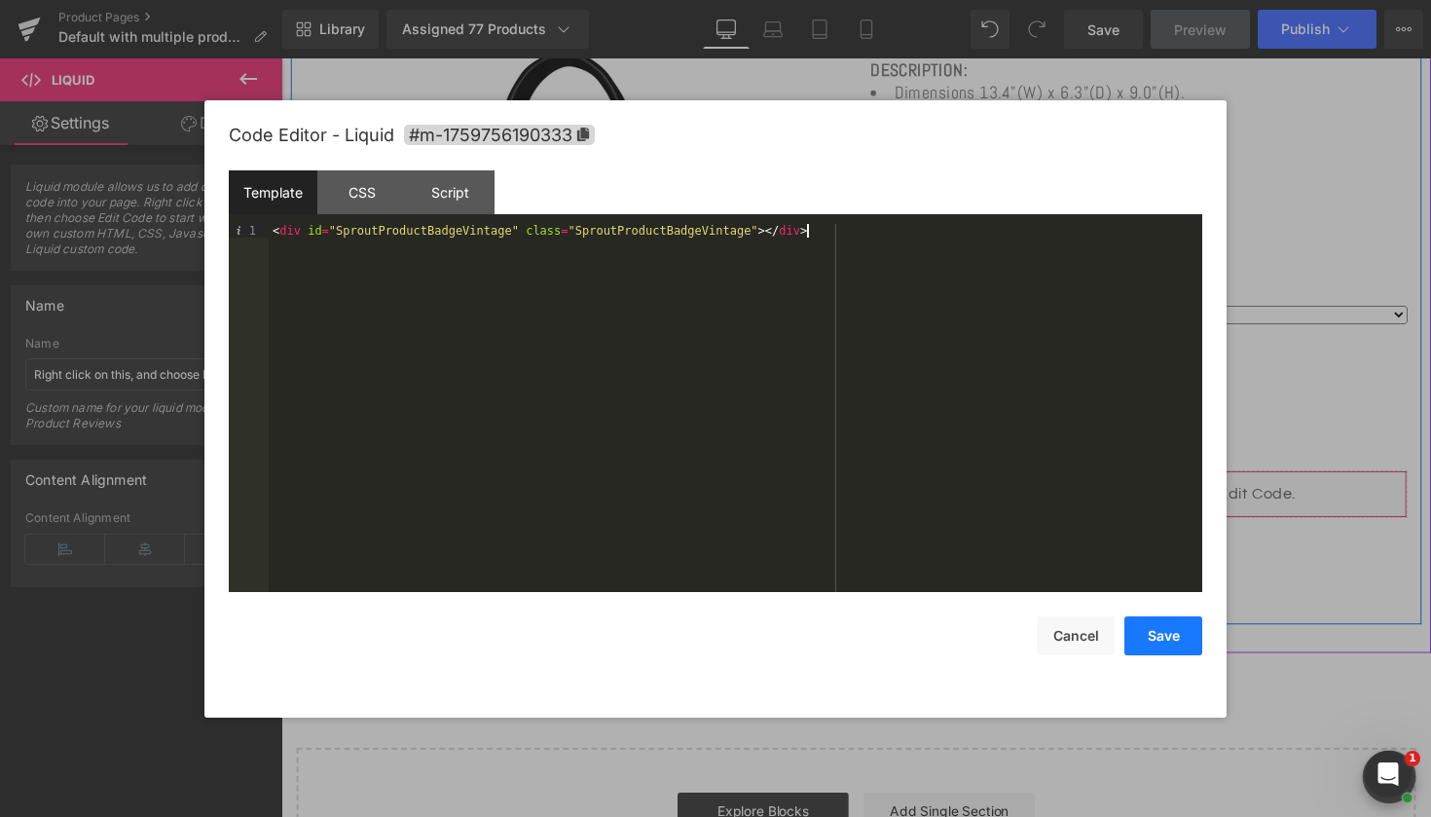
click at [1152, 635] on button "Save" at bounding box center [1164, 635] width 78 height 39
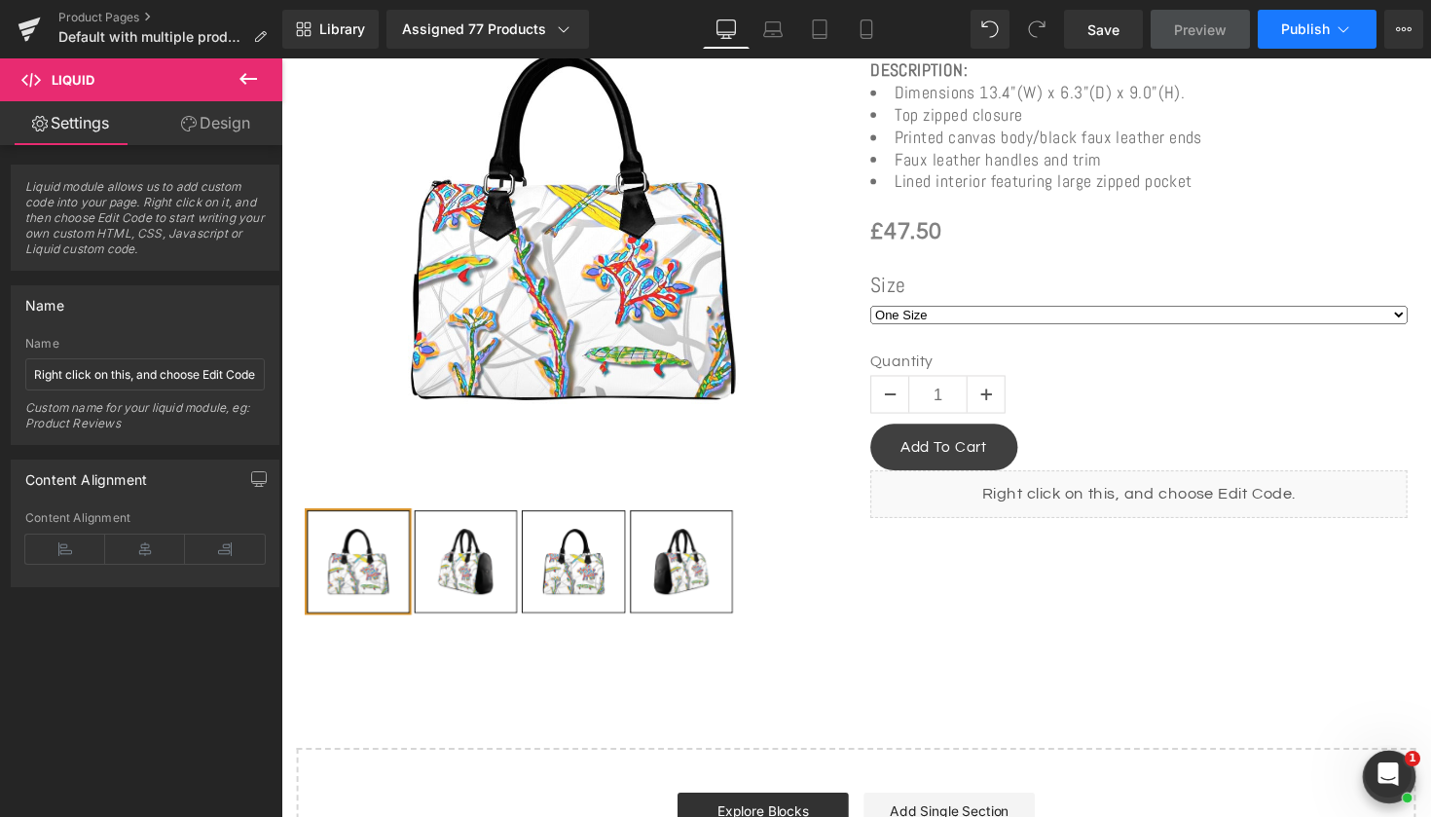
click at [1316, 37] on button "Publish" at bounding box center [1317, 29] width 119 height 39
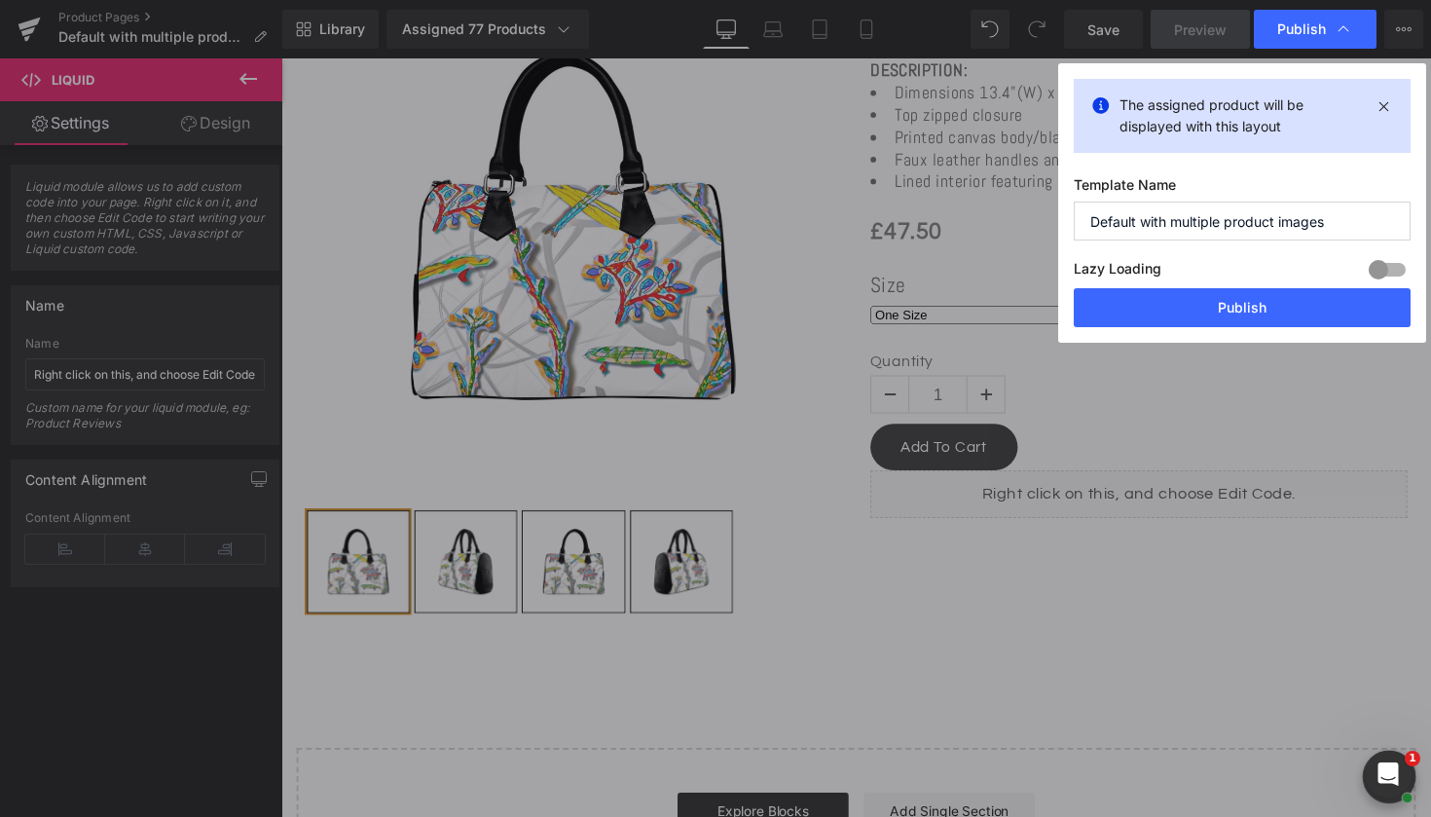
click at [1249, 330] on div "The assigned product will be displayed with this layout Template Name Default w…" at bounding box center [1242, 202] width 368 height 279
click at [1241, 318] on button "Publish" at bounding box center [1242, 307] width 337 height 39
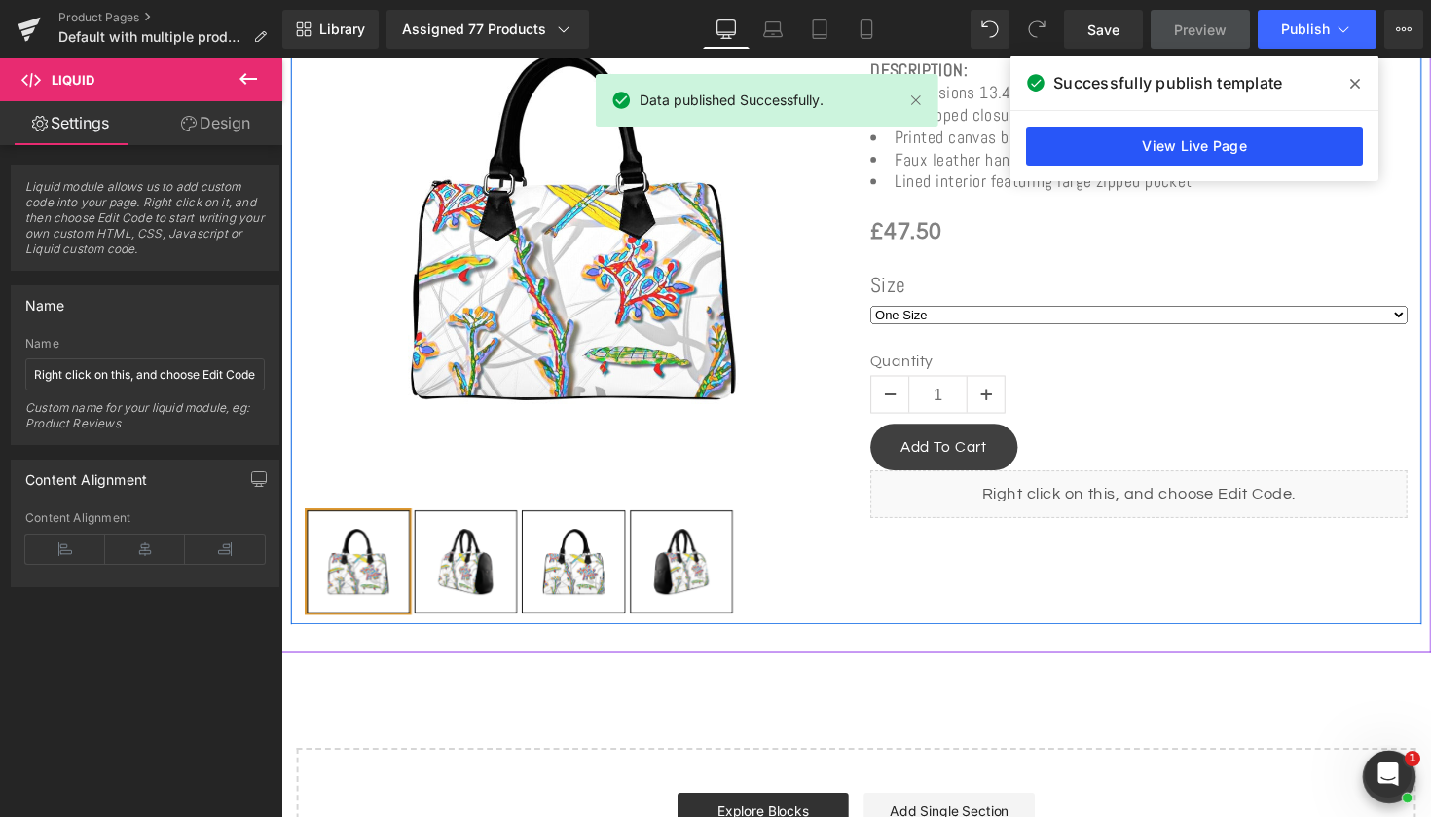
click at [1253, 156] on link "View Live Page" at bounding box center [1194, 146] width 337 height 39
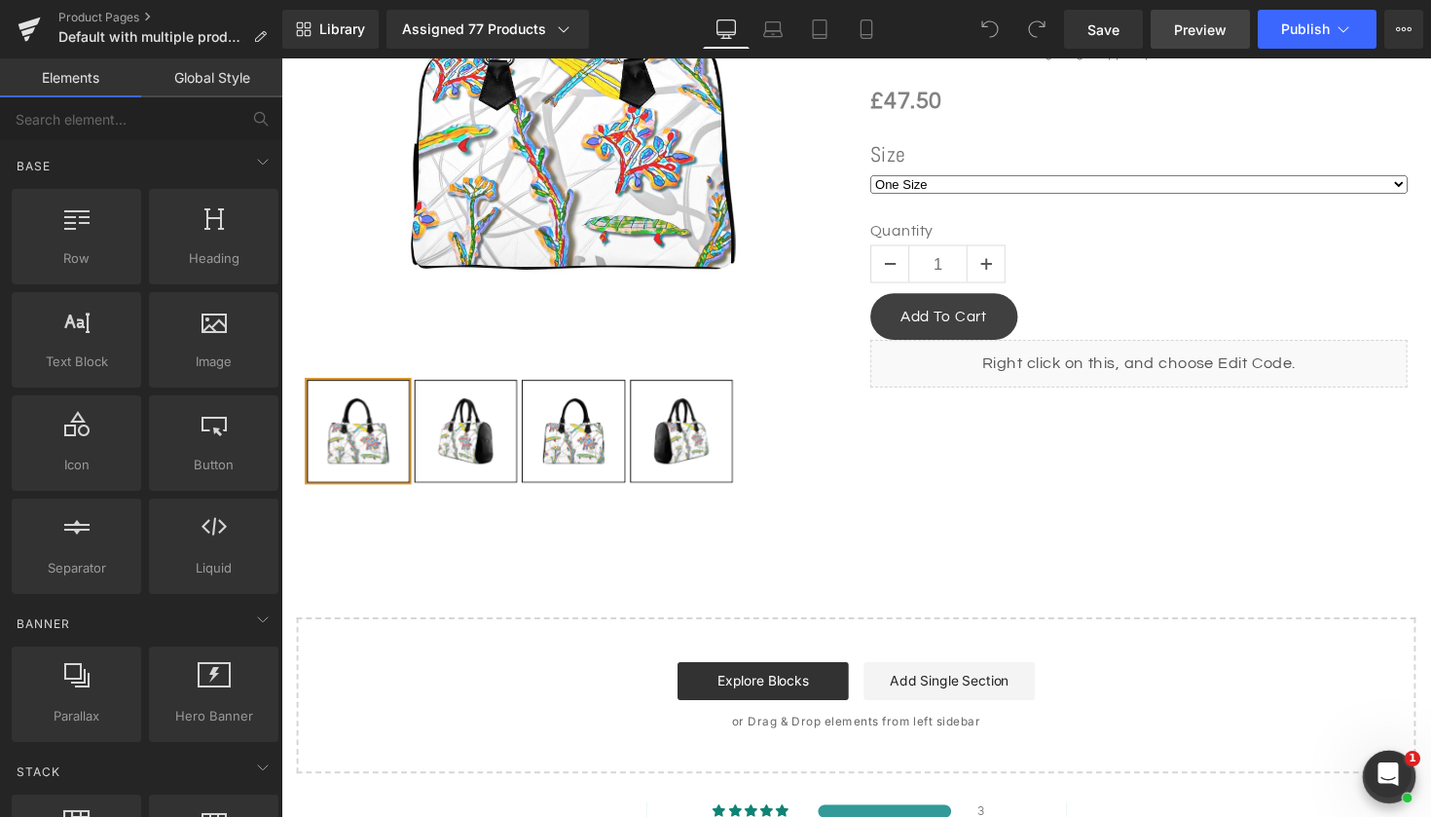
click at [1211, 27] on span "Preview" at bounding box center [1200, 29] width 53 height 20
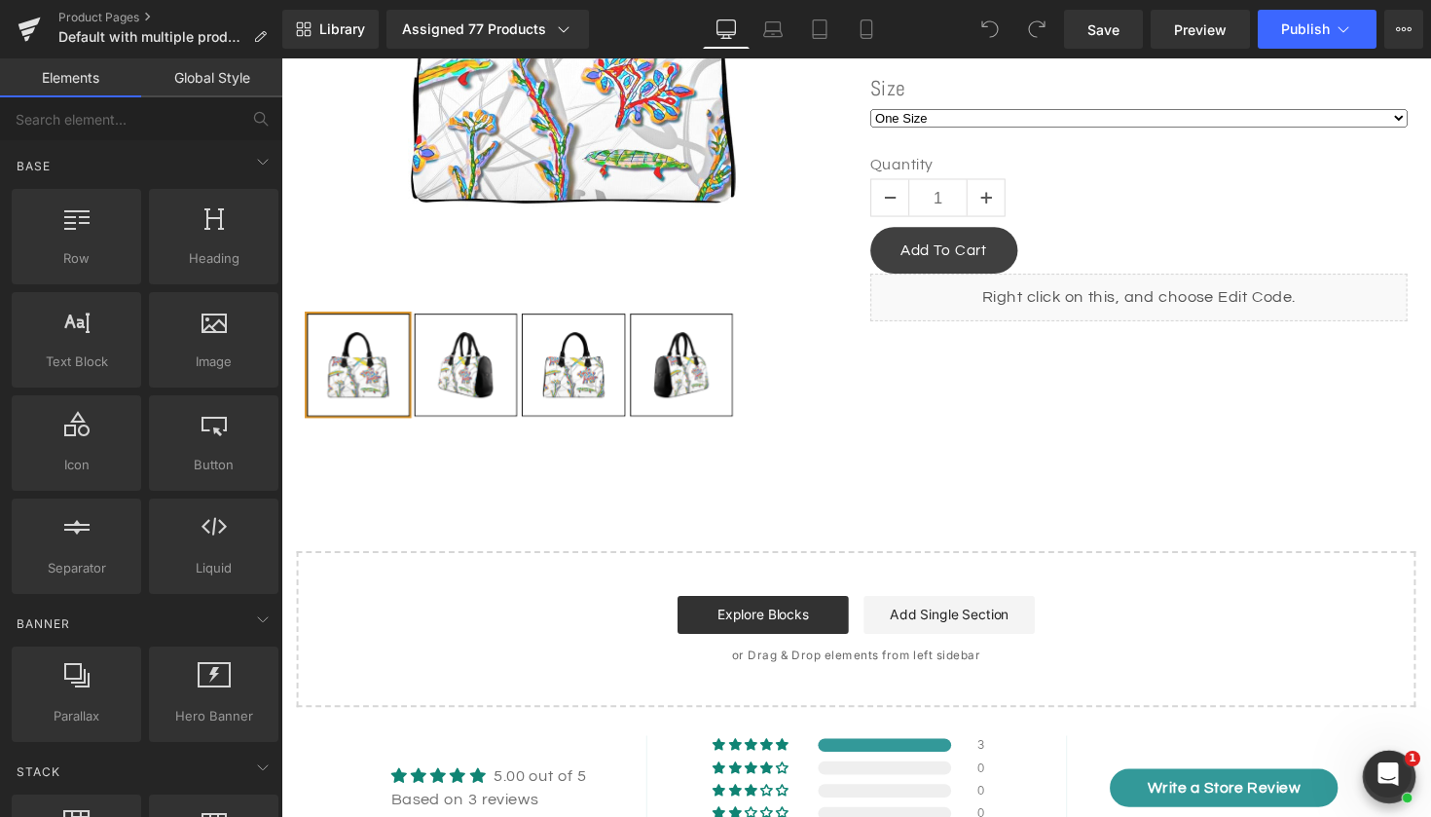
scroll to position [885, 0]
